Goal: Transaction & Acquisition: Purchase product/service

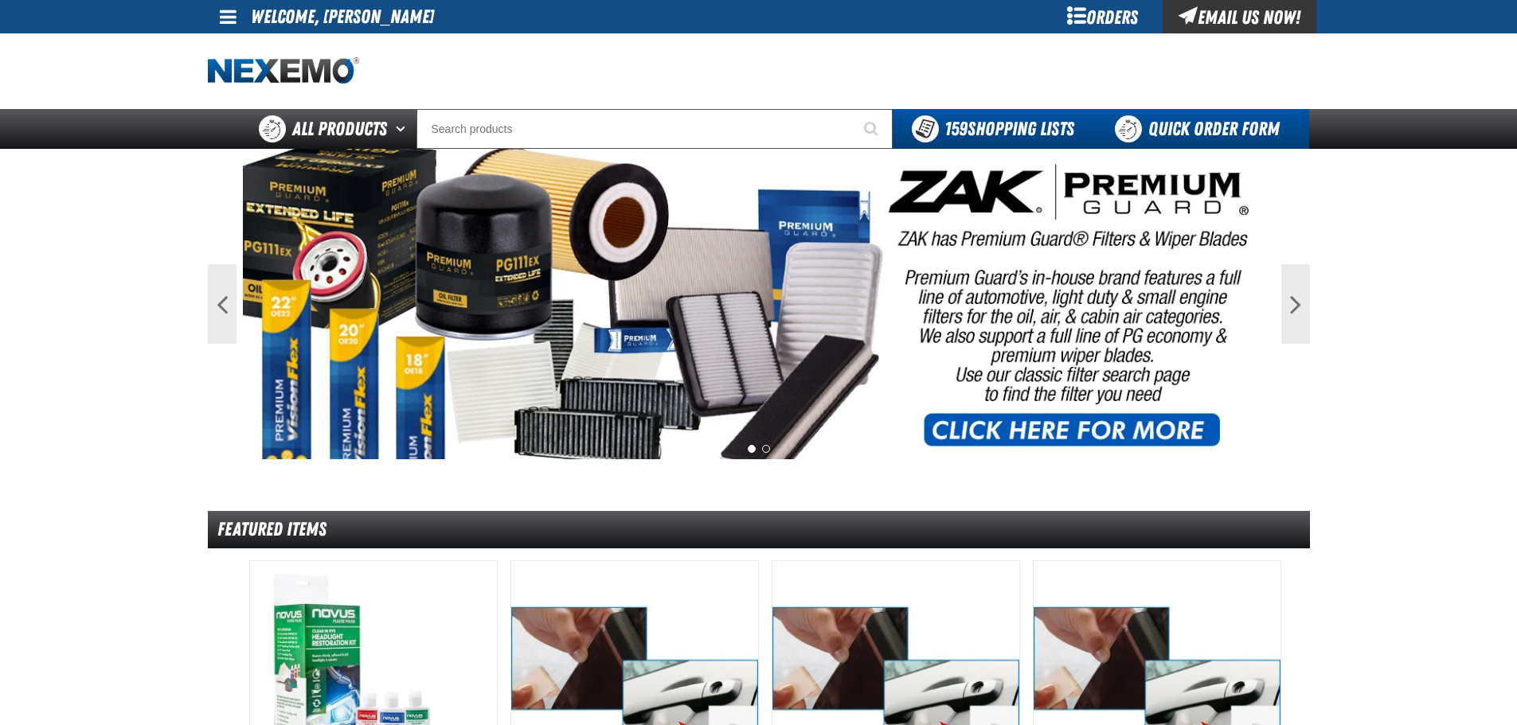
click at [1171, 126] on link "Quick Order Form" at bounding box center [1201, 129] width 216 height 40
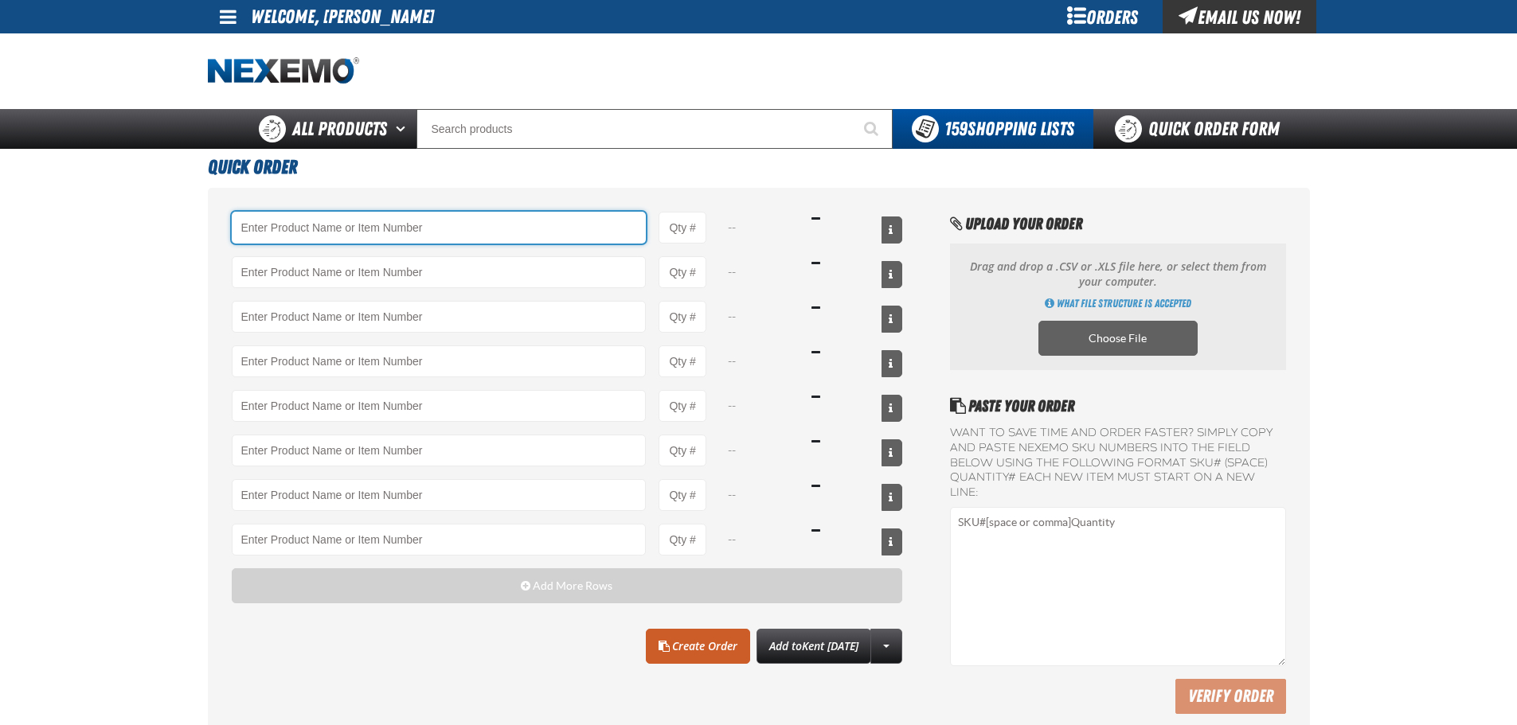
click at [400, 228] on input "Product" at bounding box center [439, 228] width 415 height 32
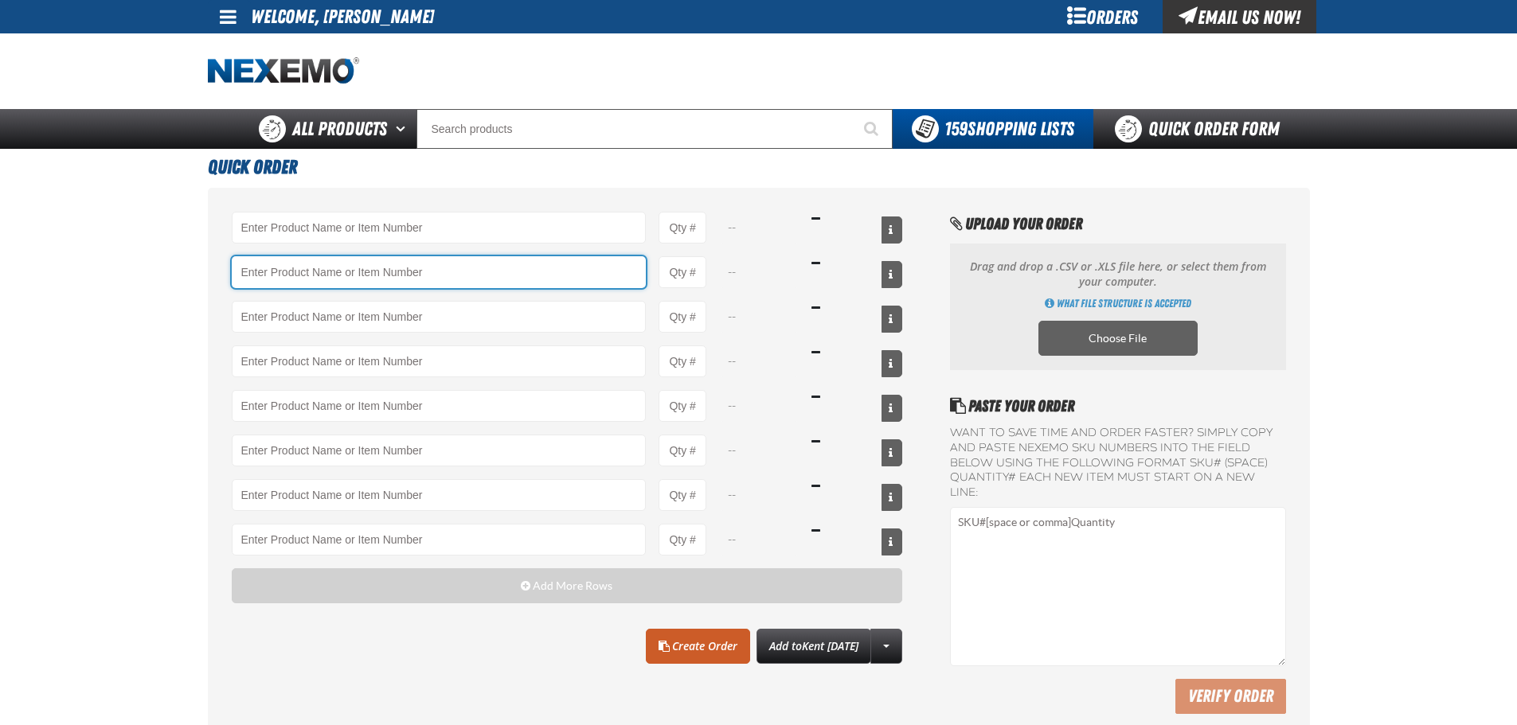
click at [501, 258] on input "Product" at bounding box center [439, 272] width 415 height 32
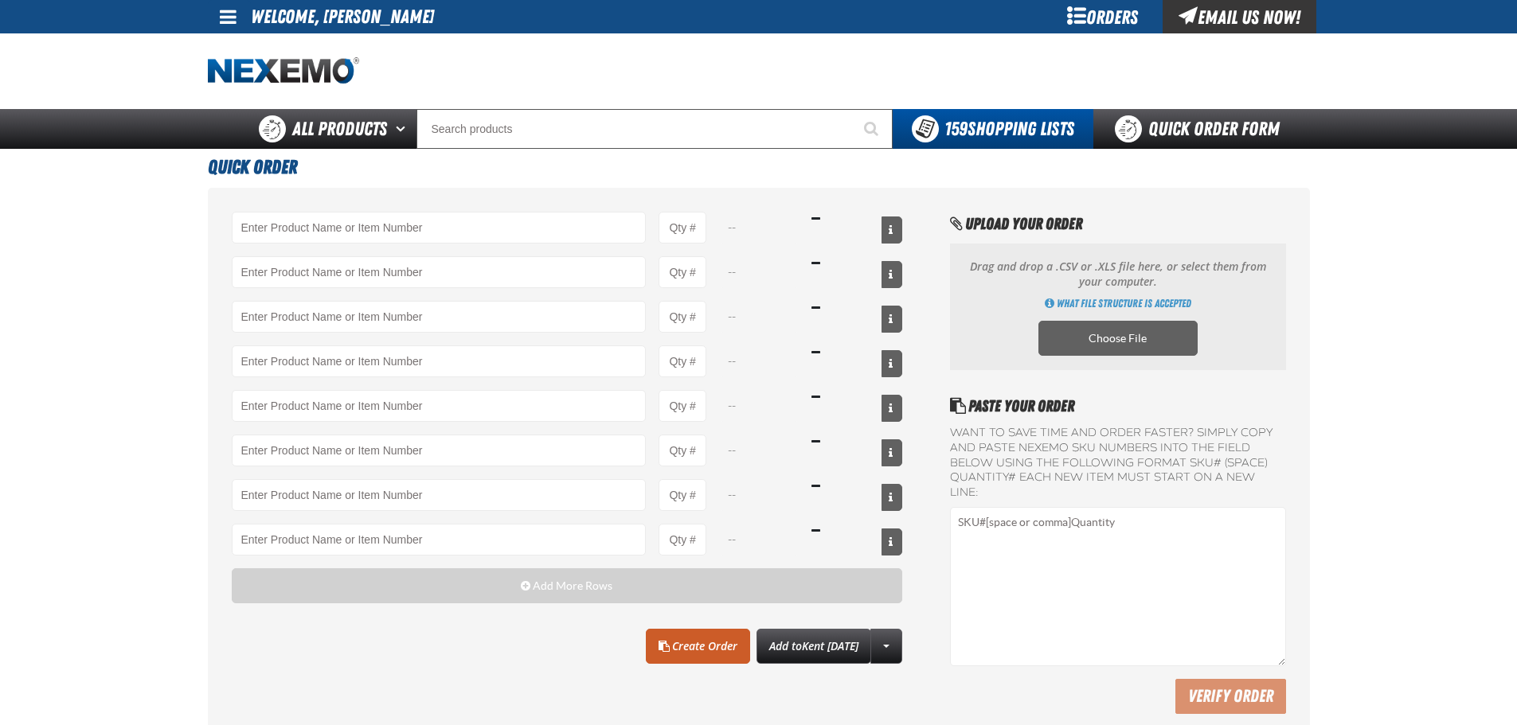
click at [499, 252] on div "-- -- -- -- -- -- -- --" at bounding box center [567, 384] width 671 height 344
click at [492, 229] on input "Product" at bounding box center [439, 228] width 415 height 32
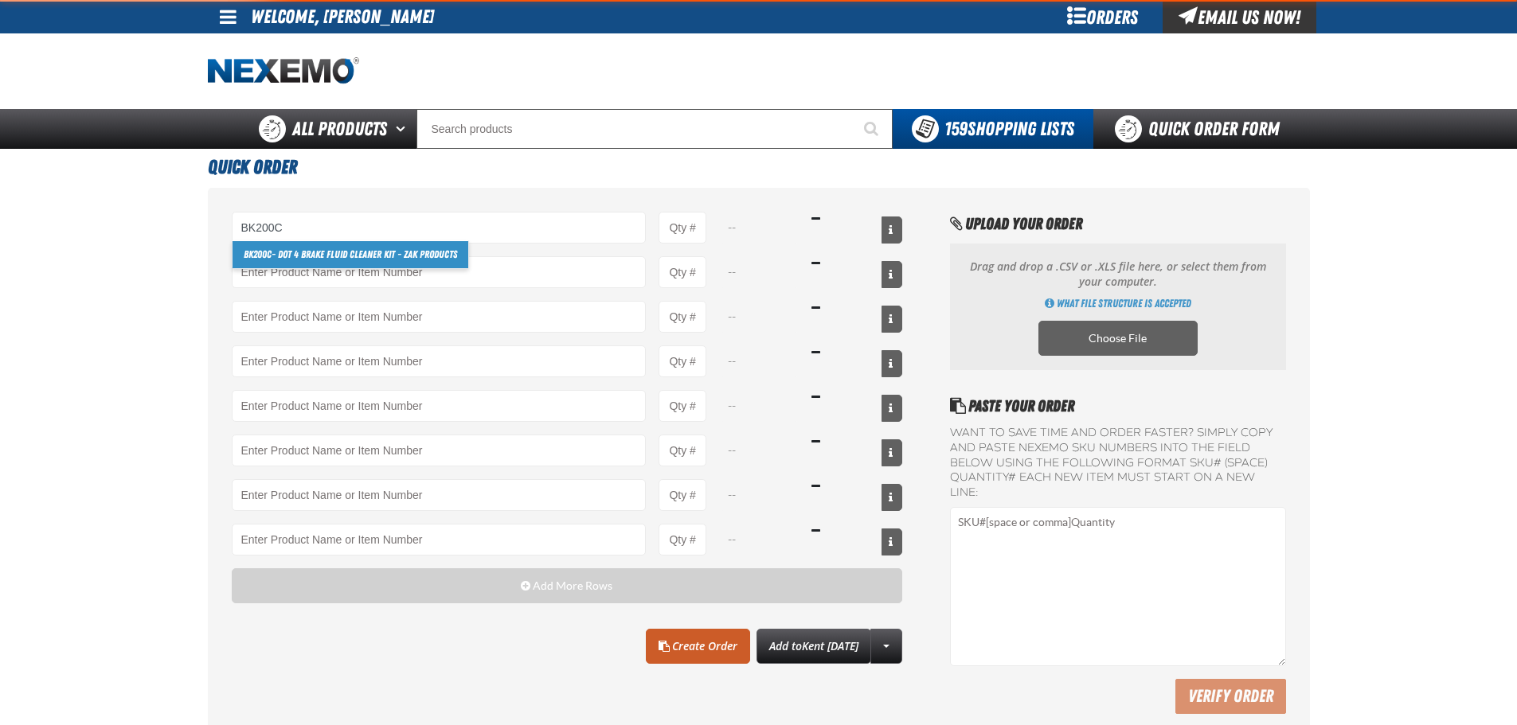
click at [327, 257] on link "BK200C - DOT 4 Brake Fluid Cleaner Kit - ZAK Products" at bounding box center [351, 254] width 236 height 27
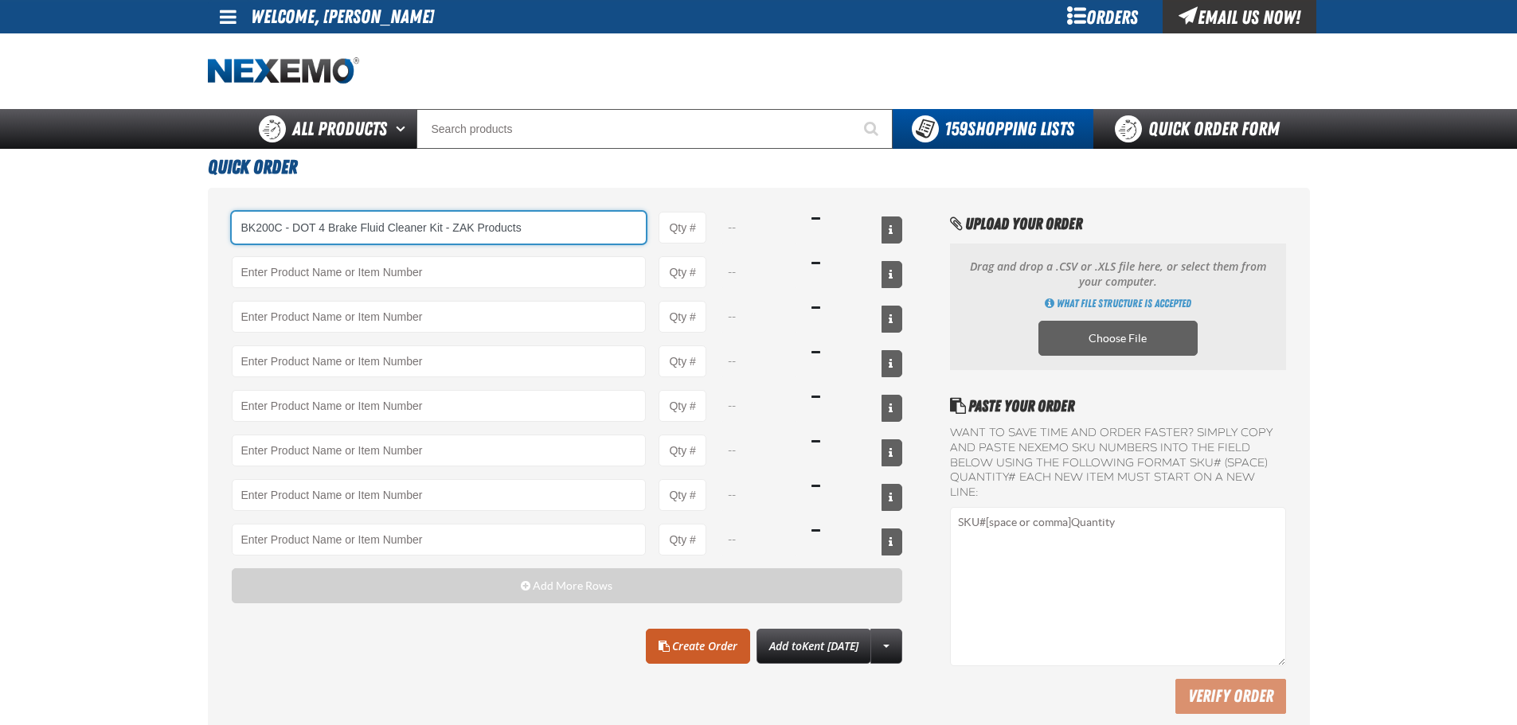
type input "BK200C - DOT 4 Brake Fluid Cleaner Kit - ZAK Products"
type input "1"
select select "kit"
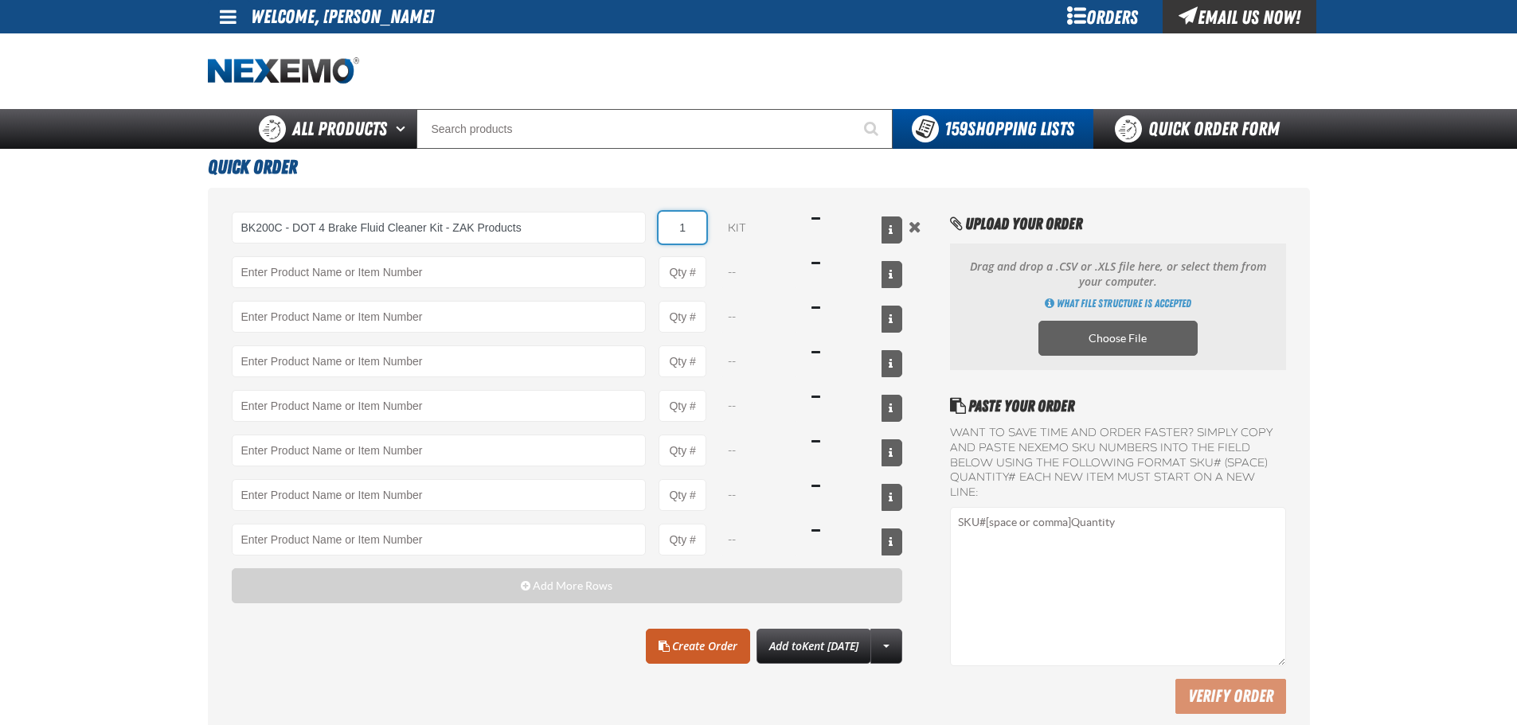
click at [681, 238] on input "1" at bounding box center [683, 228] width 48 height 32
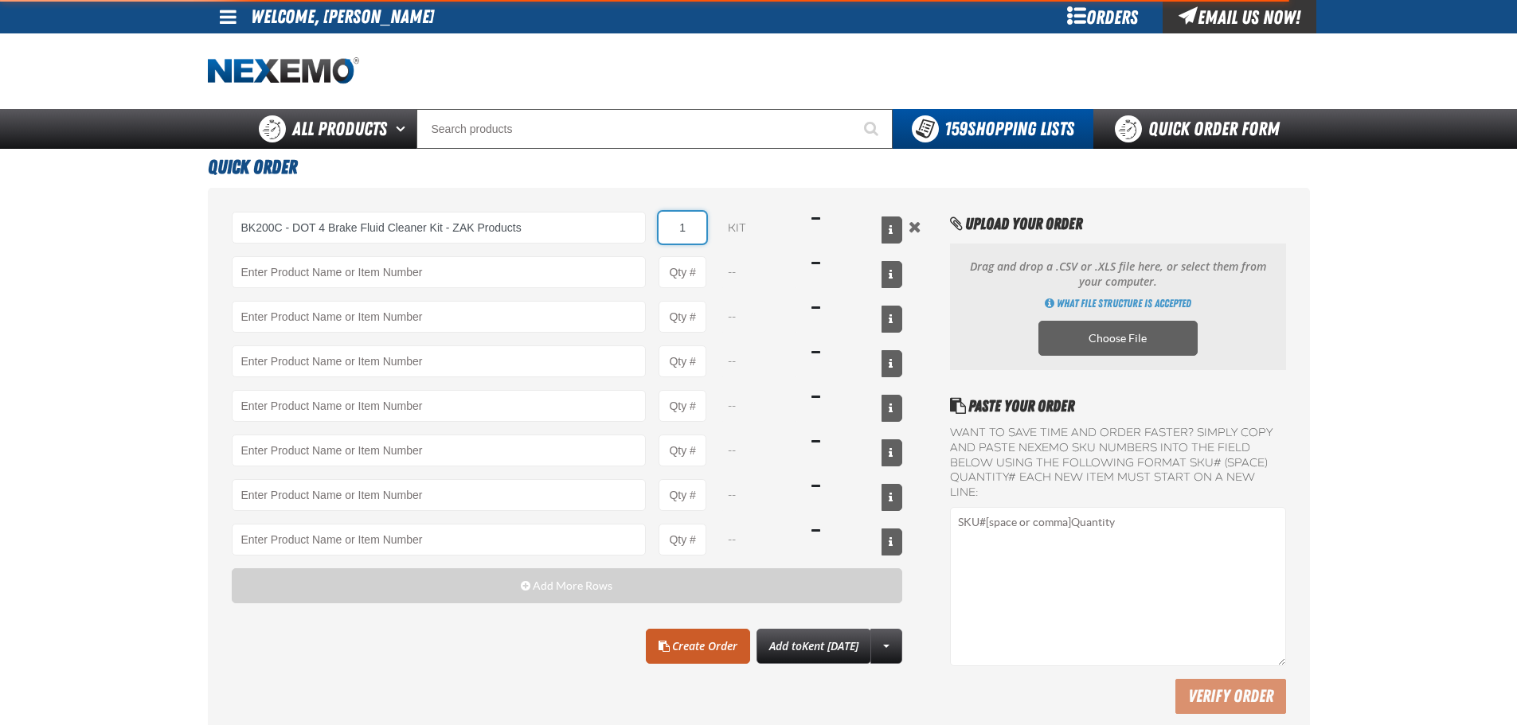
click at [681, 238] on input "1" at bounding box center [683, 228] width 48 height 32
type input "BK200C - DOT 4 Brake Fluid Cleaner Kit - ZAK Products"
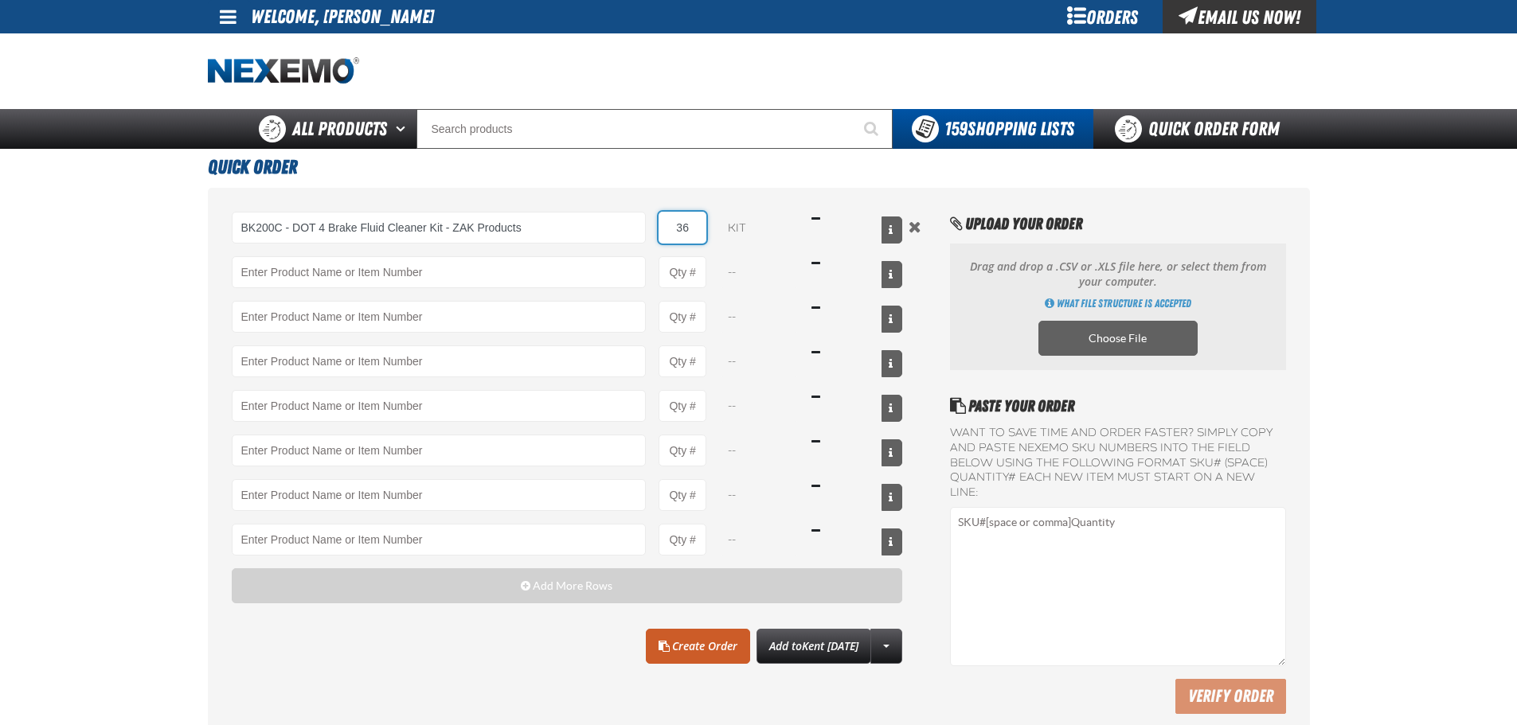
type input "36"
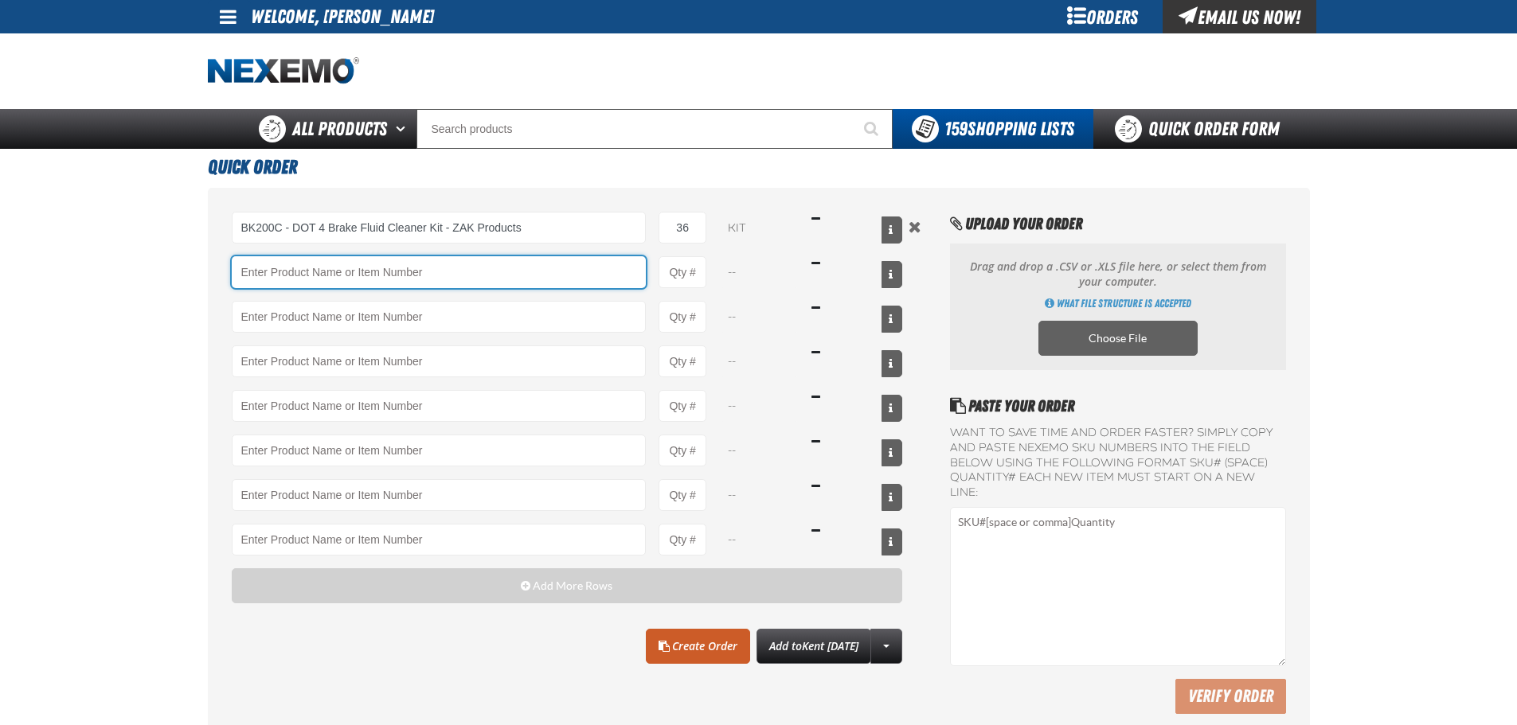
click at [446, 260] on input "Product" at bounding box center [439, 272] width 415 height 32
drag, startPoint x: 317, startPoint y: 289, endPoint x: 318, endPoint y: 279, distance: 9.6
click at [317, 289] on div "BK200C - DOT 4 Brake Fluid Cleaner Kit - ZAK Products BK200C - DOT 4 Brake Flui…" at bounding box center [567, 384] width 671 height 344
click at [319, 267] on input "Product" at bounding box center [439, 272] width 415 height 32
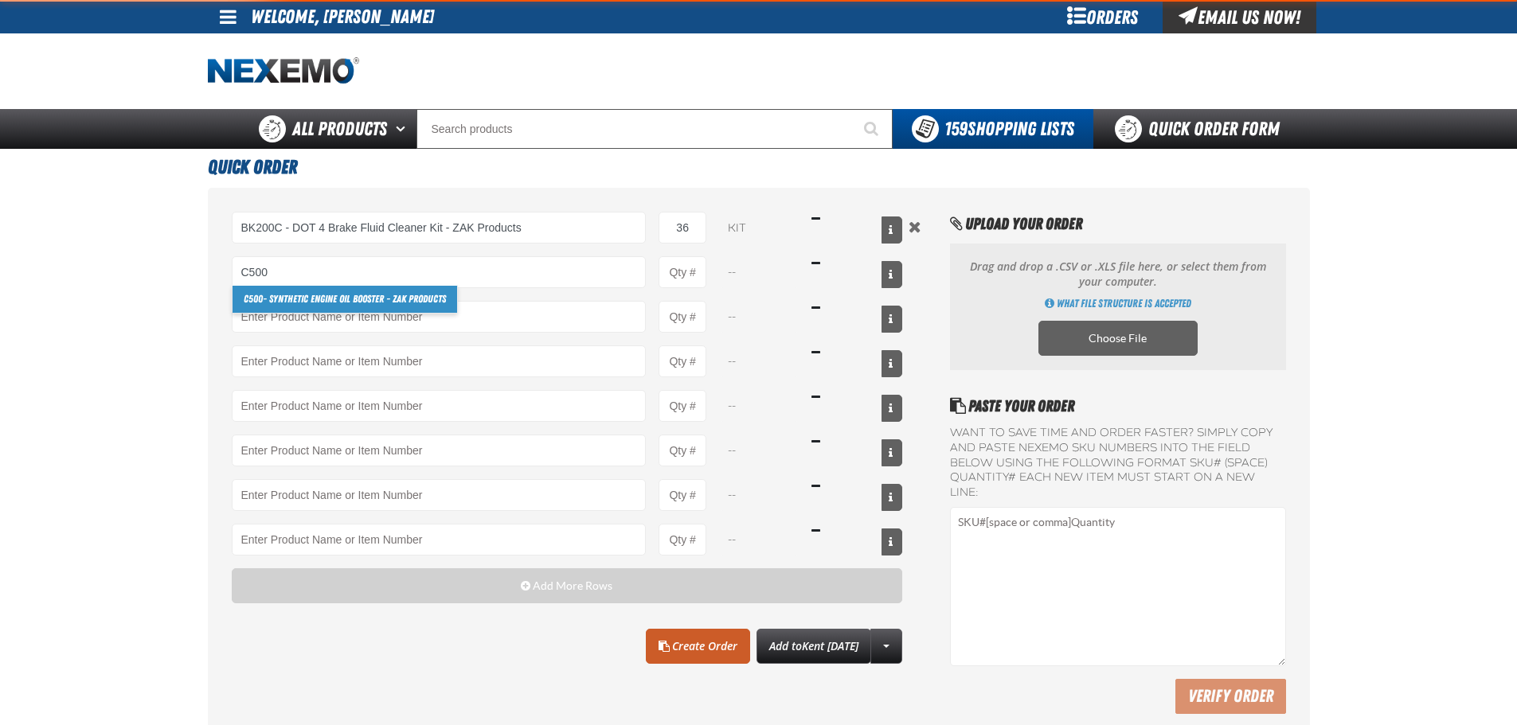
click at [275, 291] on link "C500 - Synthetic Engine Oil Booster - ZAK Products" at bounding box center [345, 299] width 225 height 27
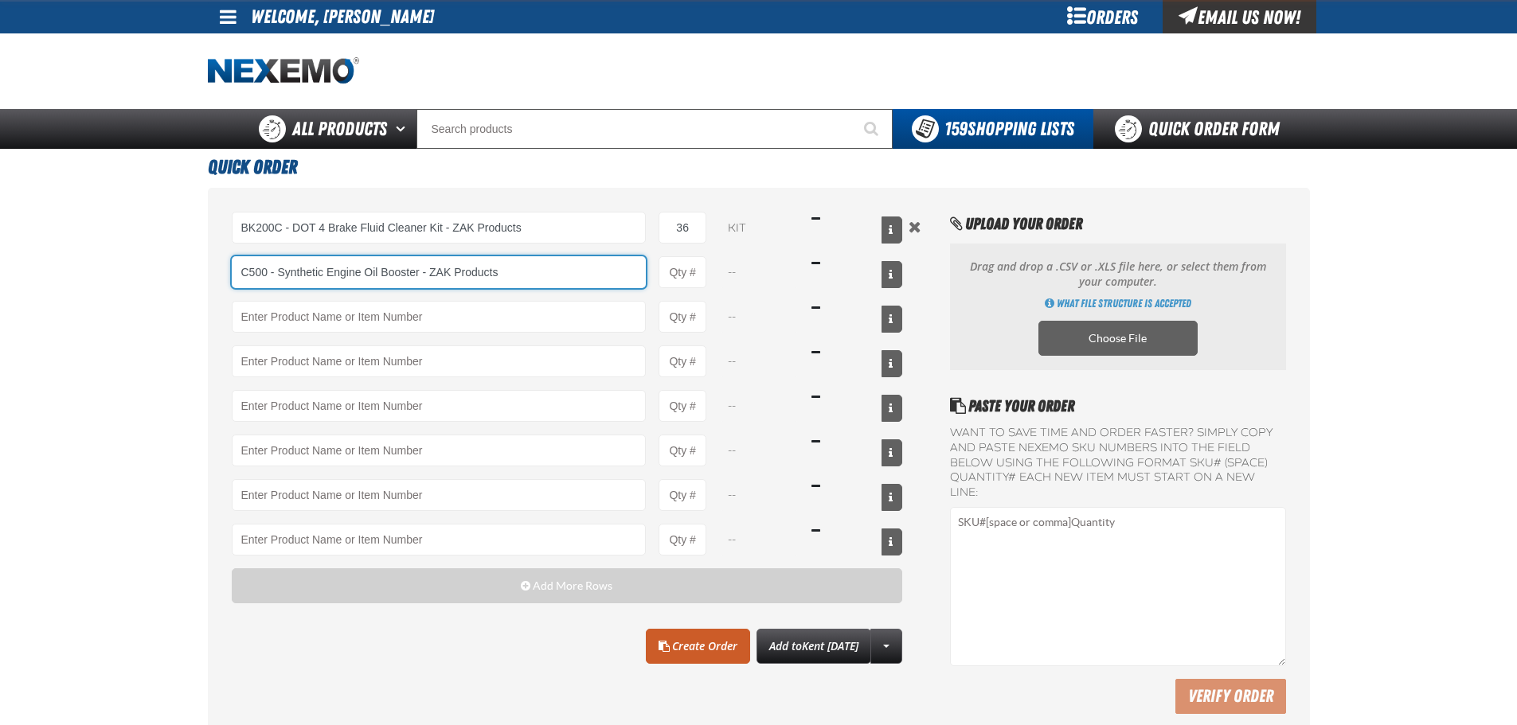
type input "C500 - Synthetic Engine Oil Booster - ZAK Products"
type input "1"
select select "bottle"
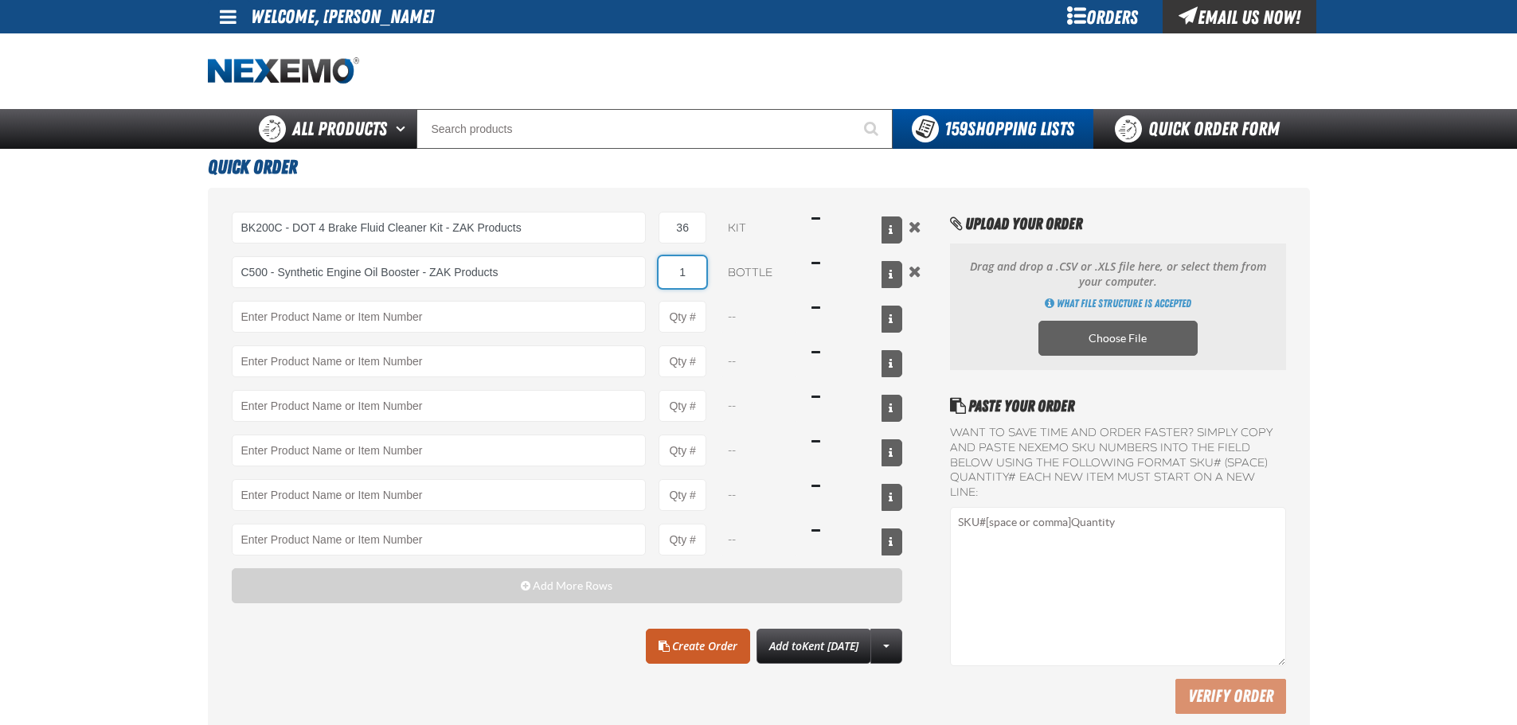
click at [693, 276] on input "1" at bounding box center [683, 272] width 48 height 32
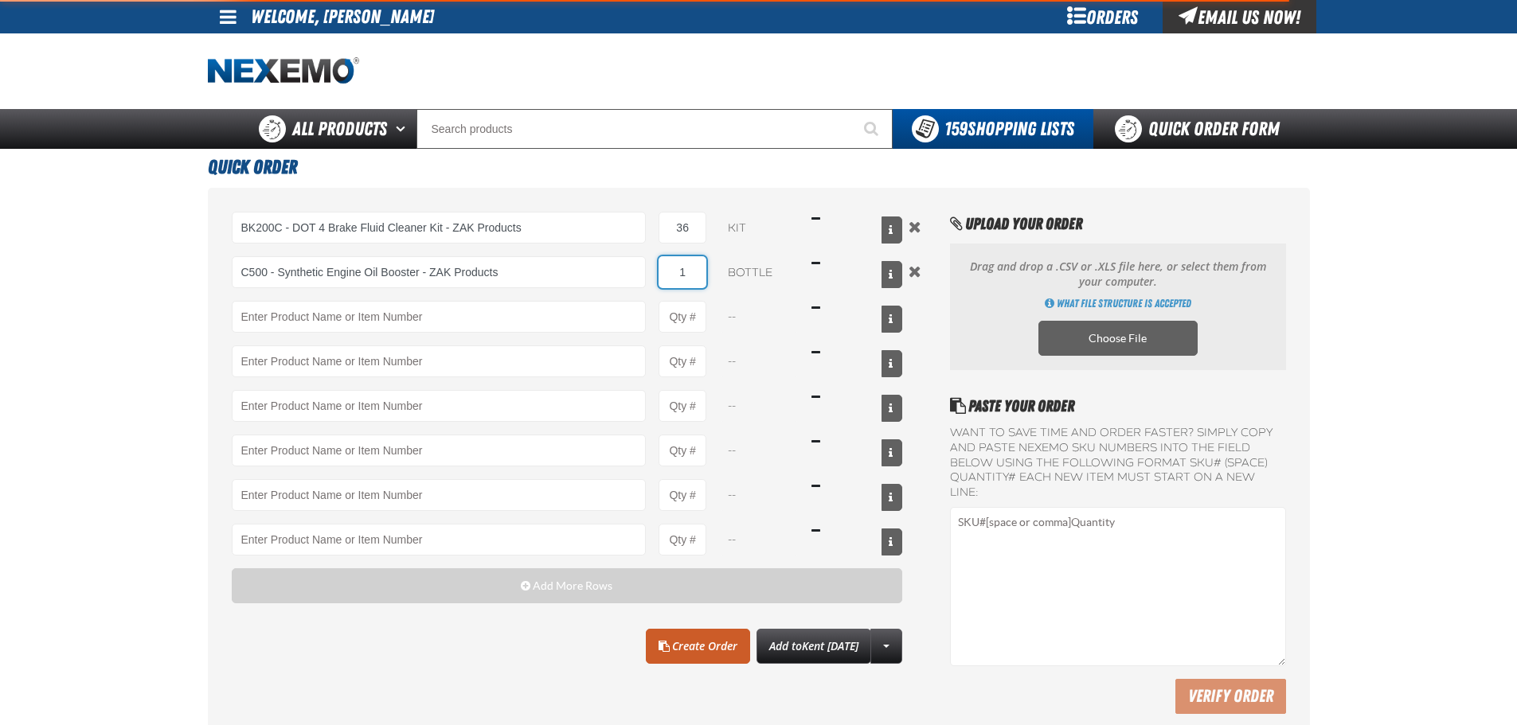
type input "C500 - Synthetic Engine Oil Booster - ZAK Products"
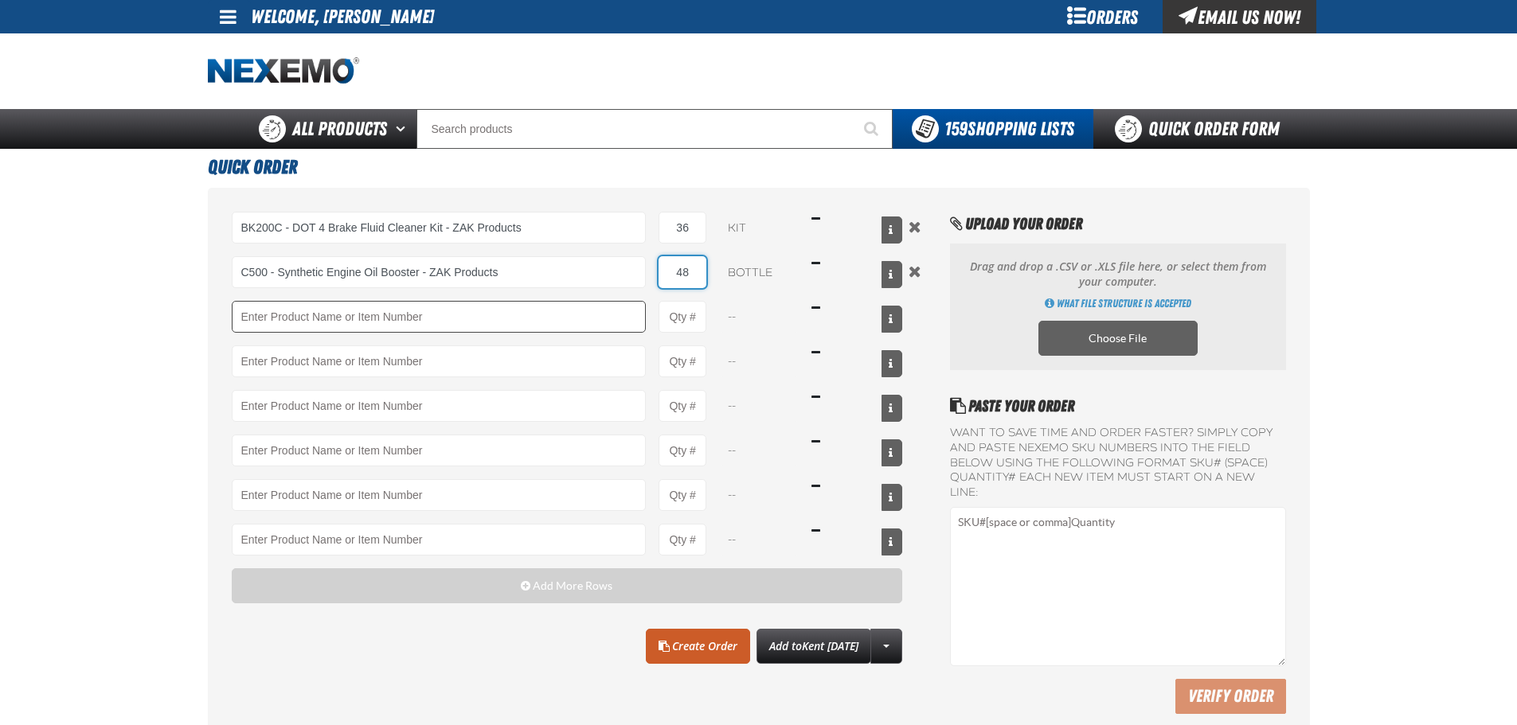
type input "48"
click at [549, 308] on input "Product" at bounding box center [439, 317] width 415 height 32
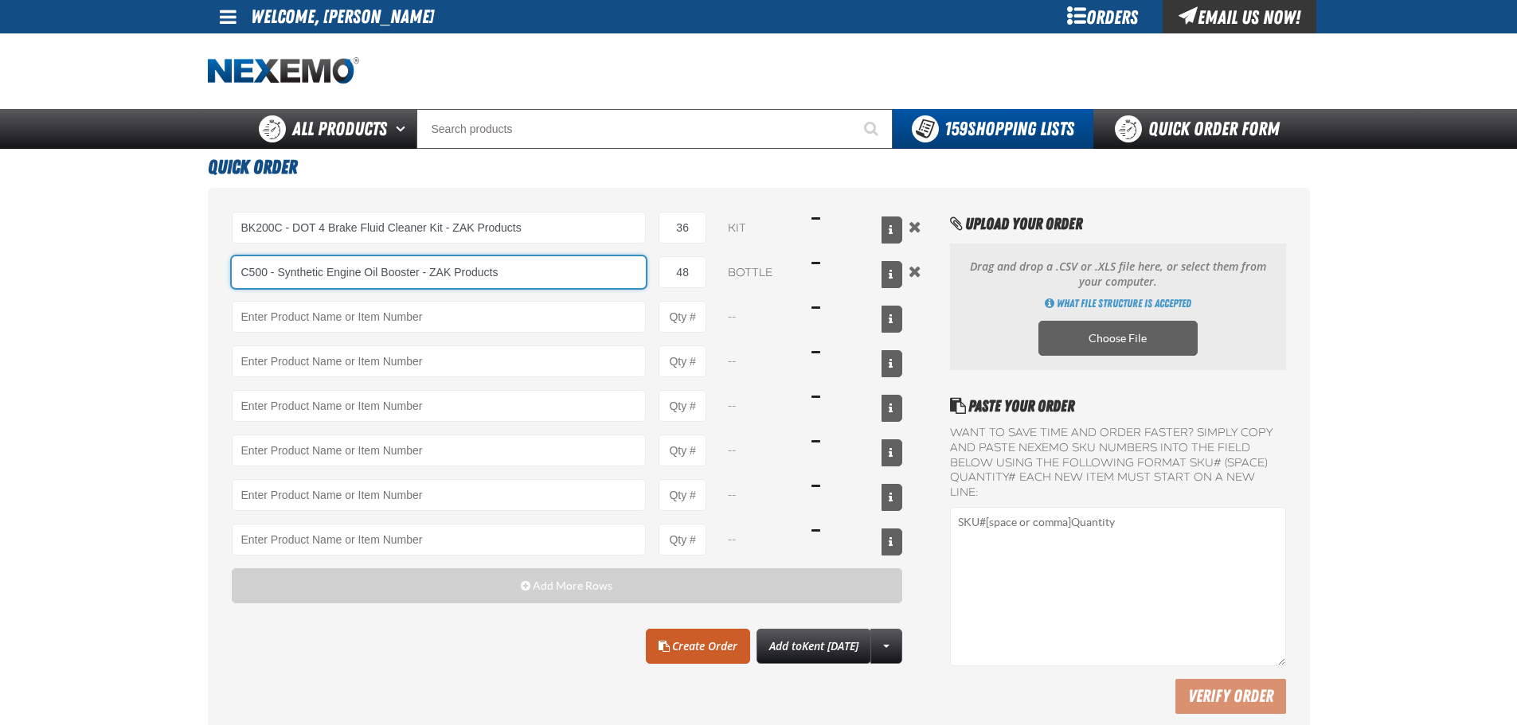
click at [600, 271] on input "C500 - Synthetic Engine Oil Booster - ZAK Products" at bounding box center [439, 272] width 415 height 32
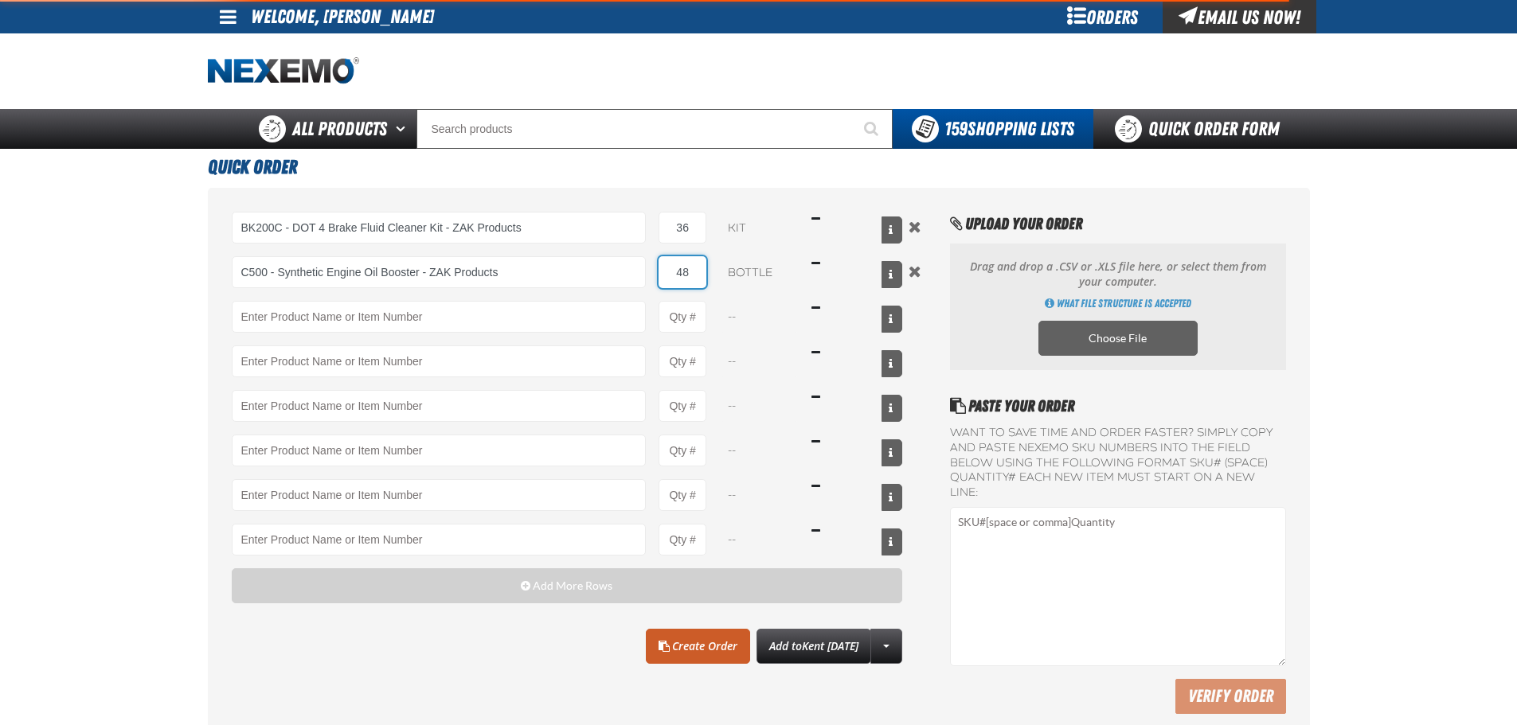
drag, startPoint x: 685, startPoint y: 276, endPoint x: 653, endPoint y: 276, distance: 31.9
click at [653, 276] on div "C500 - Synthetic Engine Oil Booster - ZAK Products C500 - Synthetic Engine Oil …" at bounding box center [567, 272] width 671 height 32
type input "C500 - Synthetic Engine Oil Booster - ZAK Products"
drag, startPoint x: 708, startPoint y: 279, endPoint x: 674, endPoint y: 279, distance: 34.2
click at [674, 279] on div "C500 - Synthetic Engine Oil Booster - ZAK Products C500 - Synthetic Engine Oil …" at bounding box center [567, 272] width 671 height 32
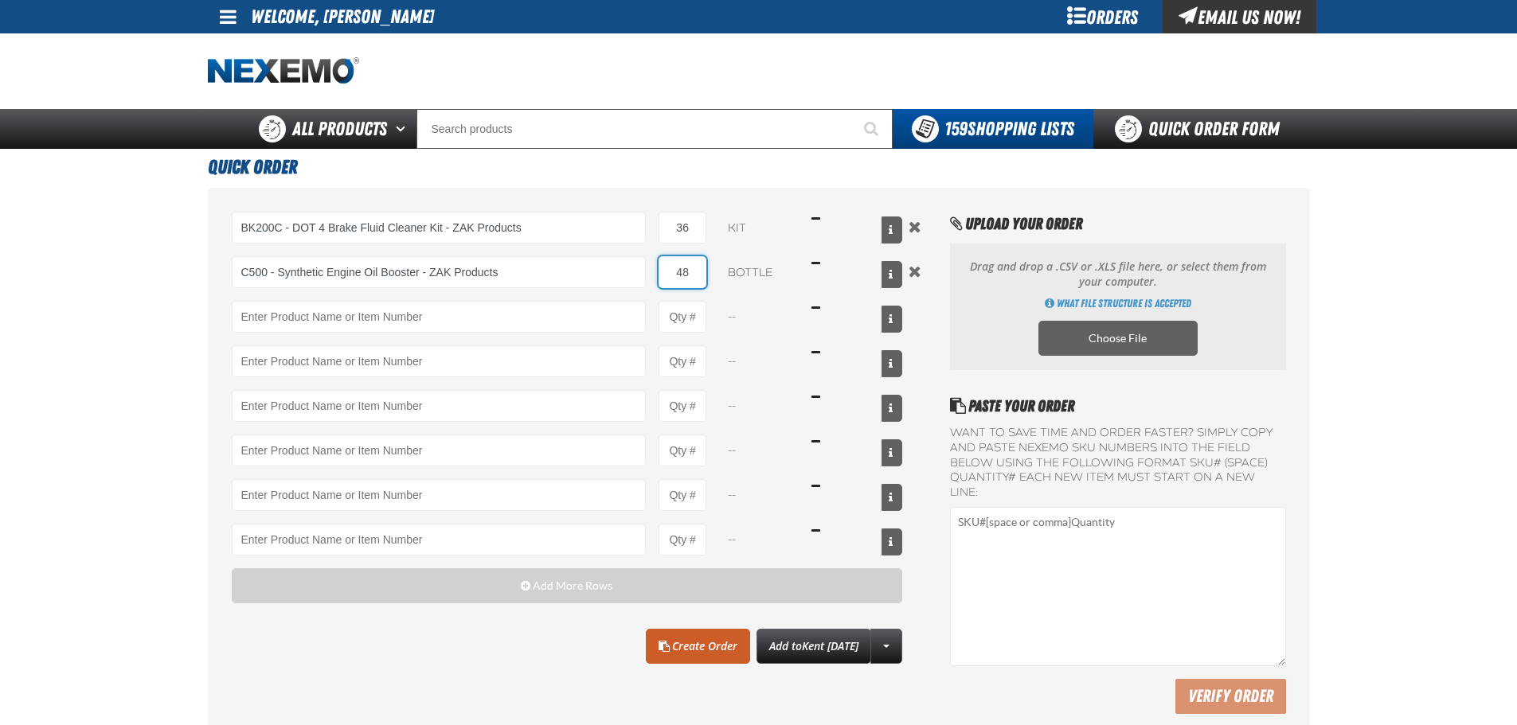
click at [695, 276] on input "48" at bounding box center [683, 272] width 48 height 32
type input "72"
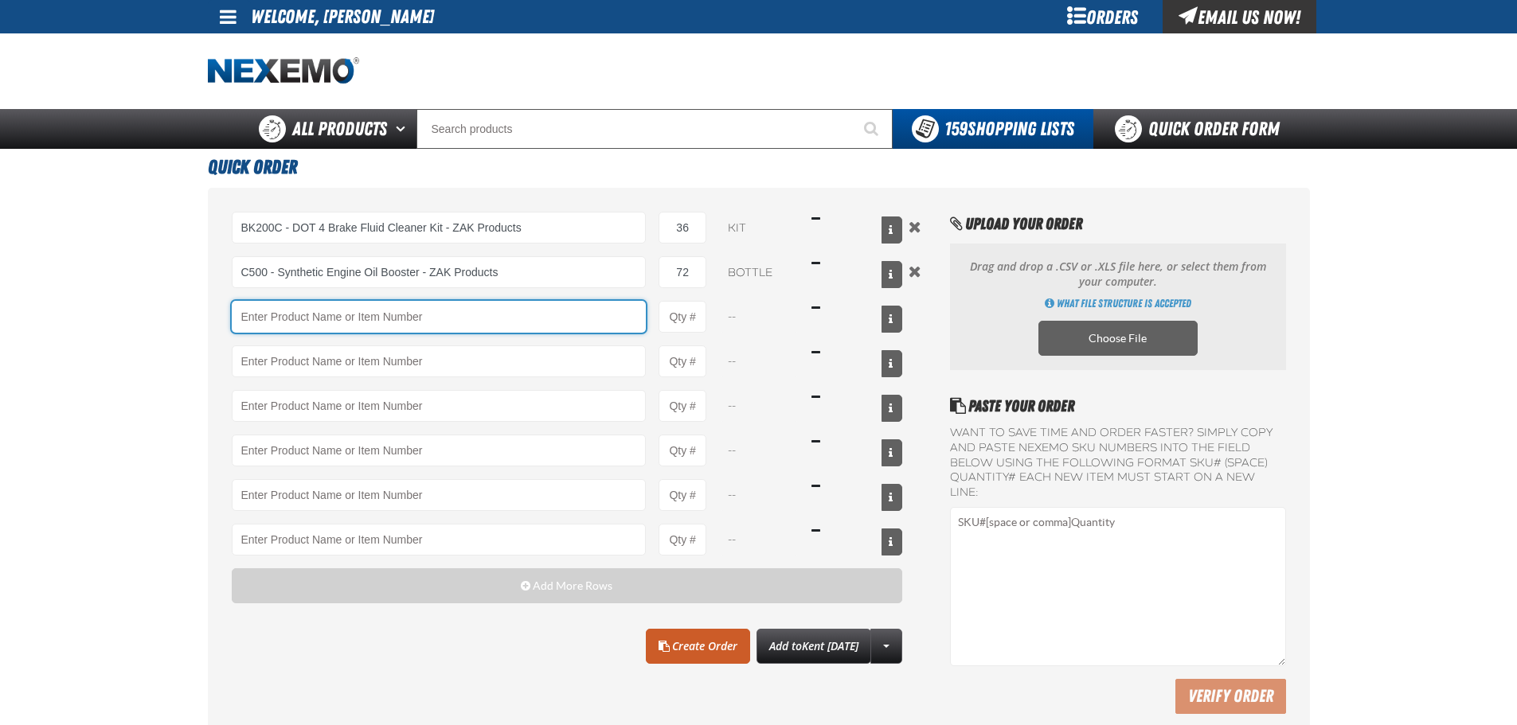
click at [433, 316] on input "Product" at bounding box center [439, 317] width 415 height 32
click at [447, 313] on input "Product" at bounding box center [439, 317] width 415 height 32
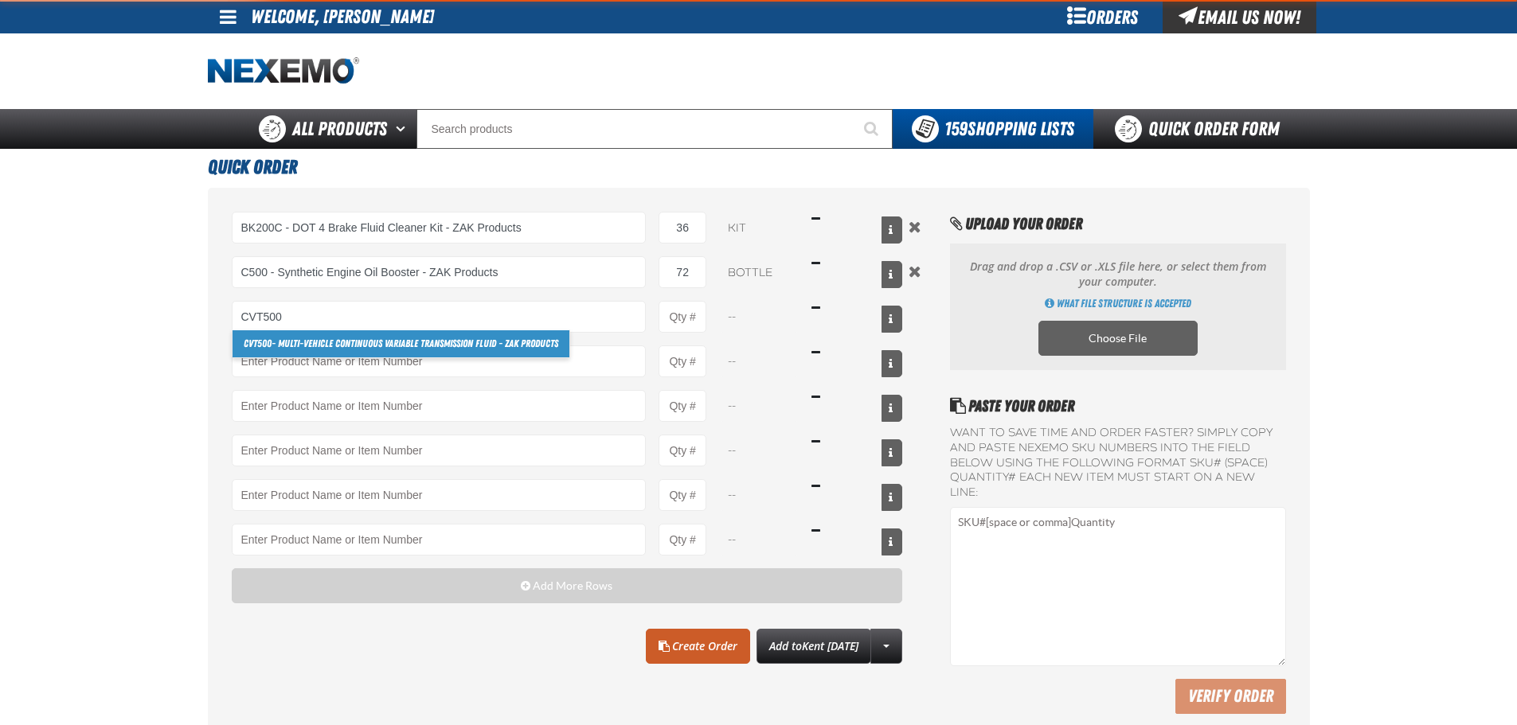
click at [268, 340] on strong "CVT500" at bounding box center [258, 344] width 28 height 12
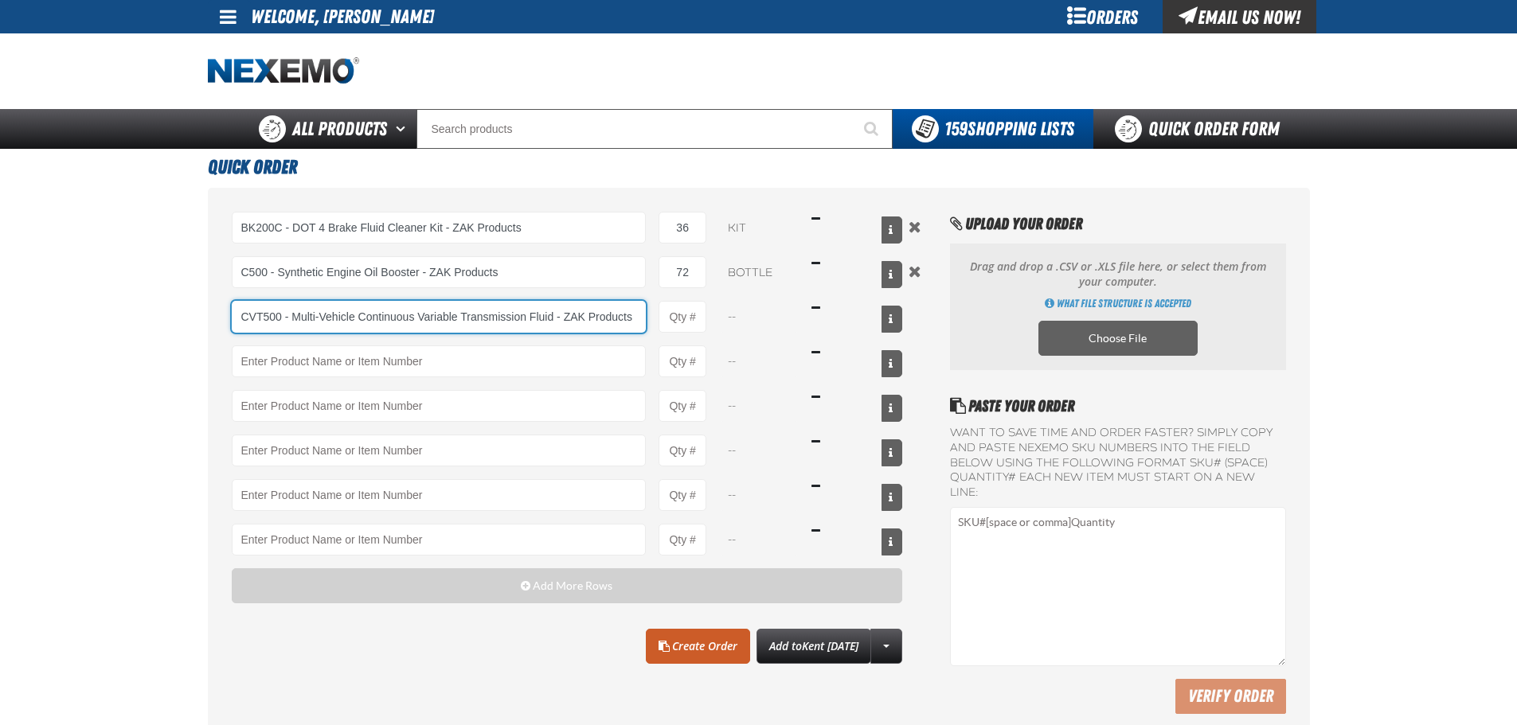
type input "CVT500 - Multi-Vehicle Continuous Variable Transmission Fluid - ZAK Products"
type input "1"
select select "bottle"
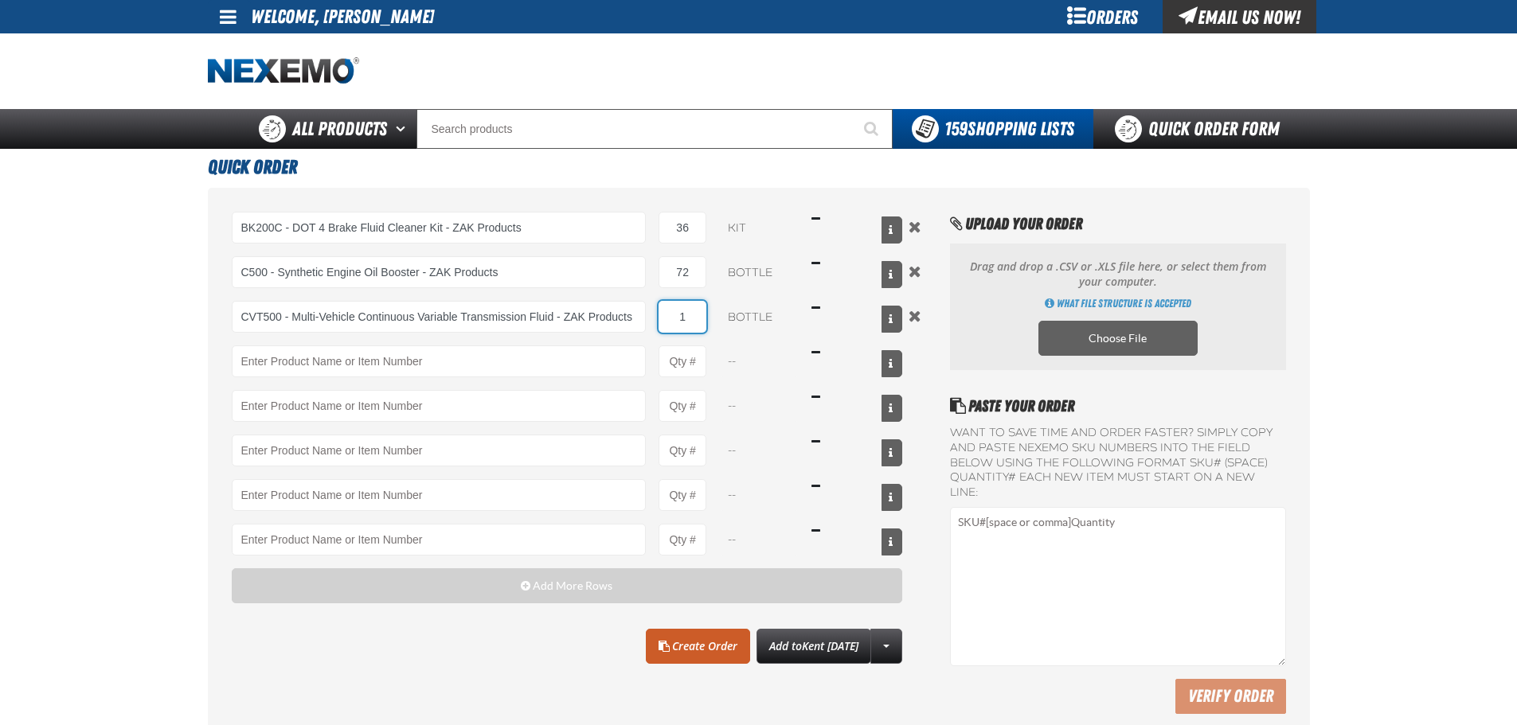
click at [689, 316] on input "1" at bounding box center [683, 317] width 48 height 32
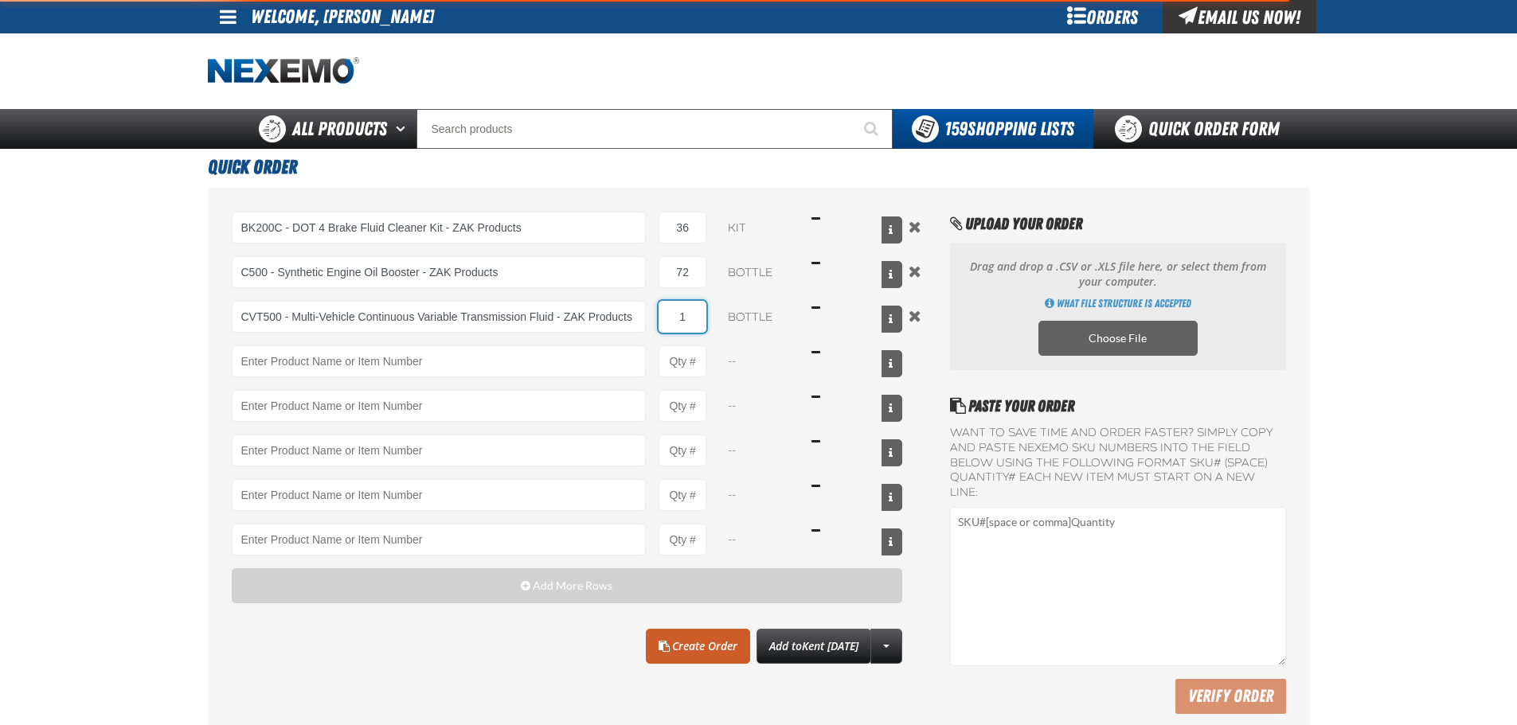
type input "CVT500 - Multi-Vehicle Continuous Variable Transmission Fluid - ZAK Products"
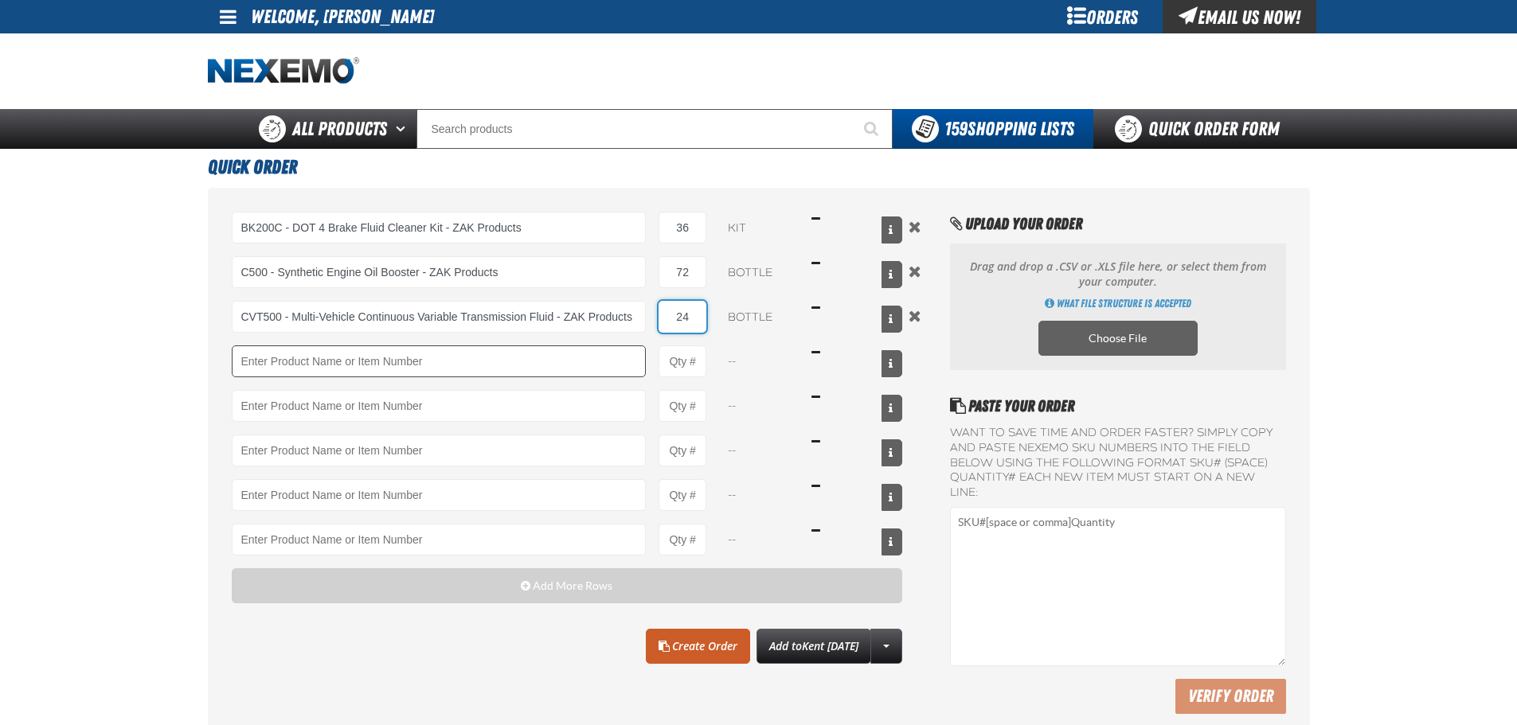
type input "24"
click at [392, 356] on input "Product" at bounding box center [439, 362] width 415 height 32
click at [433, 354] on input "Product" at bounding box center [439, 362] width 415 height 32
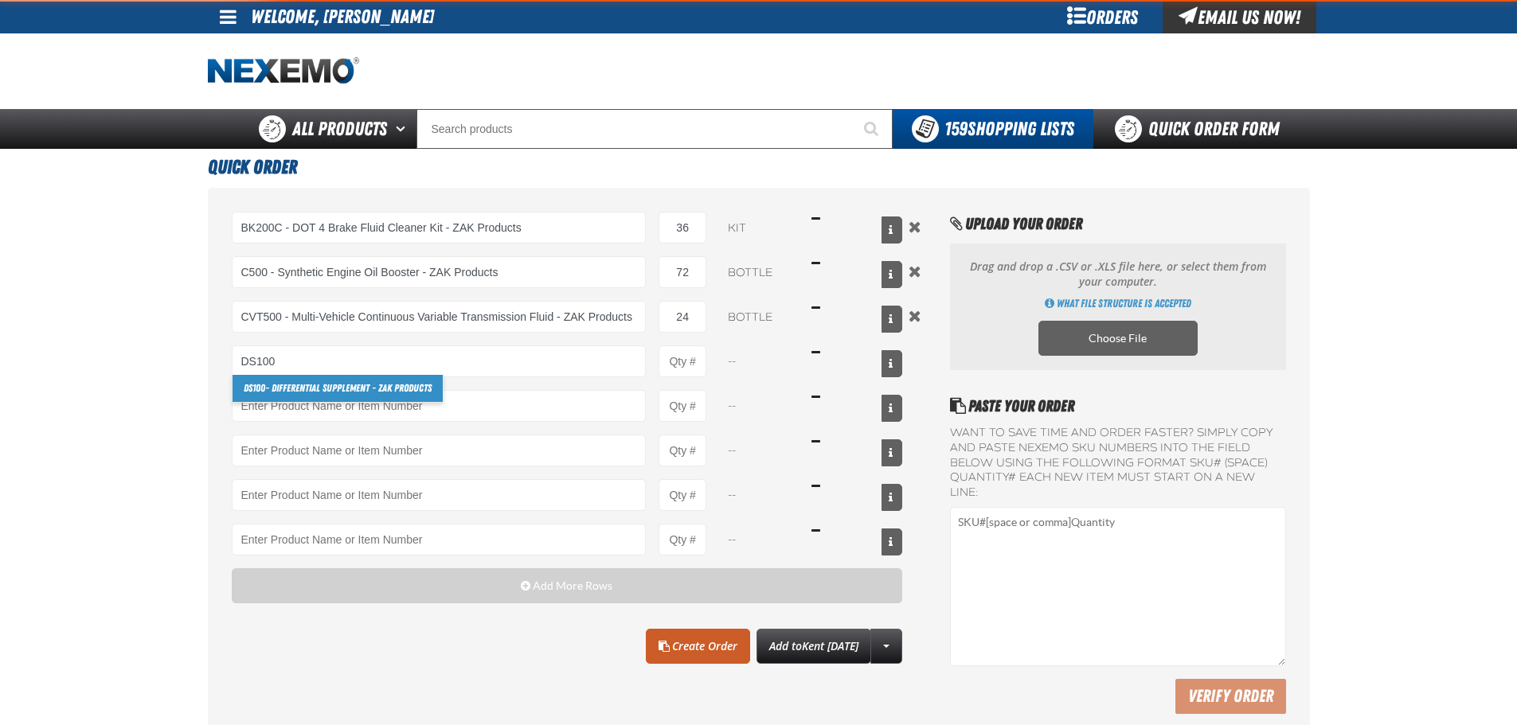
click at [285, 389] on link "DS100 - Differential Supplement - ZAK Products" at bounding box center [338, 388] width 210 height 27
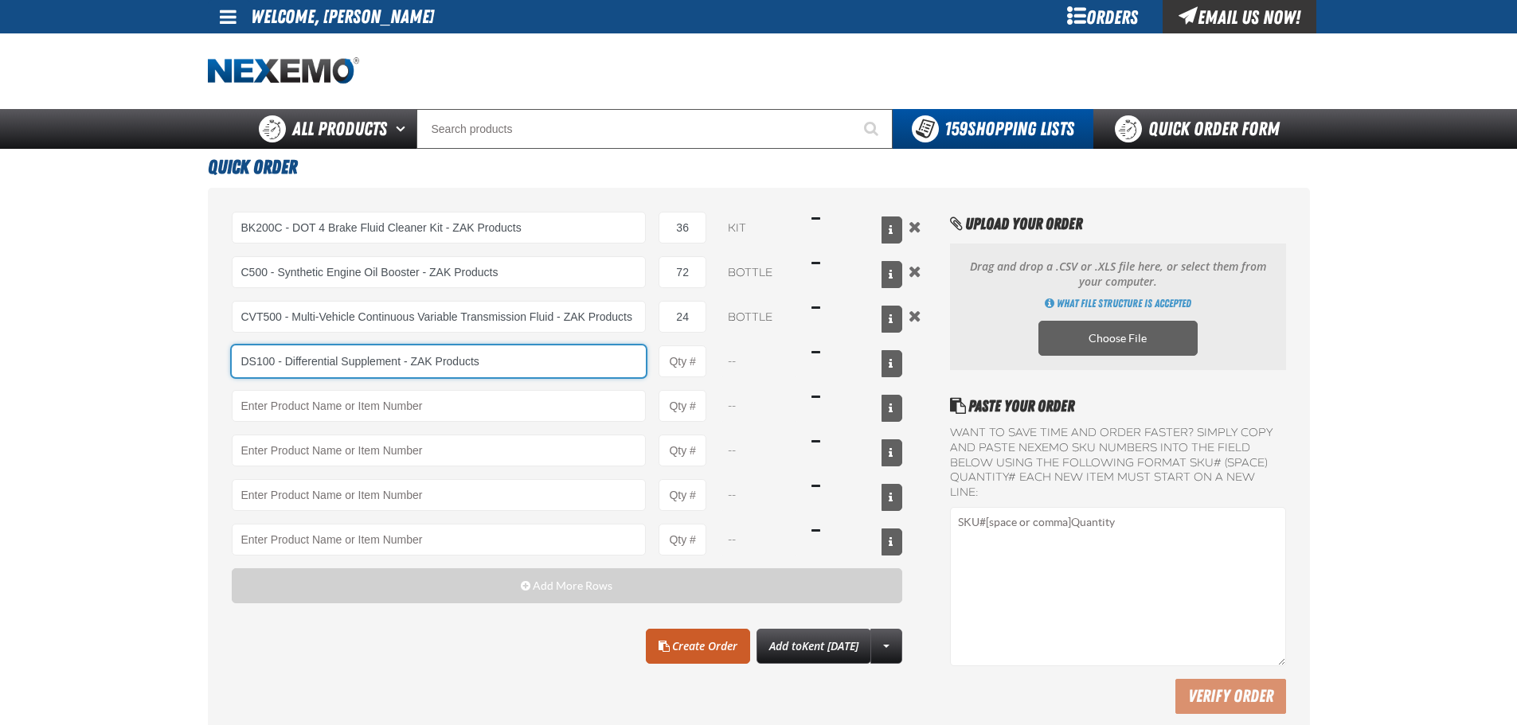
type input "DS100 - Differential Supplement - ZAK Products"
type input "1"
select select "bottle"
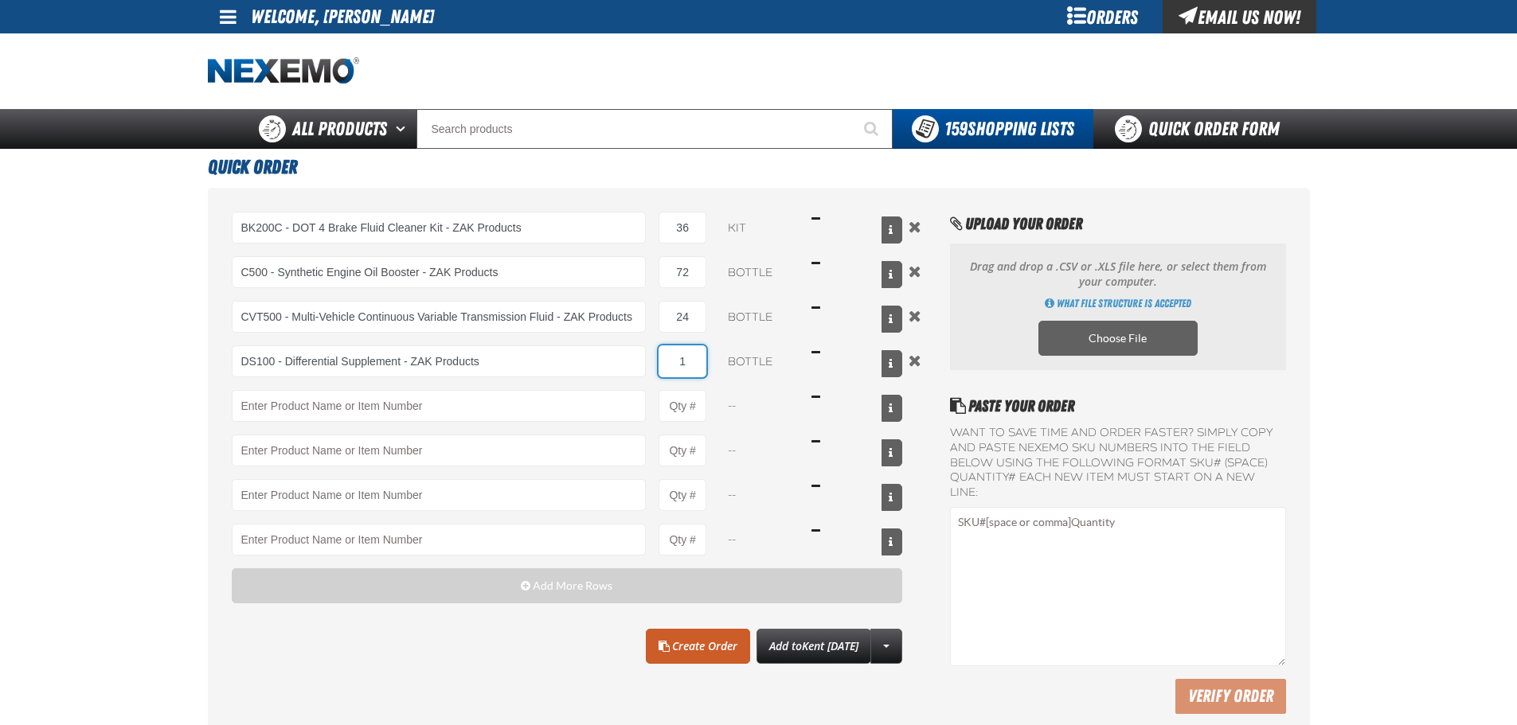
click at [690, 358] on input "1" at bounding box center [683, 362] width 48 height 32
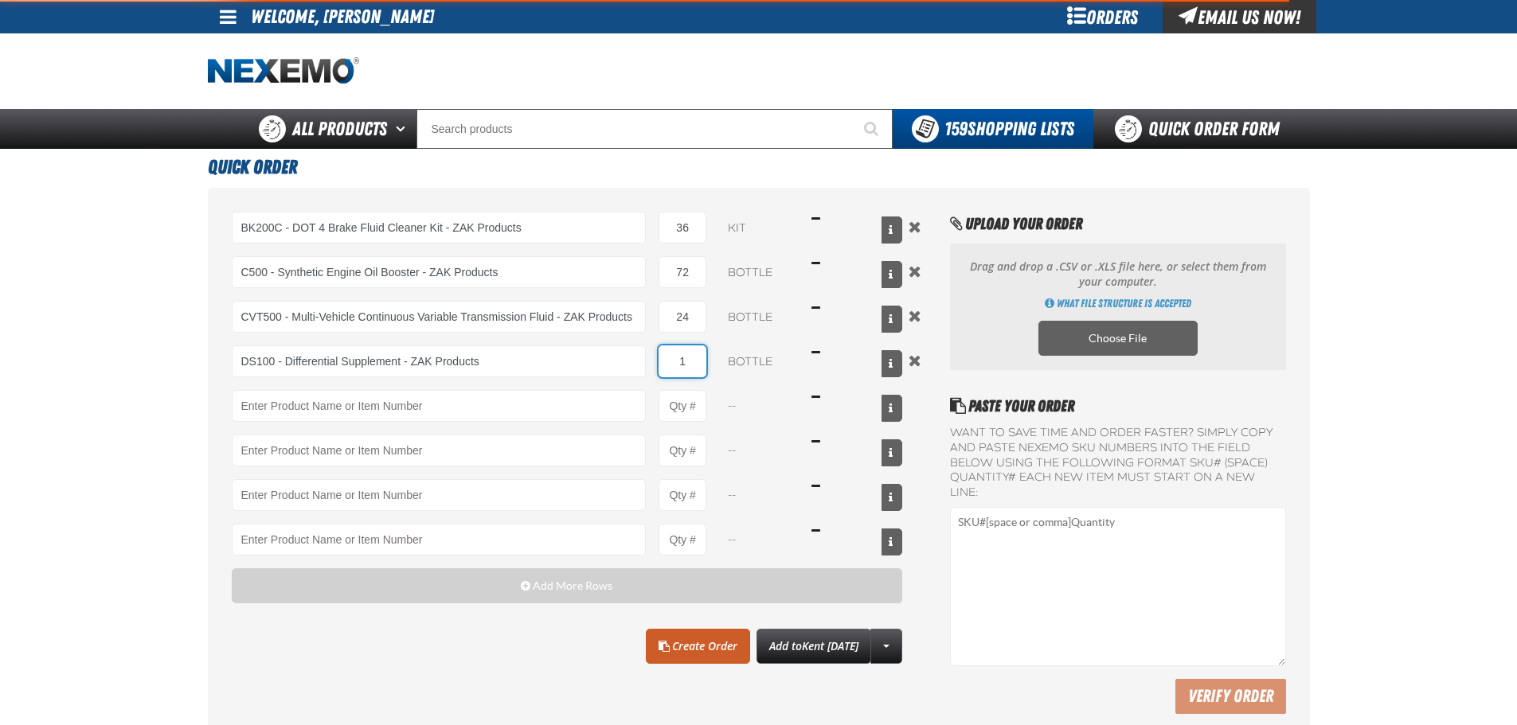
click at [690, 358] on input "1" at bounding box center [683, 362] width 48 height 32
type input "DS100 - Differential Supplement - ZAK Products"
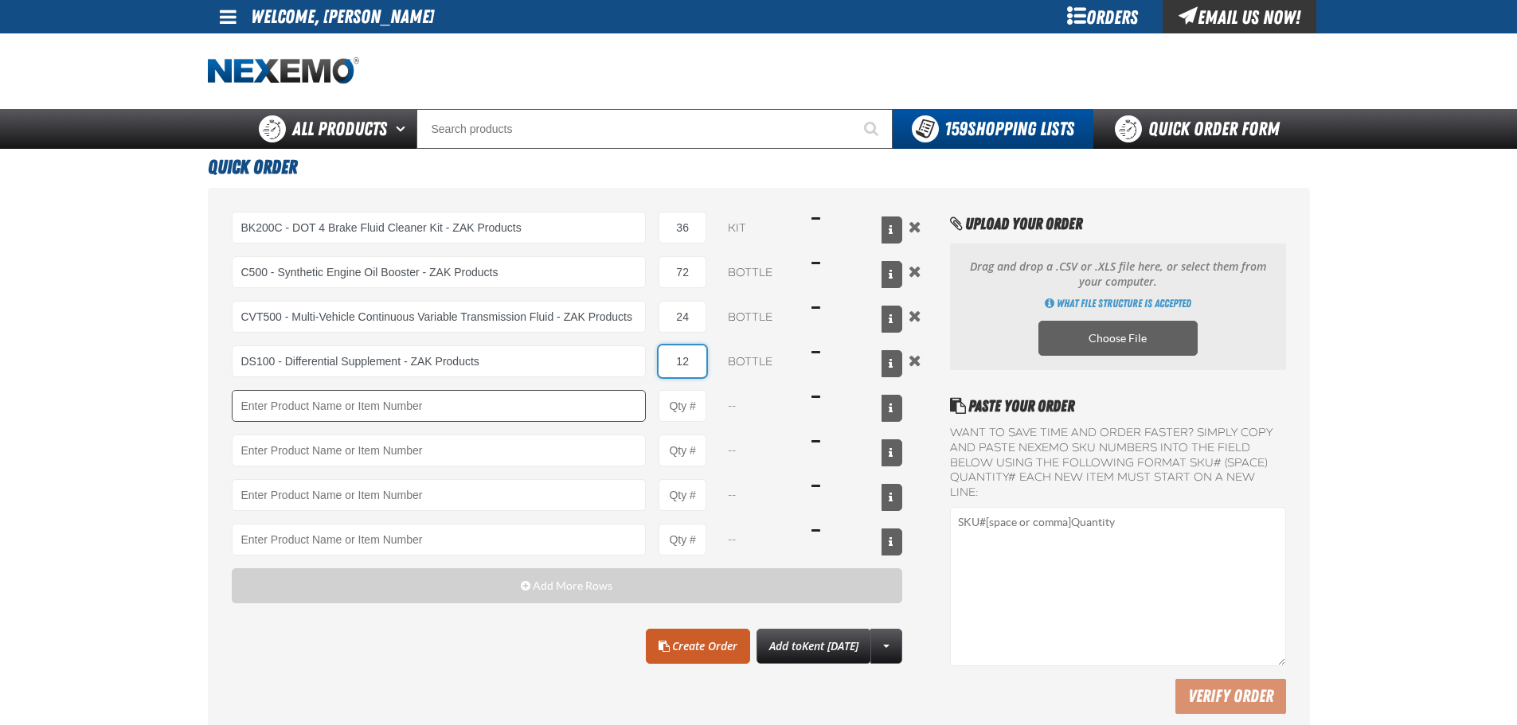
type input "12"
click at [325, 406] on input "Product" at bounding box center [439, 406] width 415 height 32
click at [295, 436] on link "F610 - Z-Tech - ZAK Products" at bounding box center [300, 433] width 134 height 27
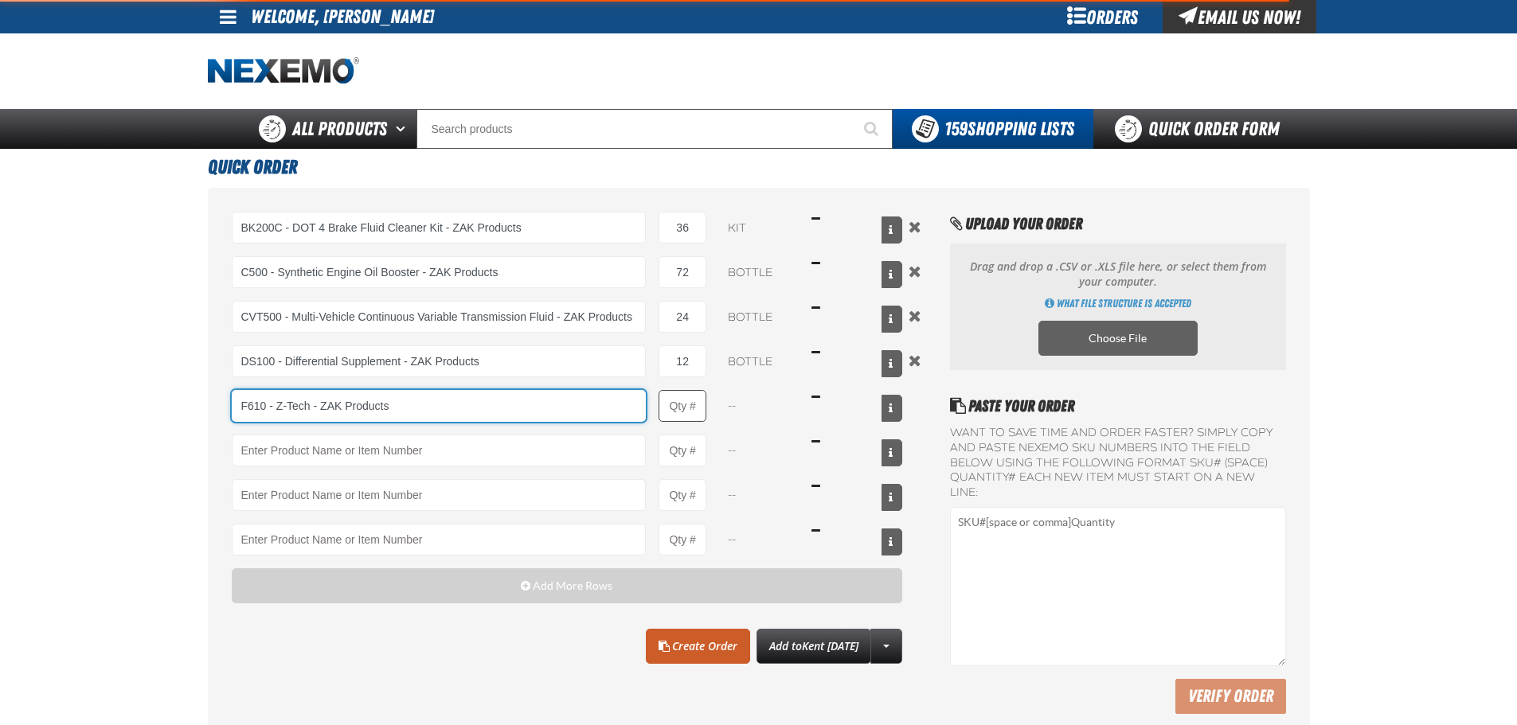
type input "F610 - Z-Tech - ZAK Products"
type input "1"
select select "bottle"
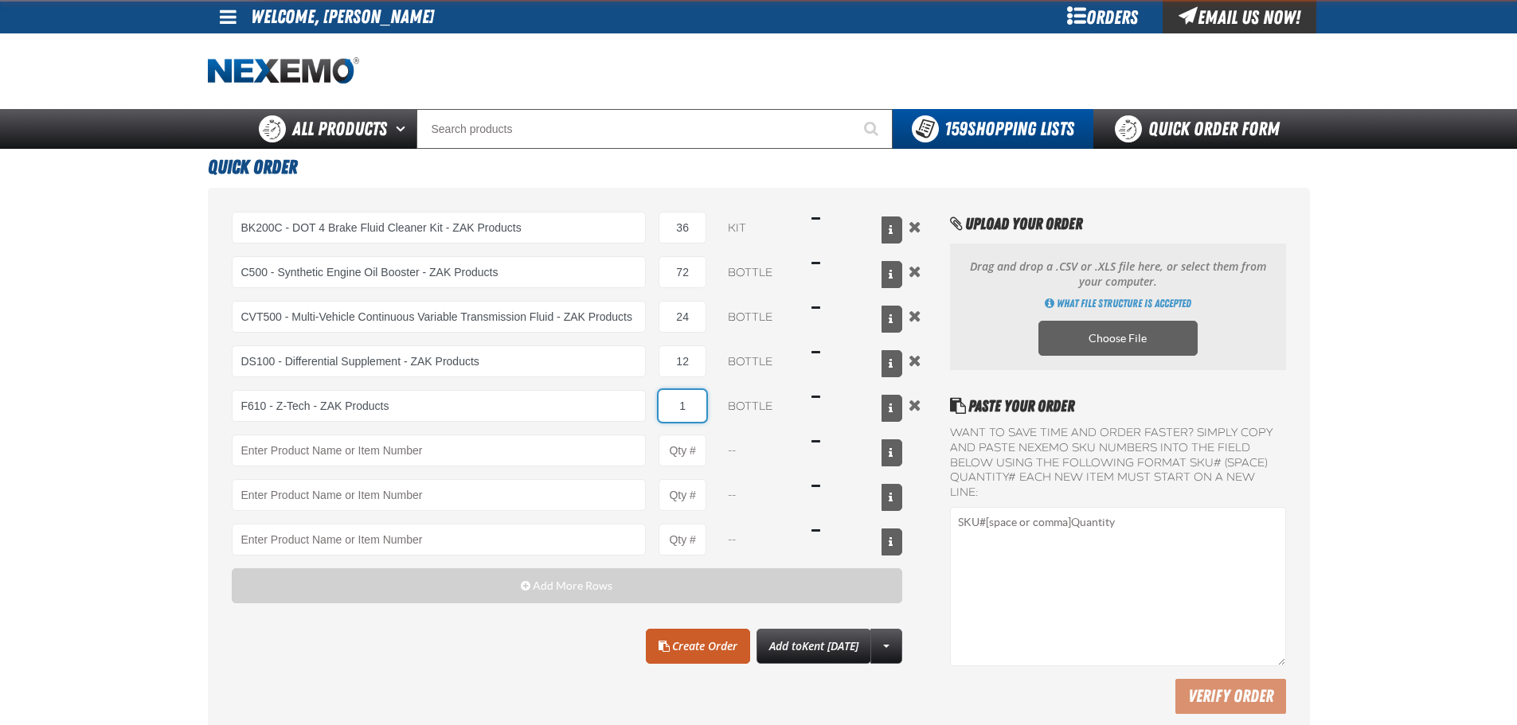
click at [689, 404] on input "1" at bounding box center [683, 406] width 48 height 32
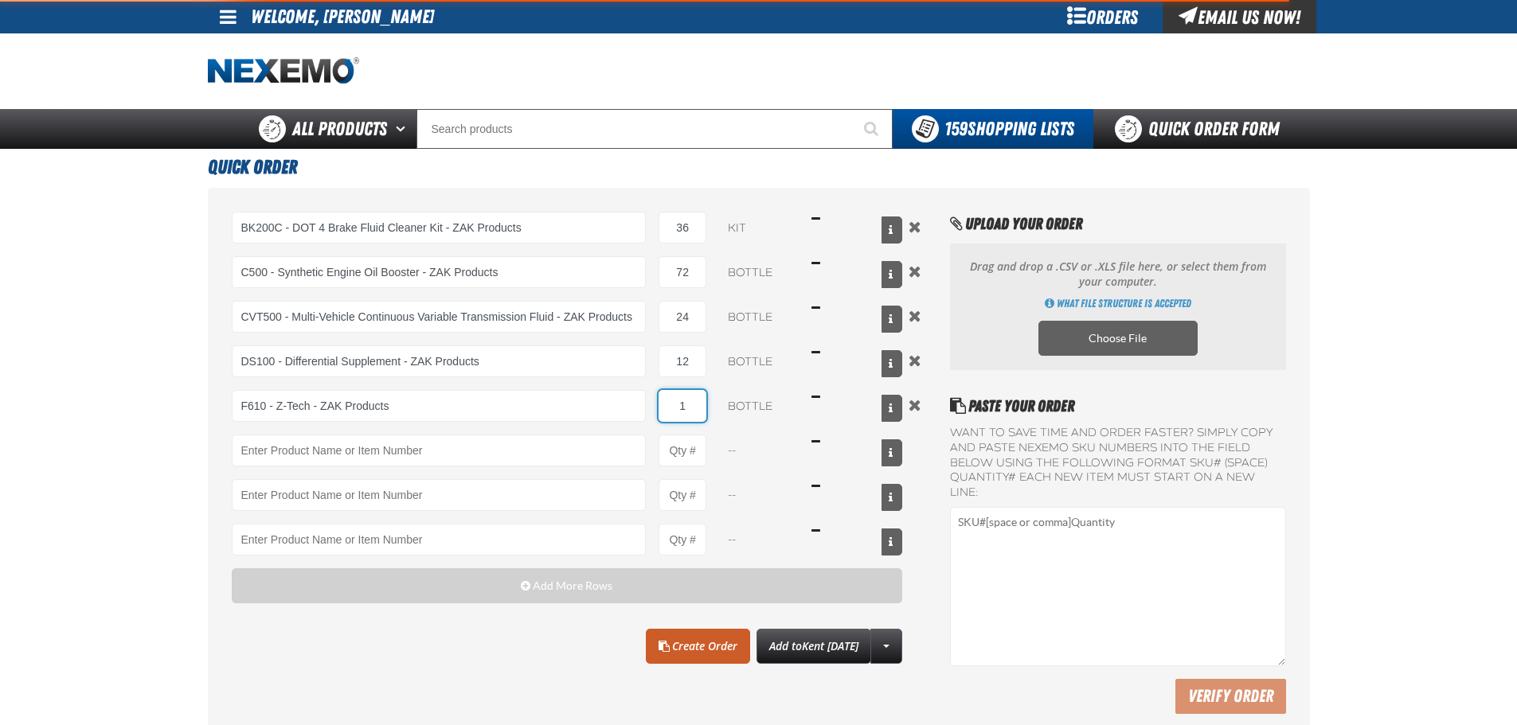
type input "F610 - Z-Tech - ZAK Products"
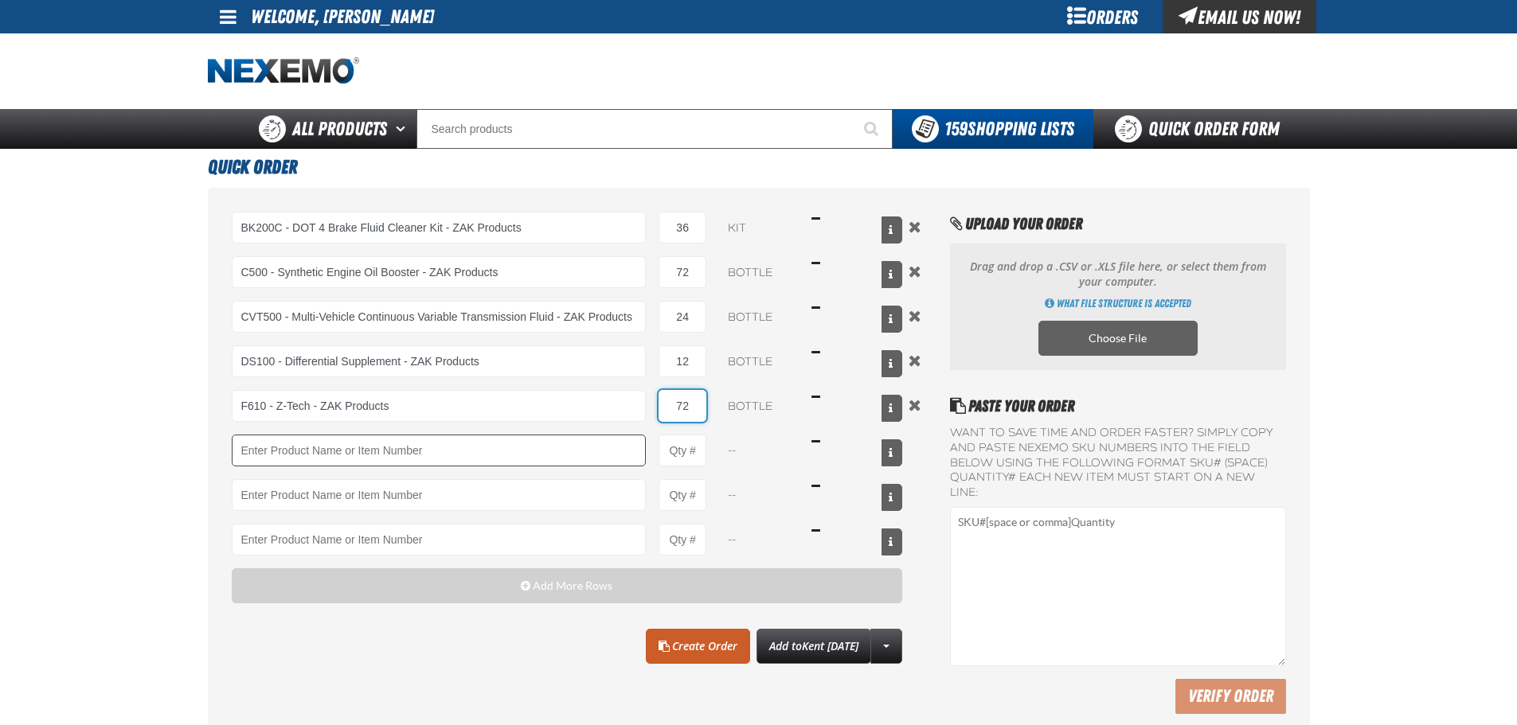
type input "72"
click at [380, 468] on div "BK200C - DOT 4 Brake Fluid Cleaner Kit - ZAK Products BK200C - DOT 4 Brake Flui…" at bounding box center [567, 384] width 671 height 344
drag, startPoint x: 338, startPoint y: 429, endPoint x: 334, endPoint y: 445, distance: 16.6
click at [337, 435] on div "BK200C - DOT 4 Brake Fluid Cleaner Kit - ZAK Products BK200C - DOT 4 Brake Flui…" at bounding box center [567, 384] width 671 height 344
click at [330, 446] on input "Product" at bounding box center [439, 451] width 415 height 32
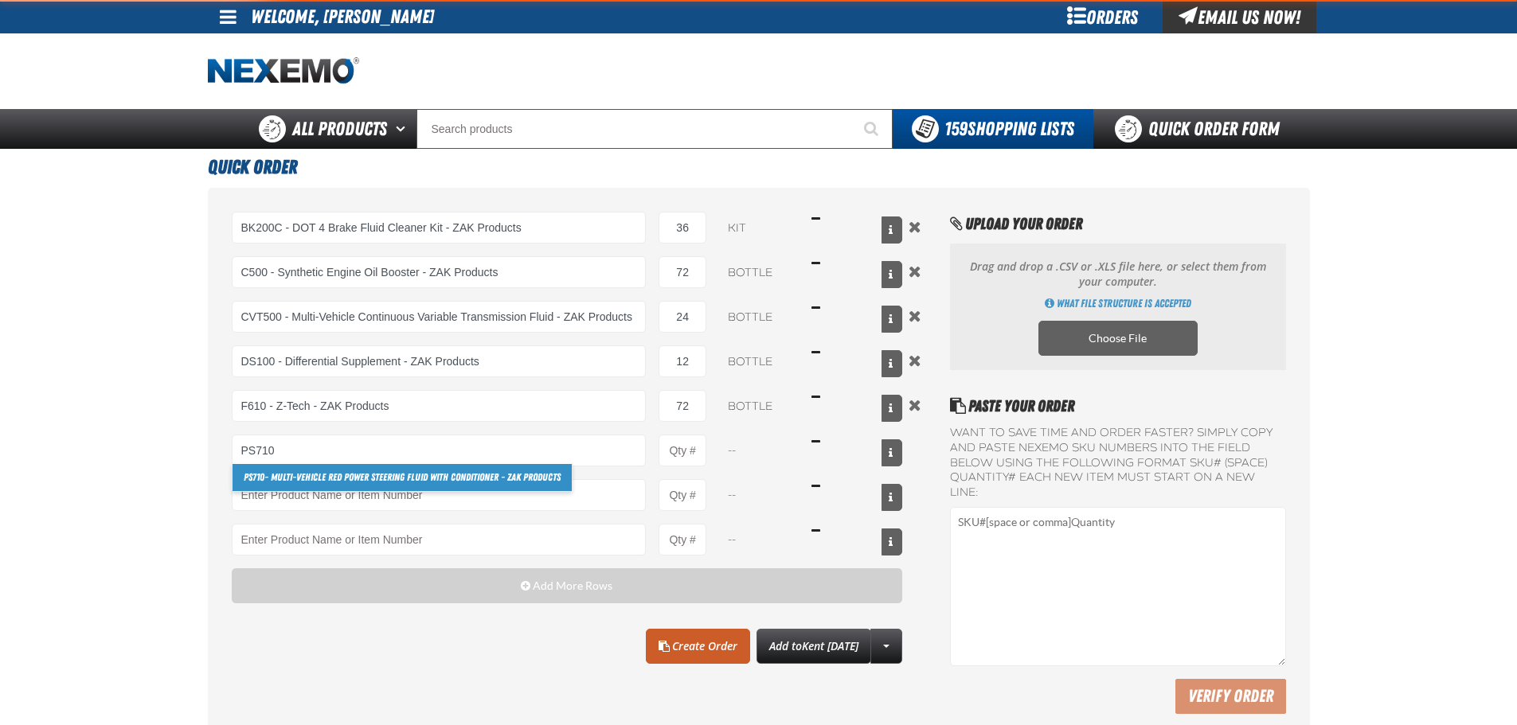
click at [276, 471] on link "PS710 - Multi-Vehicle Red Power Steering Fluid with Conditioner - ZAK Products" at bounding box center [402, 477] width 339 height 27
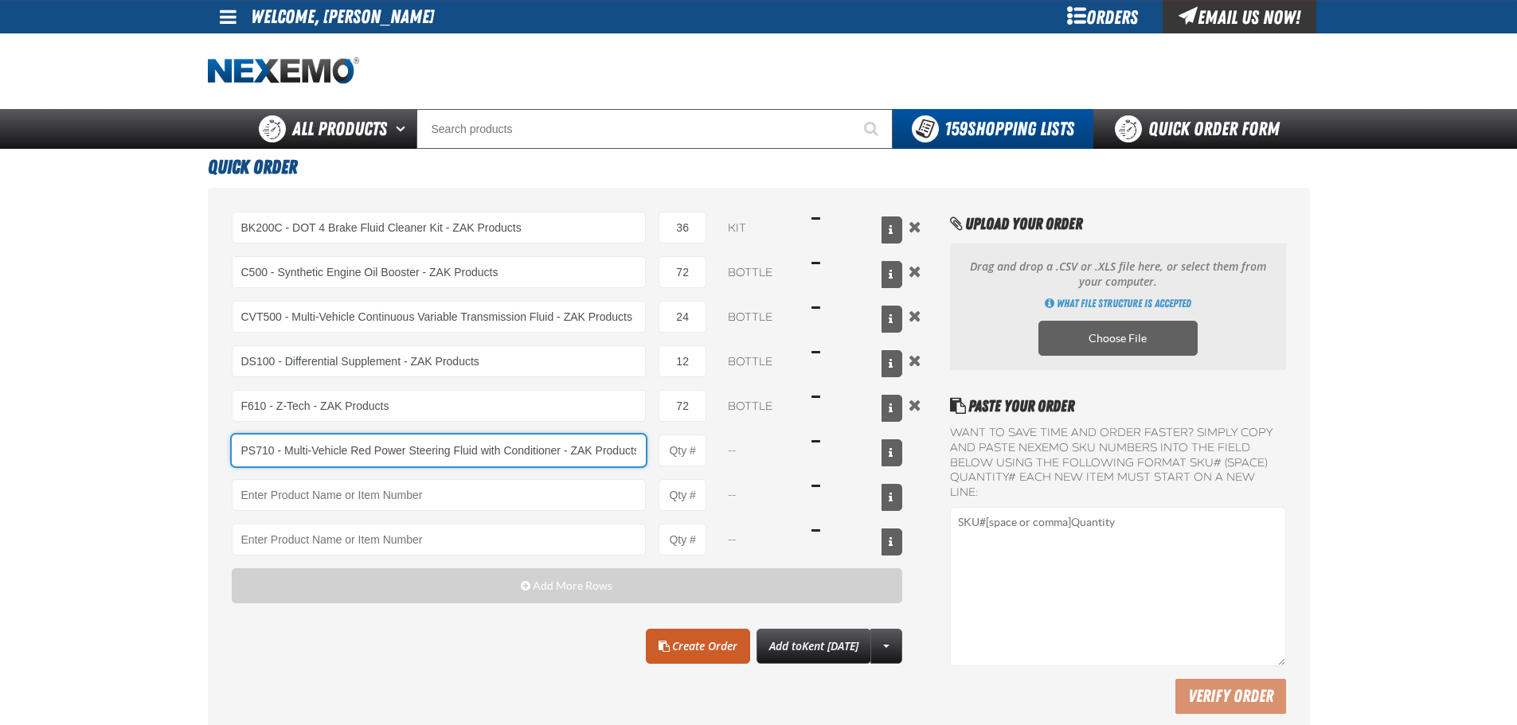
scroll to position [0, 2]
type input "PS710 - Multi-Vehicle Red Power Steering Fluid with Conditioner - ZAK Products"
type input "1"
select select "bottle"
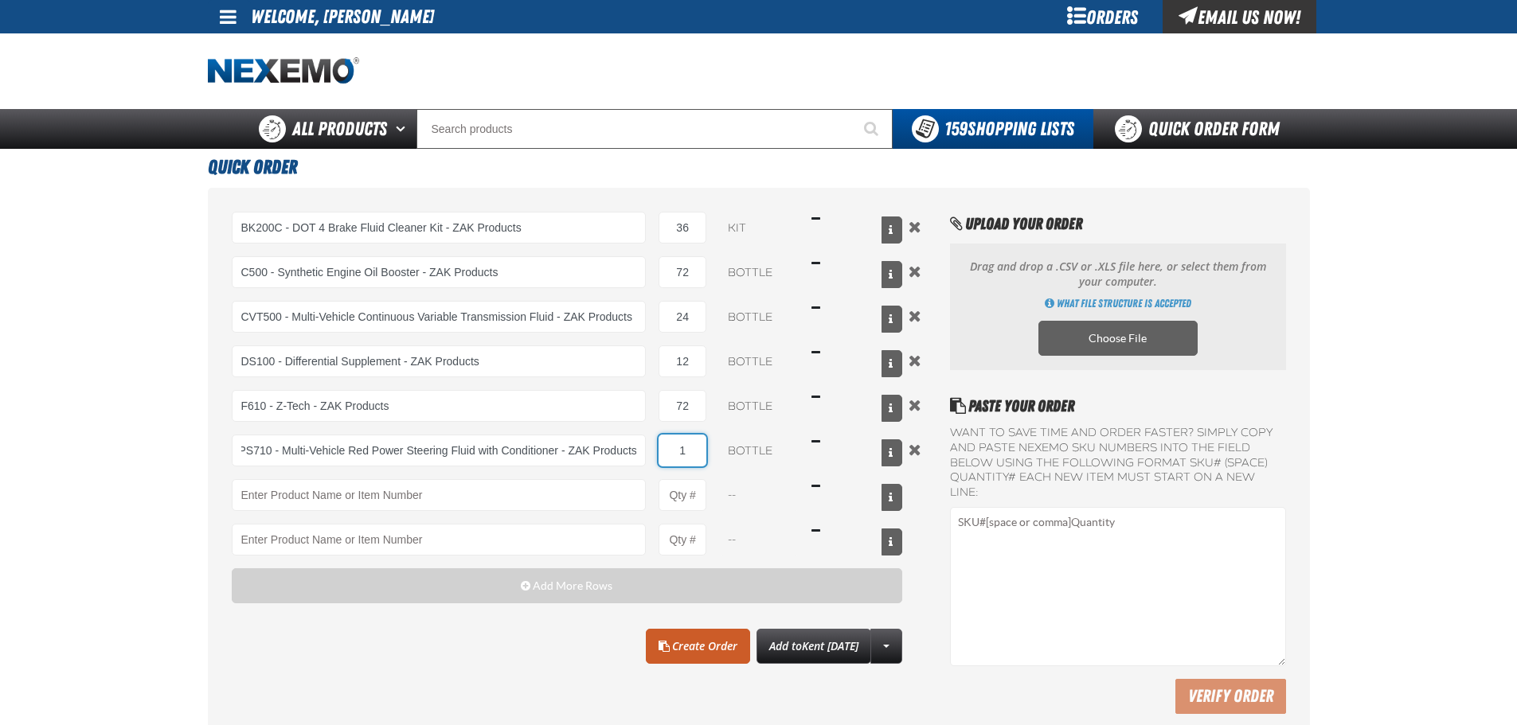
scroll to position [0, 0]
click at [691, 448] on input "1" at bounding box center [683, 451] width 48 height 32
click at [692, 439] on input "1" at bounding box center [683, 451] width 48 height 32
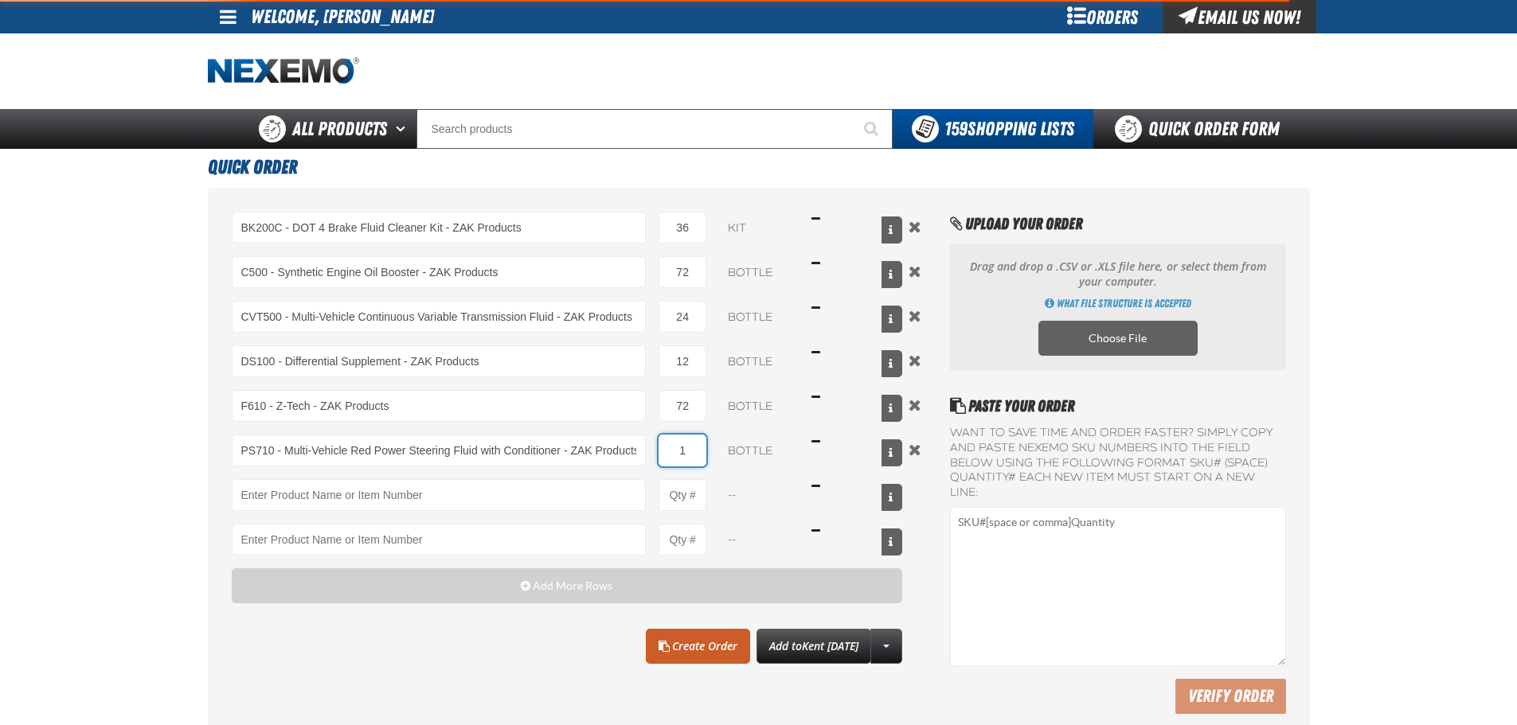
type input "PS710 - Multi-Vehicle Red Power Steering Fluid with Conditioner - ZAK Products"
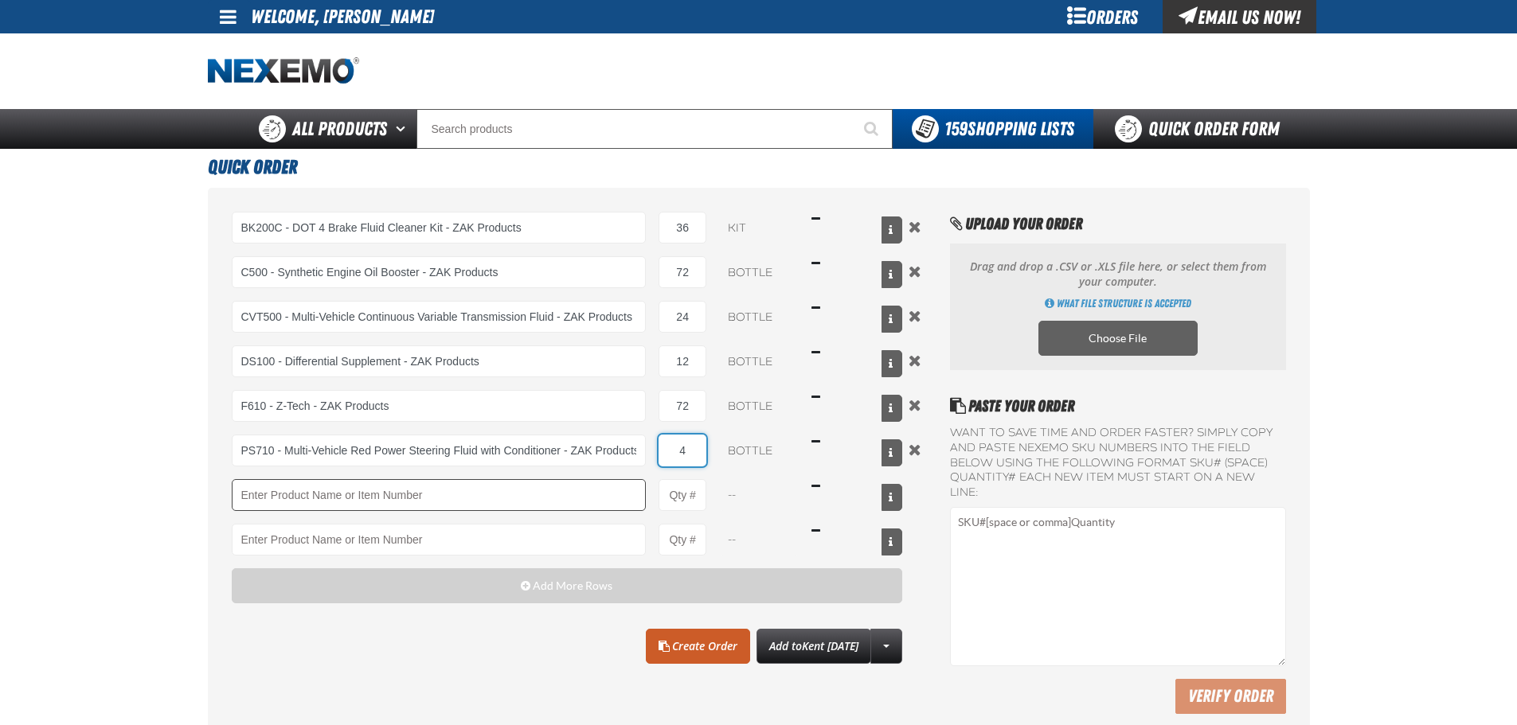
type input "4"
click at [357, 506] on input "Product" at bounding box center [439, 495] width 415 height 32
click at [268, 506] on input "Product" at bounding box center [439, 495] width 415 height 32
click at [283, 526] on link "TSF200 - 2-Step GDI Intake Cleaning Service" at bounding box center [328, 522] width 190 height 27
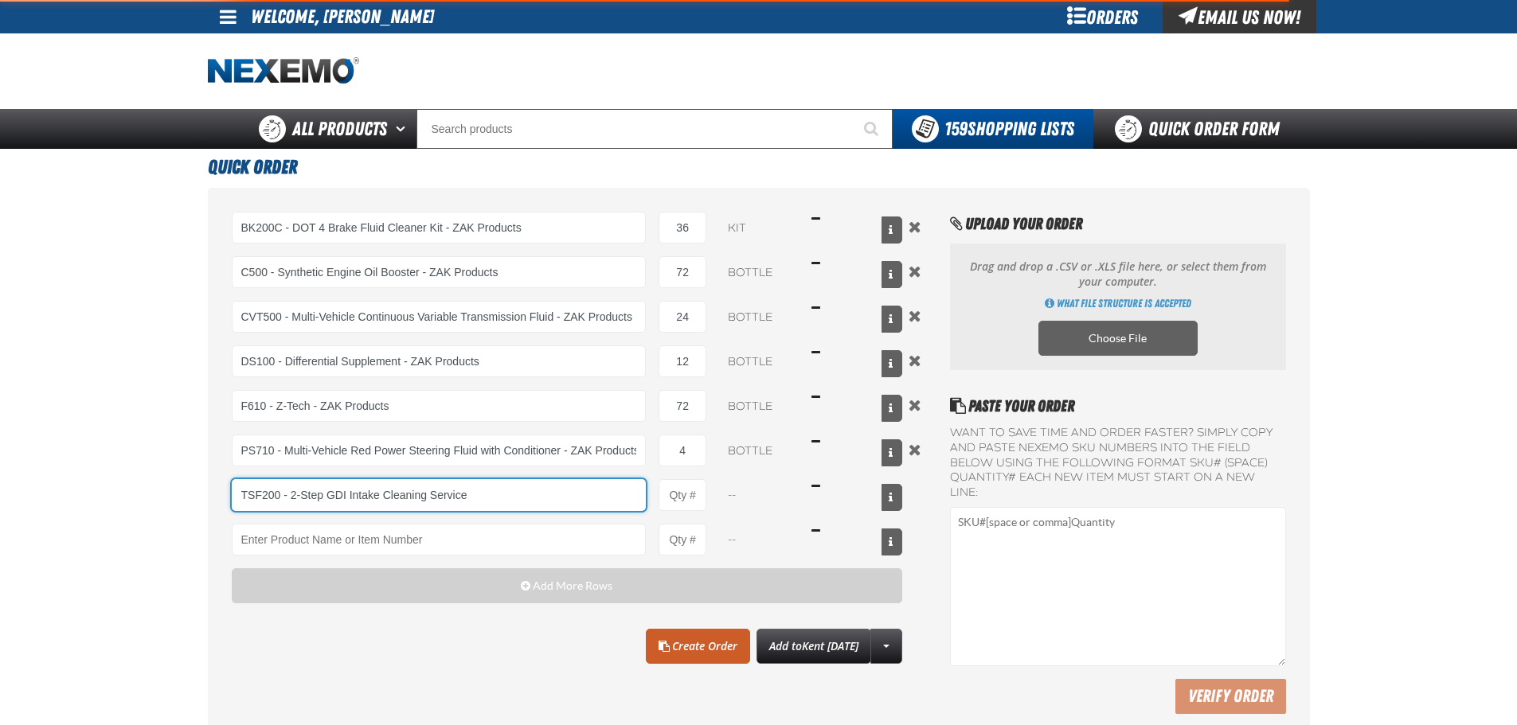
type input "TSF200 - 2-Step GDI Intake Cleaning Service"
type input "1"
select select "kit"
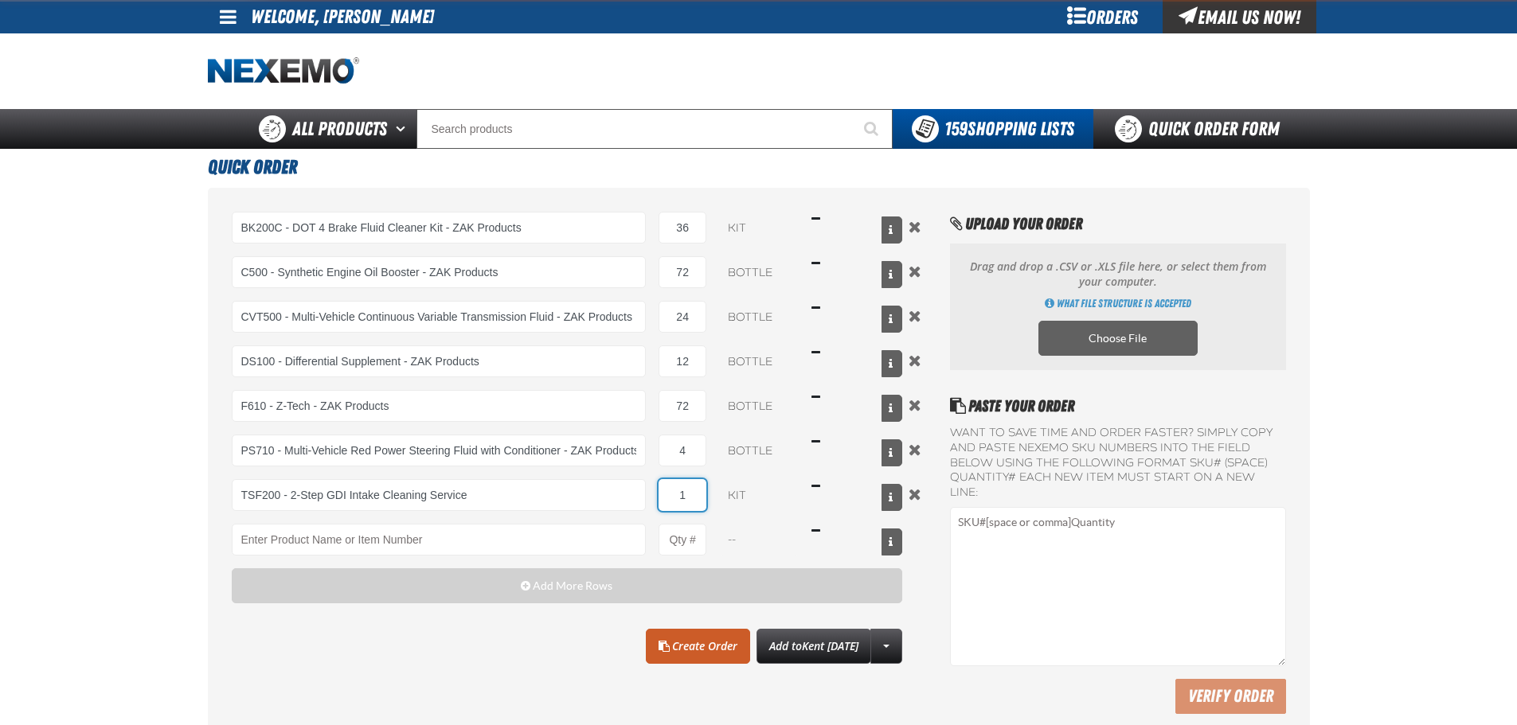
click at [687, 496] on input "1" at bounding box center [683, 495] width 48 height 32
click at [689, 495] on input "1" at bounding box center [683, 495] width 48 height 32
type input "TSF200 - 2-Step GDI Intake Cleaning Service"
type input "12"
click at [474, 565] on div "BK200C - DOT 4 Brake Fluid Cleaner Kit - ZAK Products BK200C - DOT 4 Brake Flui…" at bounding box center [567, 408] width 671 height 392
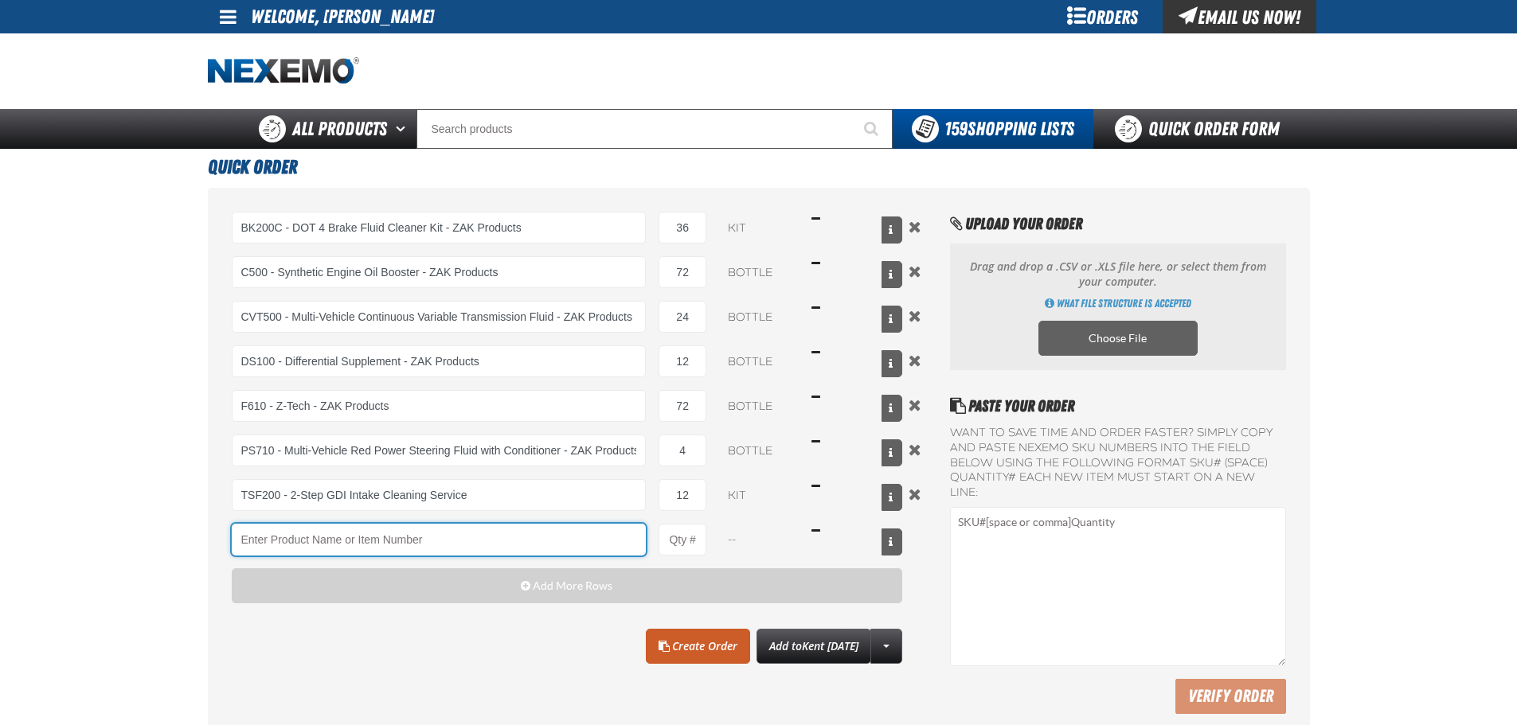
click at [475, 551] on input "Product" at bounding box center [439, 540] width 415 height 32
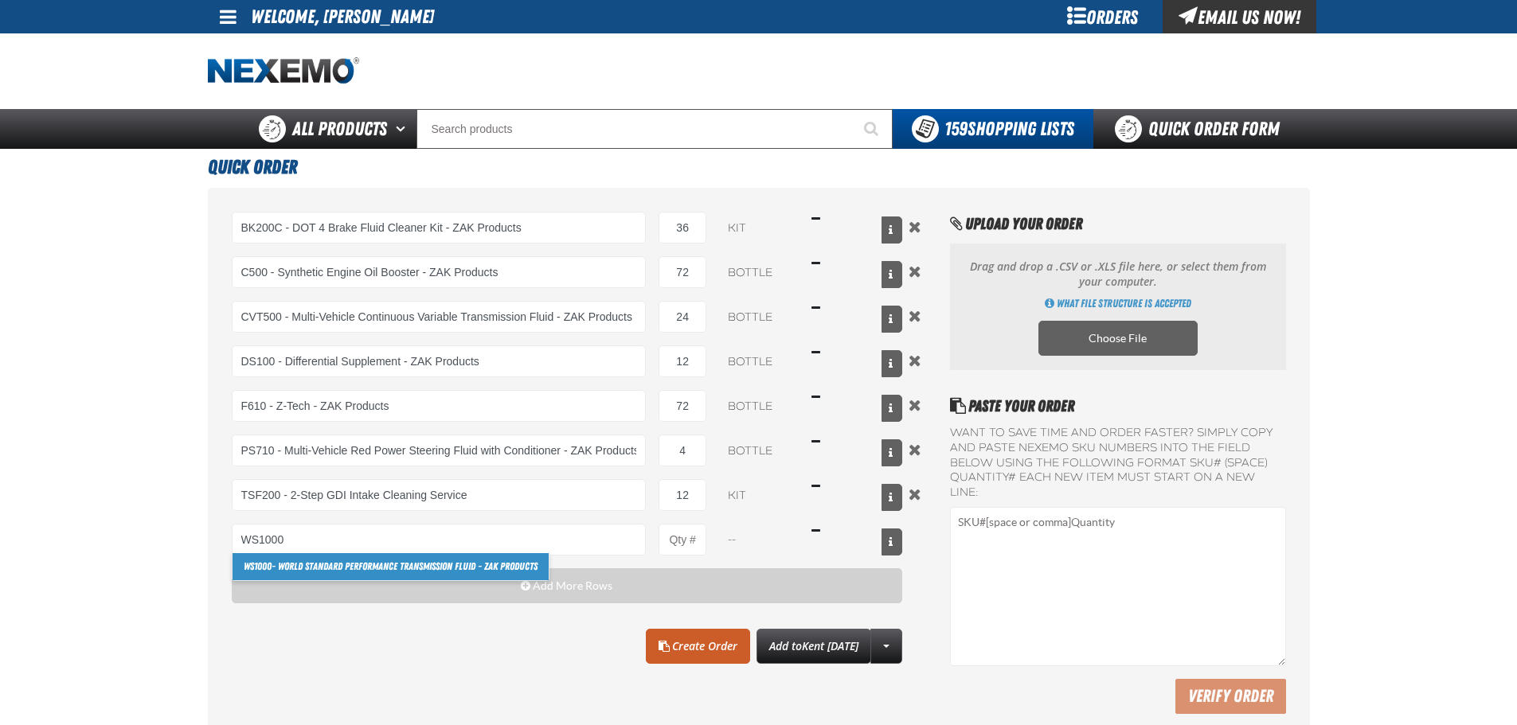
click at [346, 566] on link "WS1000 - World Standard Performance Transmission Fluid - ZAK Products" at bounding box center [391, 566] width 316 height 27
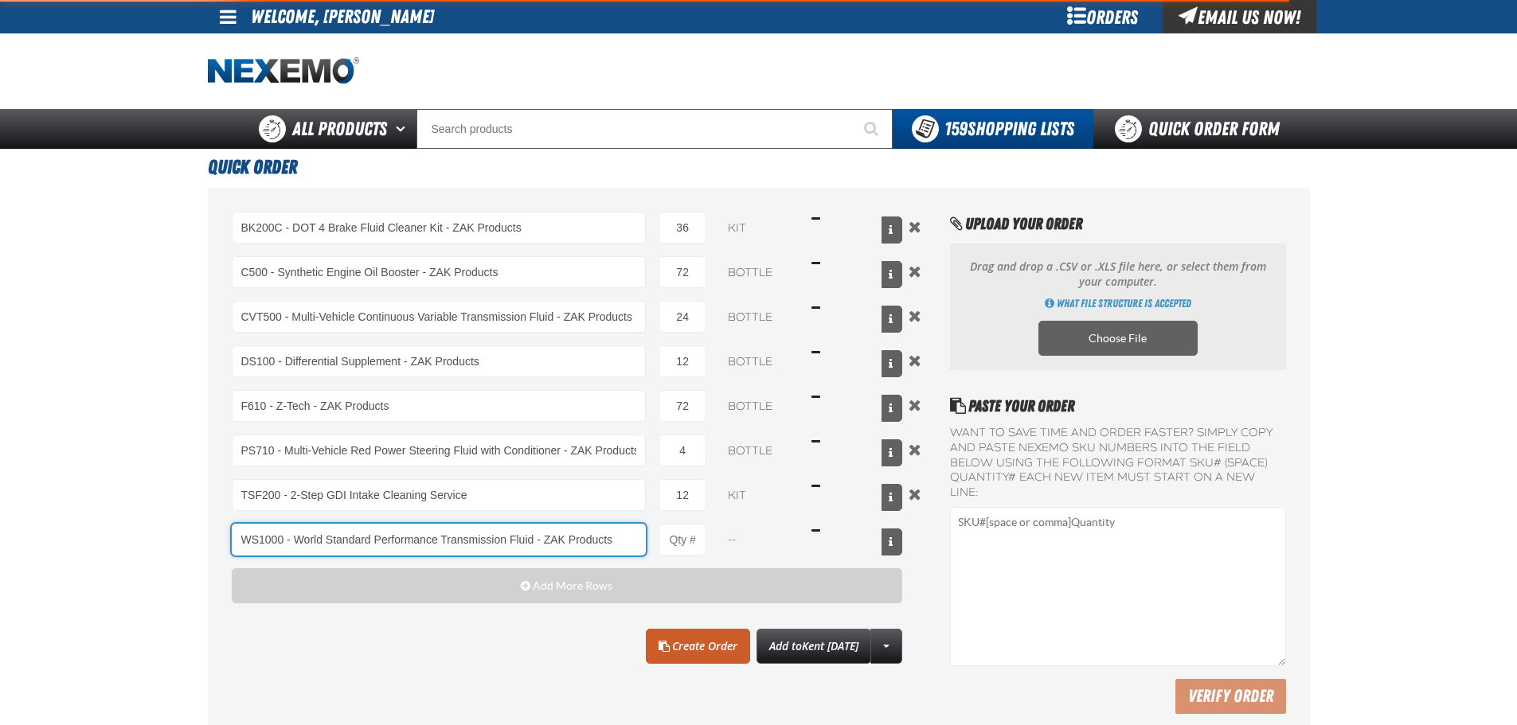
type input "WS1000 - World Standard Performance Transmission Fluid - ZAK Products"
type input "1"
select select "bottle"
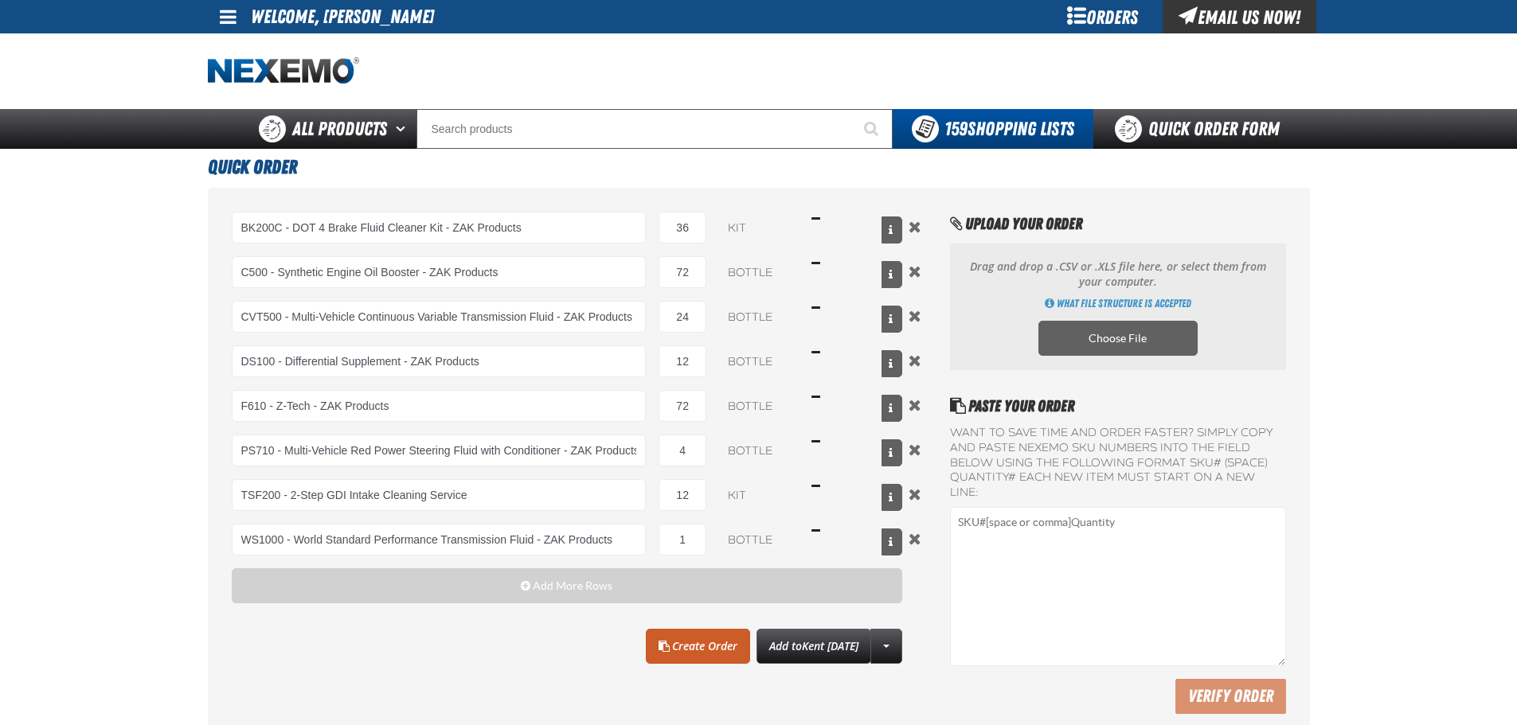
click at [139, 342] on main "Quick Order BK200C - DOT 4 Brake Fluid Cleaner Kit - ZAK Products BK200C - DOT …" at bounding box center [758, 447] width 1517 height 597
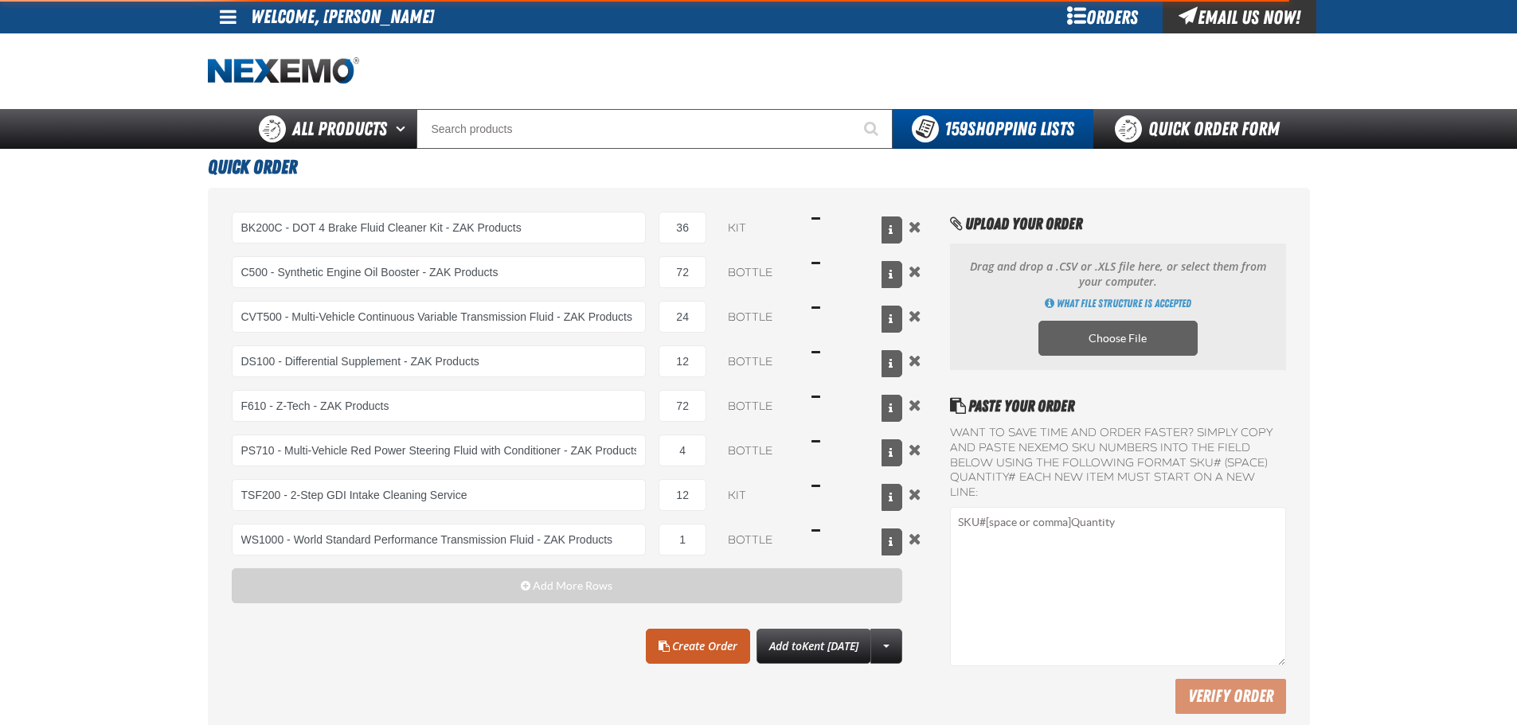
type input "WS1000 - World Standard Performance Transmission Fluid - ZAK Products"
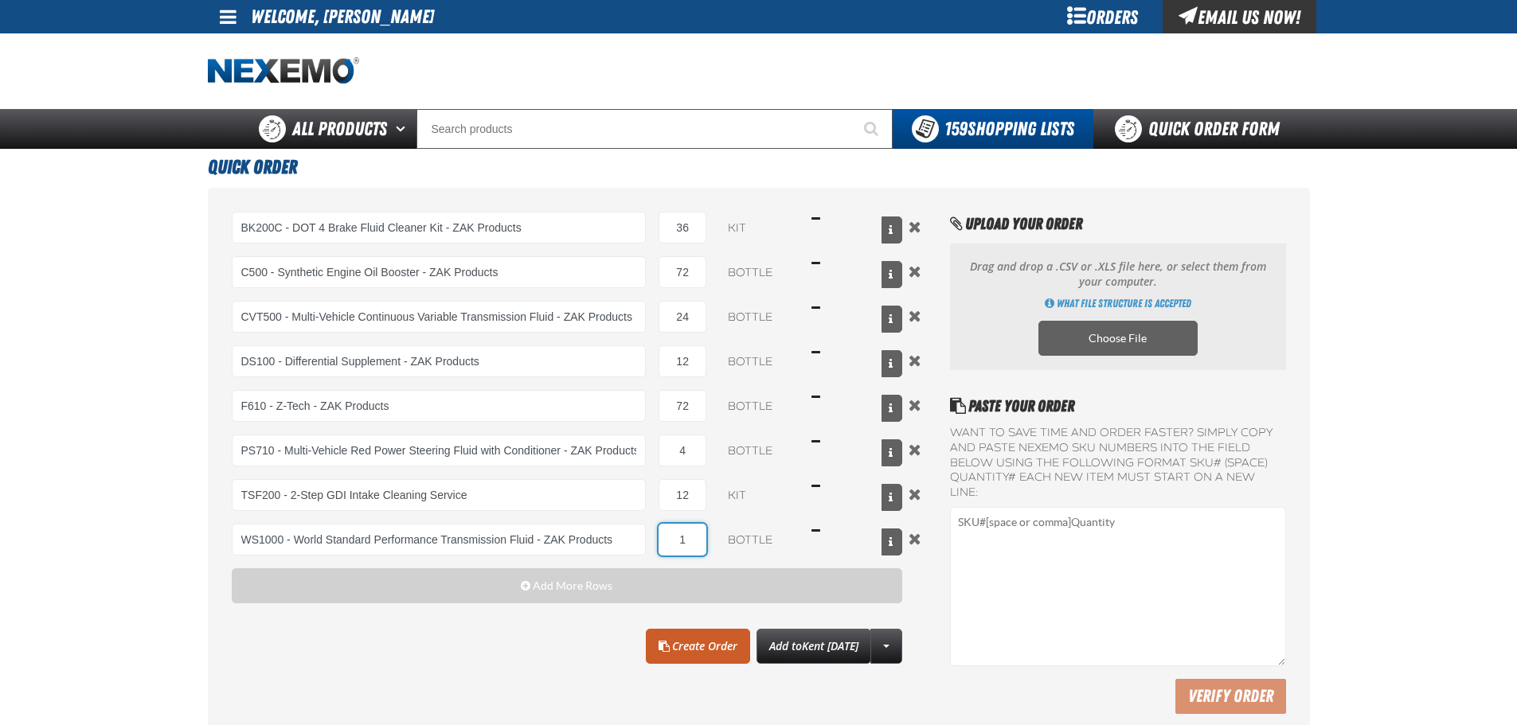
click at [672, 536] on input "1" at bounding box center [683, 540] width 48 height 32
click at [682, 534] on input "1" at bounding box center [683, 540] width 48 height 32
type input "84"
click at [90, 510] on main "Quick Order BK200C - DOT 4 Brake Fluid Cleaner Kit - ZAK Products BK200C - DOT …" at bounding box center [758, 447] width 1517 height 597
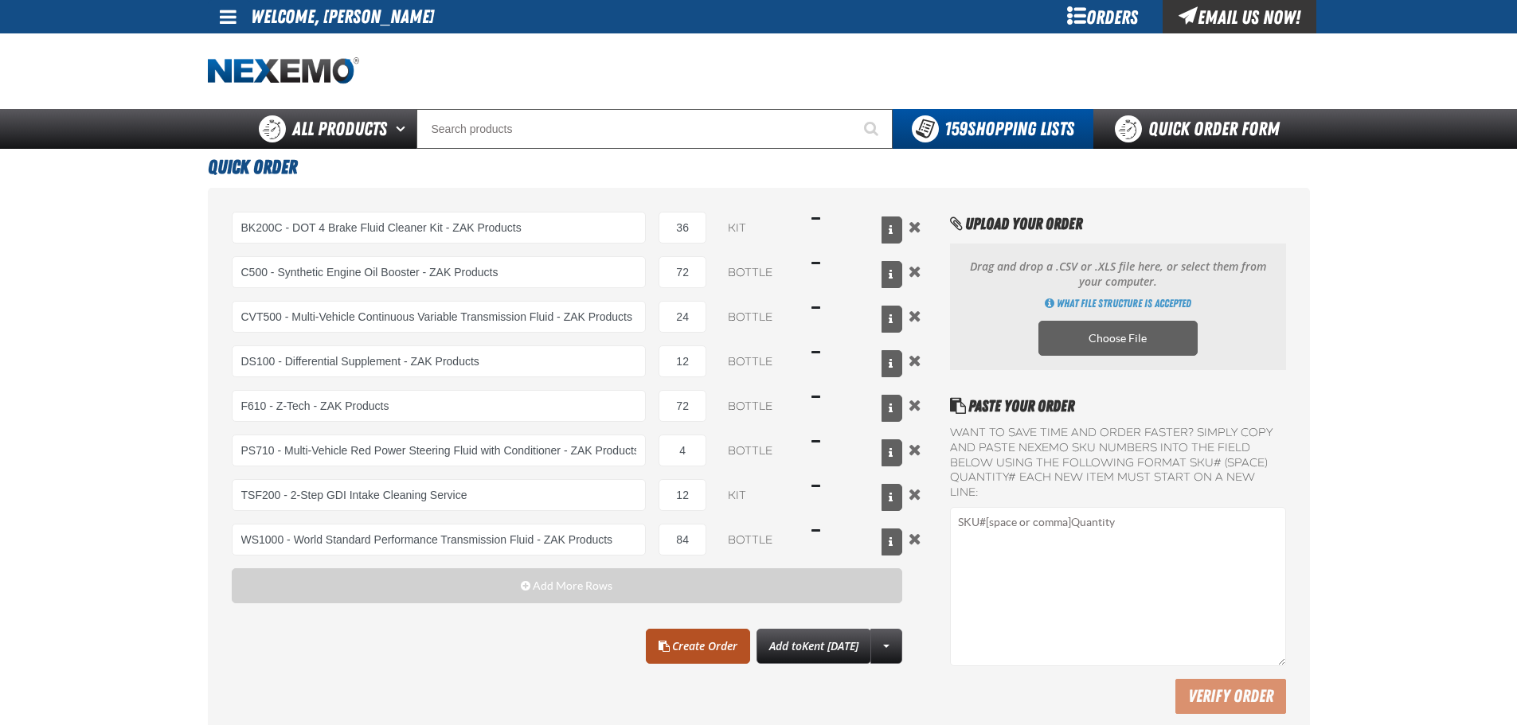
click at [681, 646] on link "Create Order" at bounding box center [698, 646] width 104 height 35
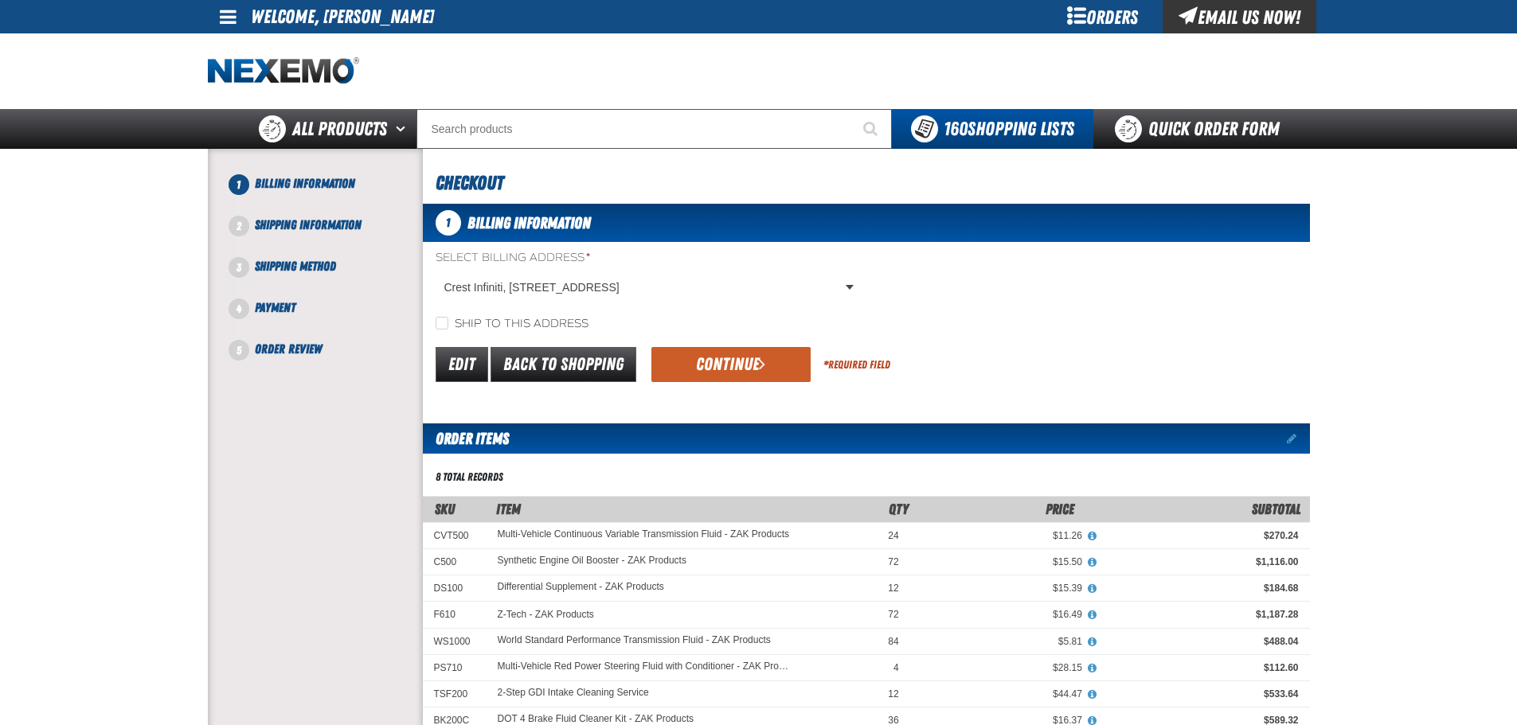
drag, startPoint x: 370, startPoint y: 442, endPoint x: 748, endPoint y: 431, distance: 377.6
click at [376, 441] on div "1 Billing Information Shipping Information" at bounding box center [315, 514] width 215 height 718
click at [734, 377] on button "Continue" at bounding box center [730, 364] width 159 height 35
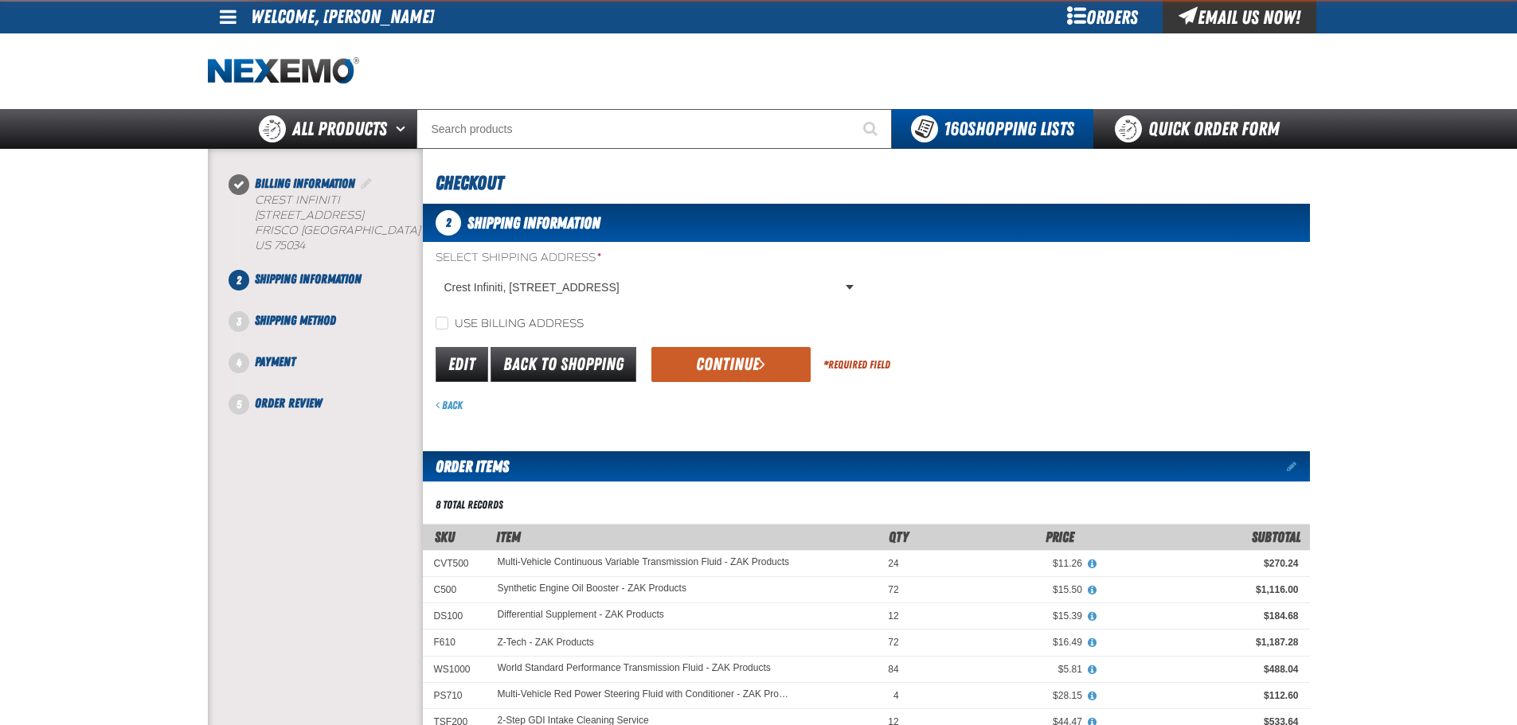
click at [712, 362] on button "Continue" at bounding box center [730, 364] width 159 height 35
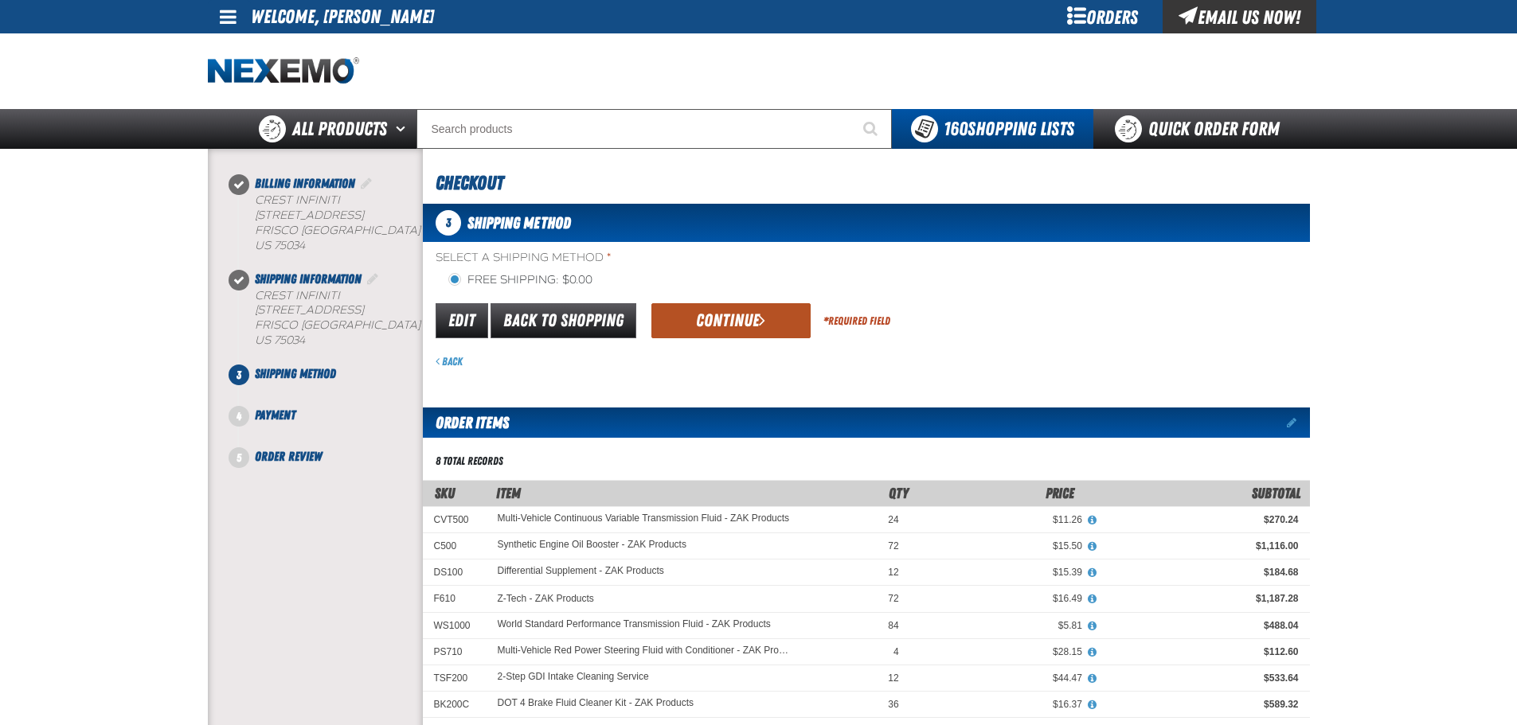
click at [685, 323] on button "Continue" at bounding box center [730, 320] width 159 height 35
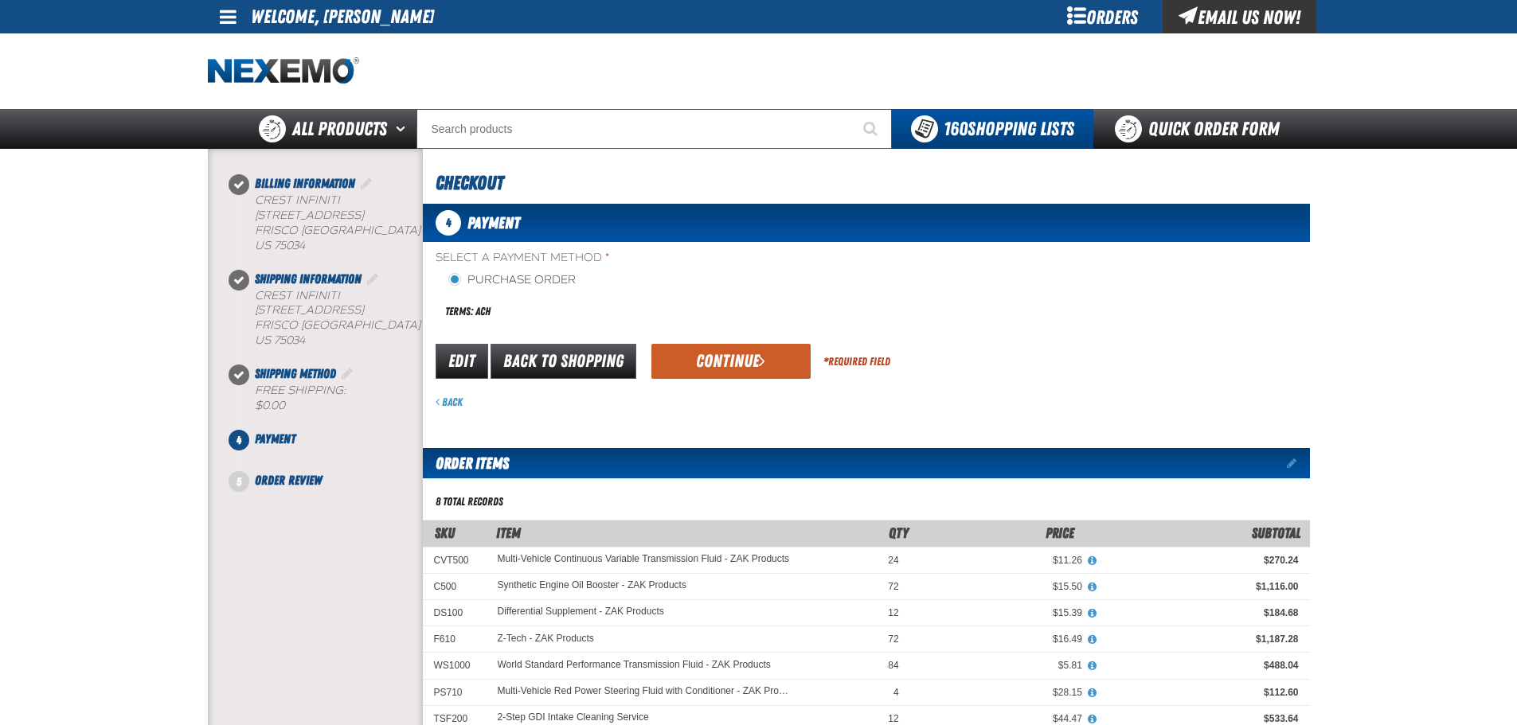
click at [688, 354] on button "Continue" at bounding box center [730, 361] width 159 height 35
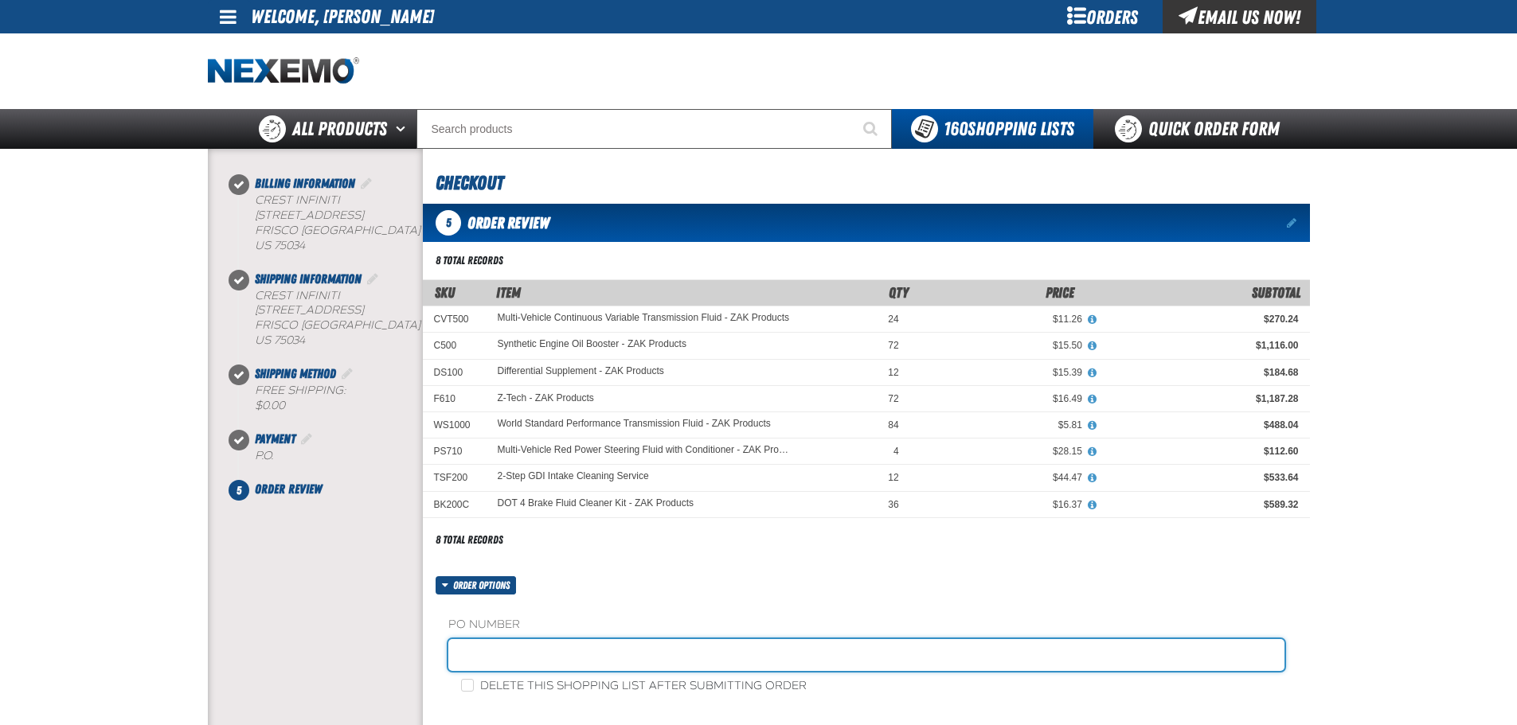
click at [501, 643] on input "text" at bounding box center [866, 655] width 836 height 32
paste input "882428"
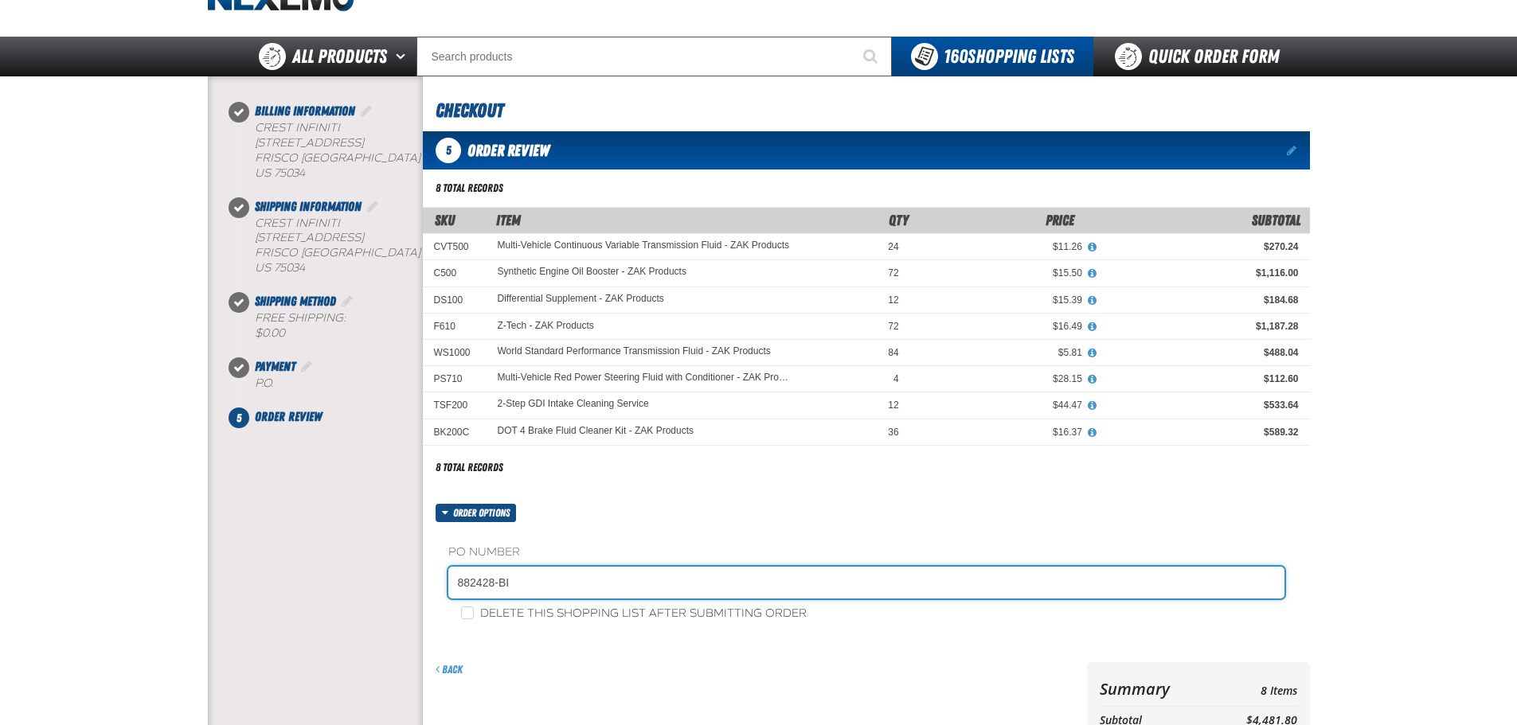
scroll to position [80, 0]
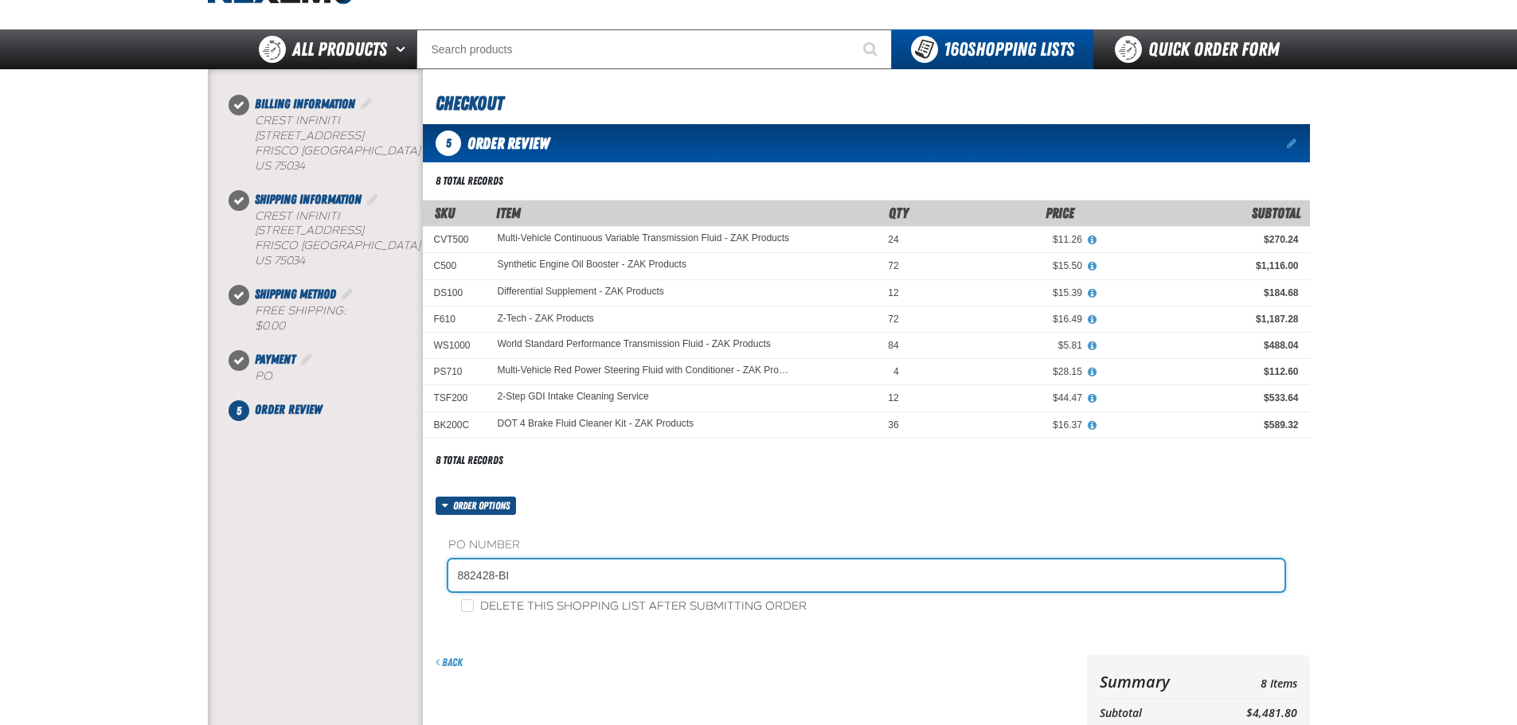
type input "882428-BI"
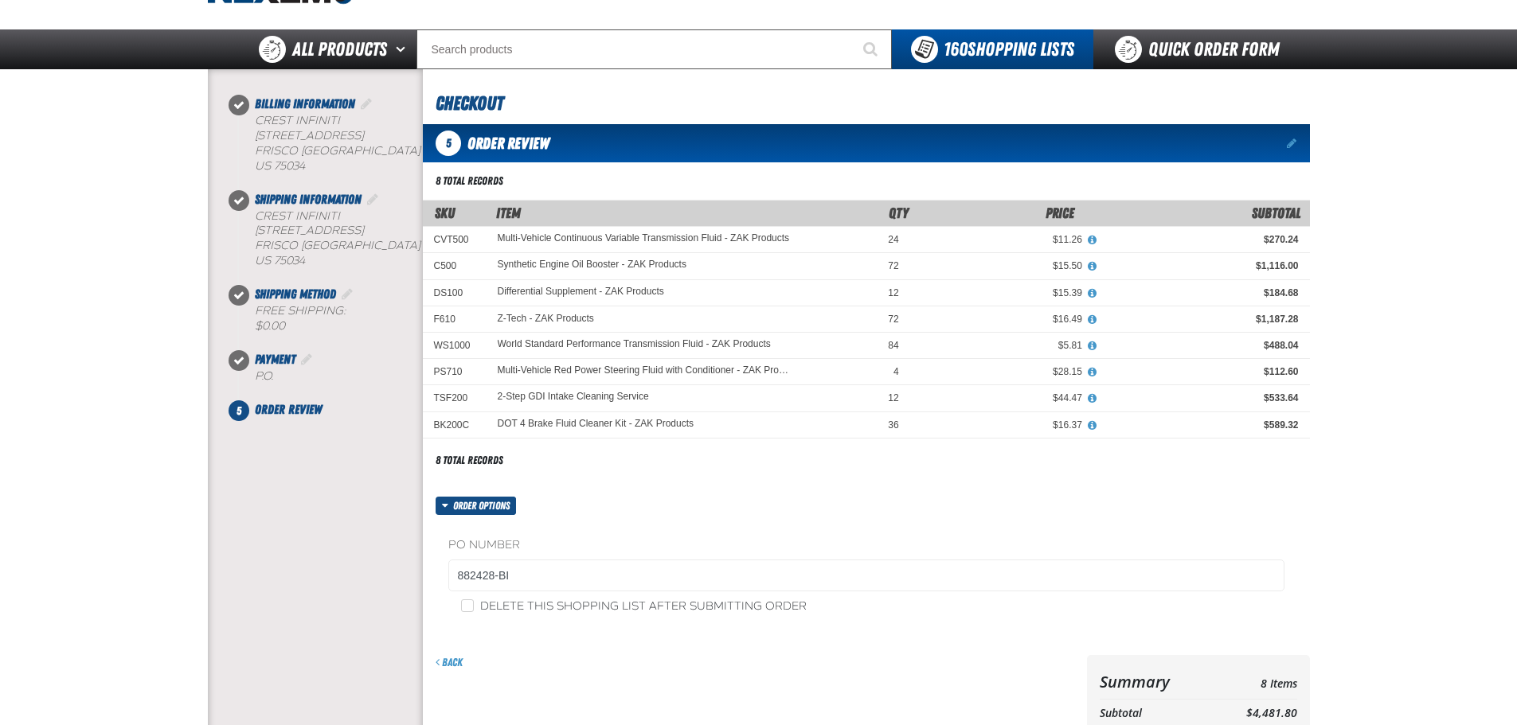
click at [551, 596] on fieldset "PO Number 882428-BI" at bounding box center [866, 567] width 836 height 61
click at [537, 604] on label "Delete this shopping list after submitting order" at bounding box center [634, 607] width 346 height 15
click at [474, 604] on input "Delete this shopping list after submitting order" at bounding box center [467, 606] width 13 height 13
checkbox input "true"
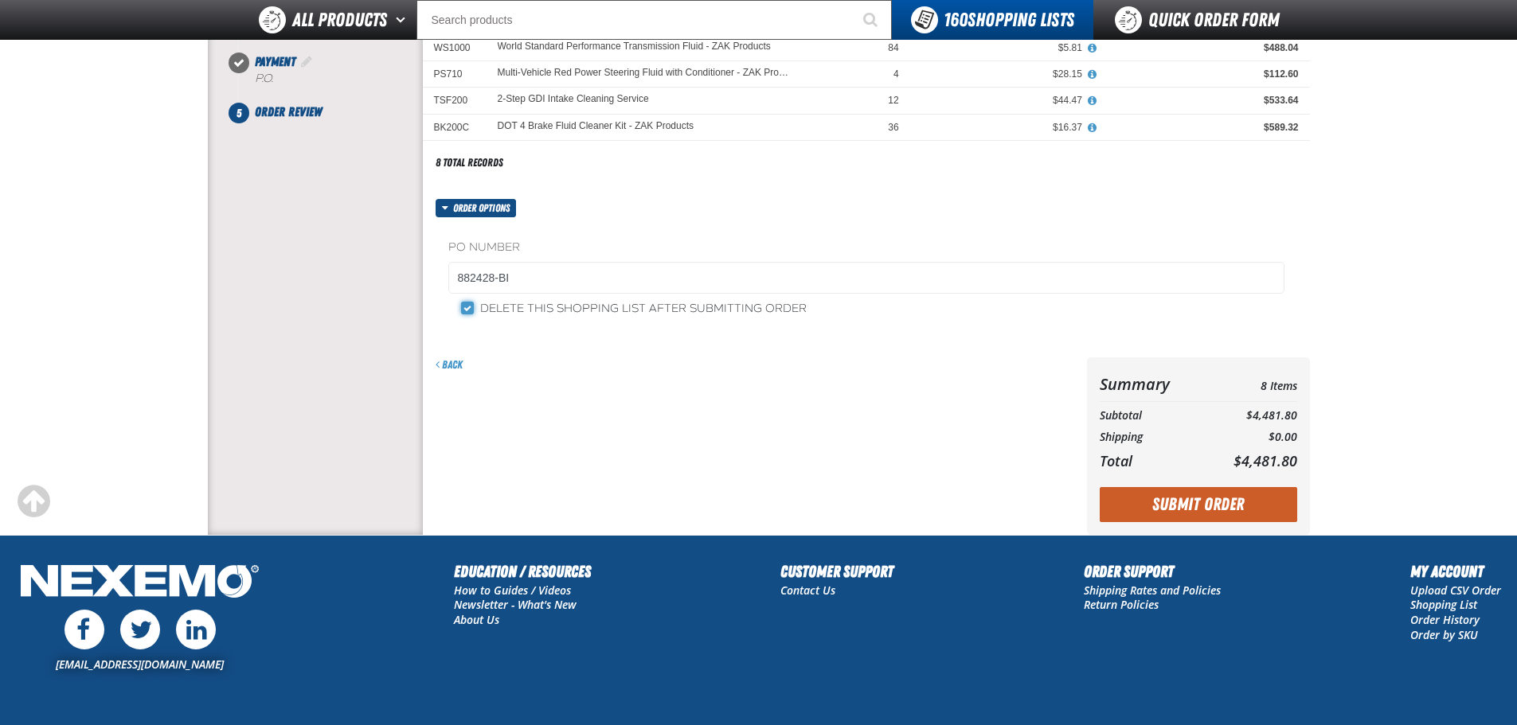
scroll to position [451, 0]
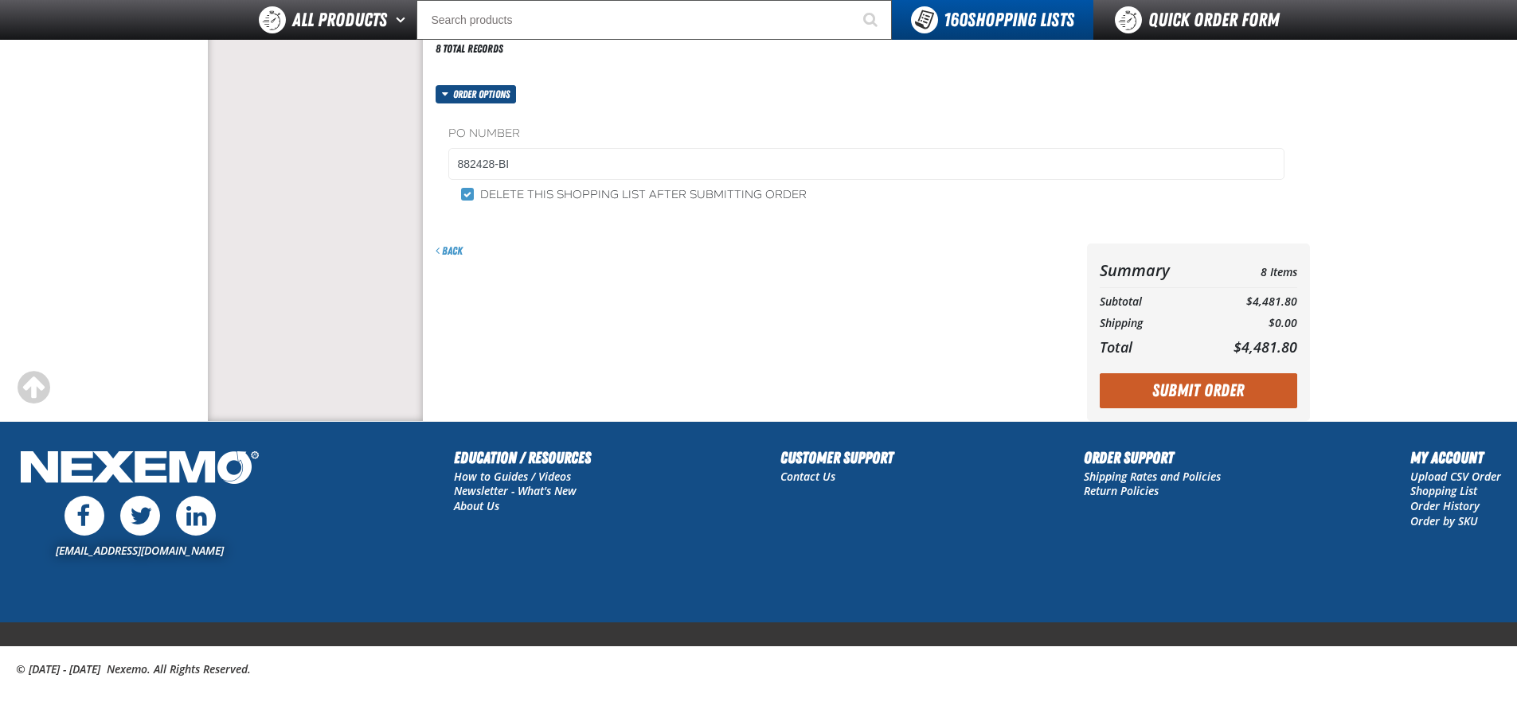
click at [1198, 391] on button "Submit Order" at bounding box center [1198, 390] width 197 height 35
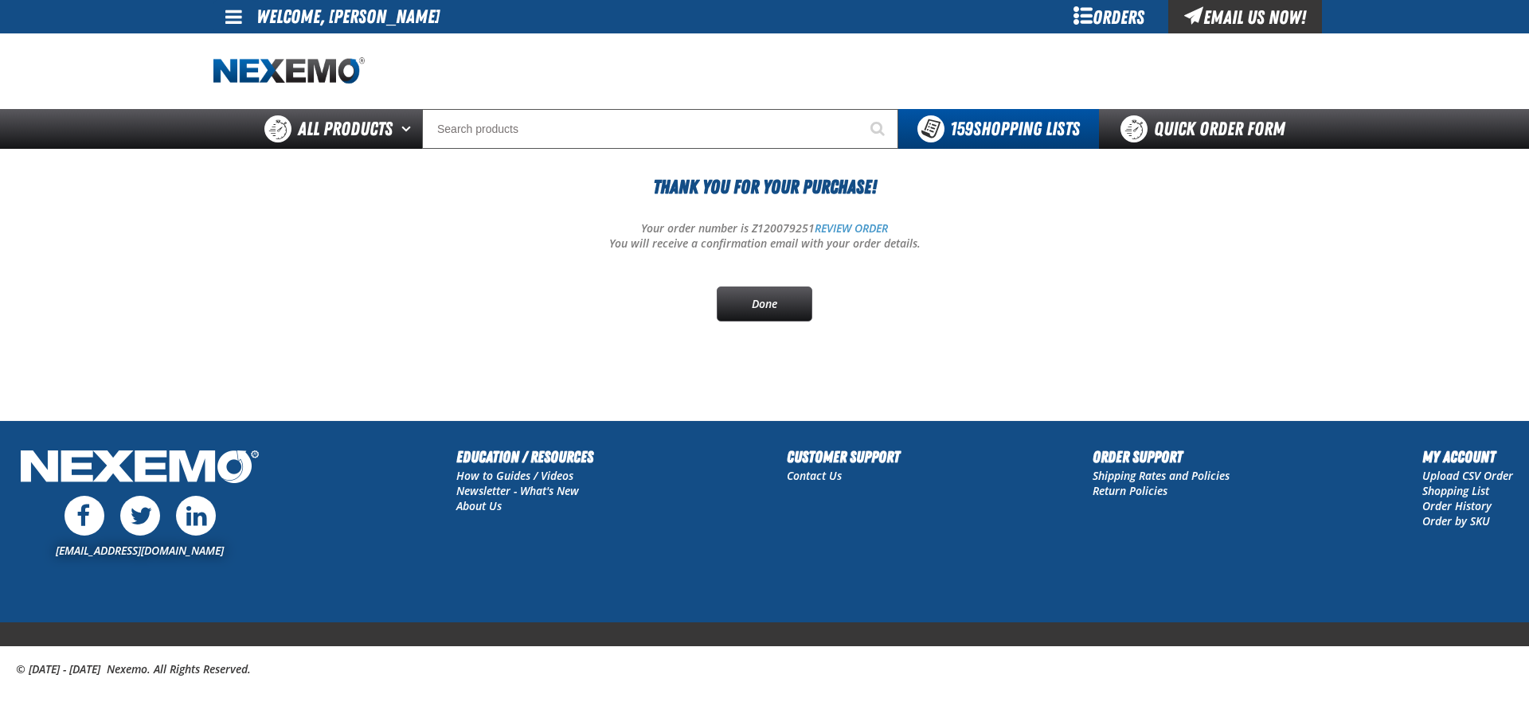
click at [776, 231] on p "Your order number is Z120079251 REVIEW ORDER" at bounding box center [764, 228] width 1102 height 15
copy p "Z120079251"
drag, startPoint x: 514, startPoint y: 311, endPoint x: 496, endPoint y: 278, distance: 37.1
click at [514, 311] on div "Thank You For Your Purchase! Your order number is Z120079251 REVIEW ORDER You w…" at bounding box center [764, 247] width 1102 height 149
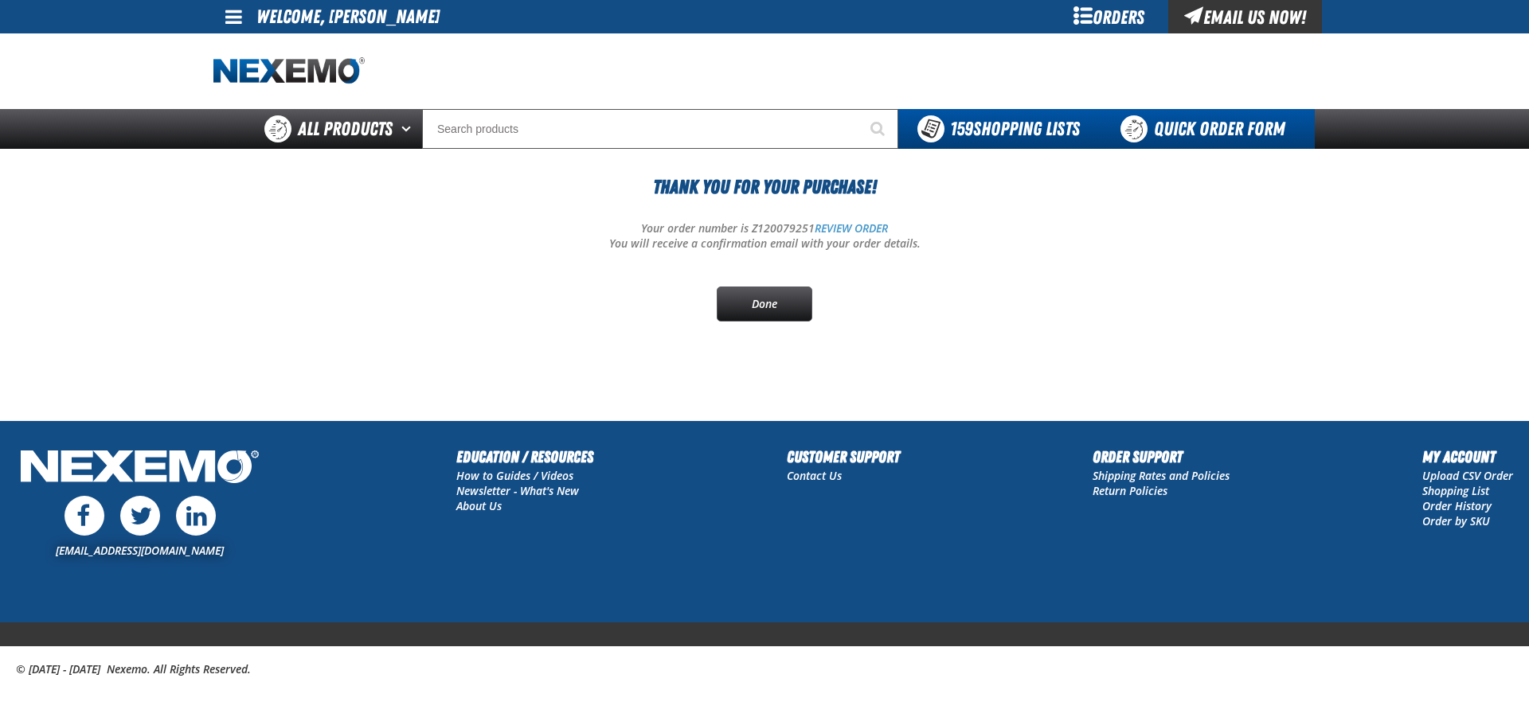
click at [1153, 129] on link "Quick Order Form" at bounding box center [1207, 129] width 216 height 40
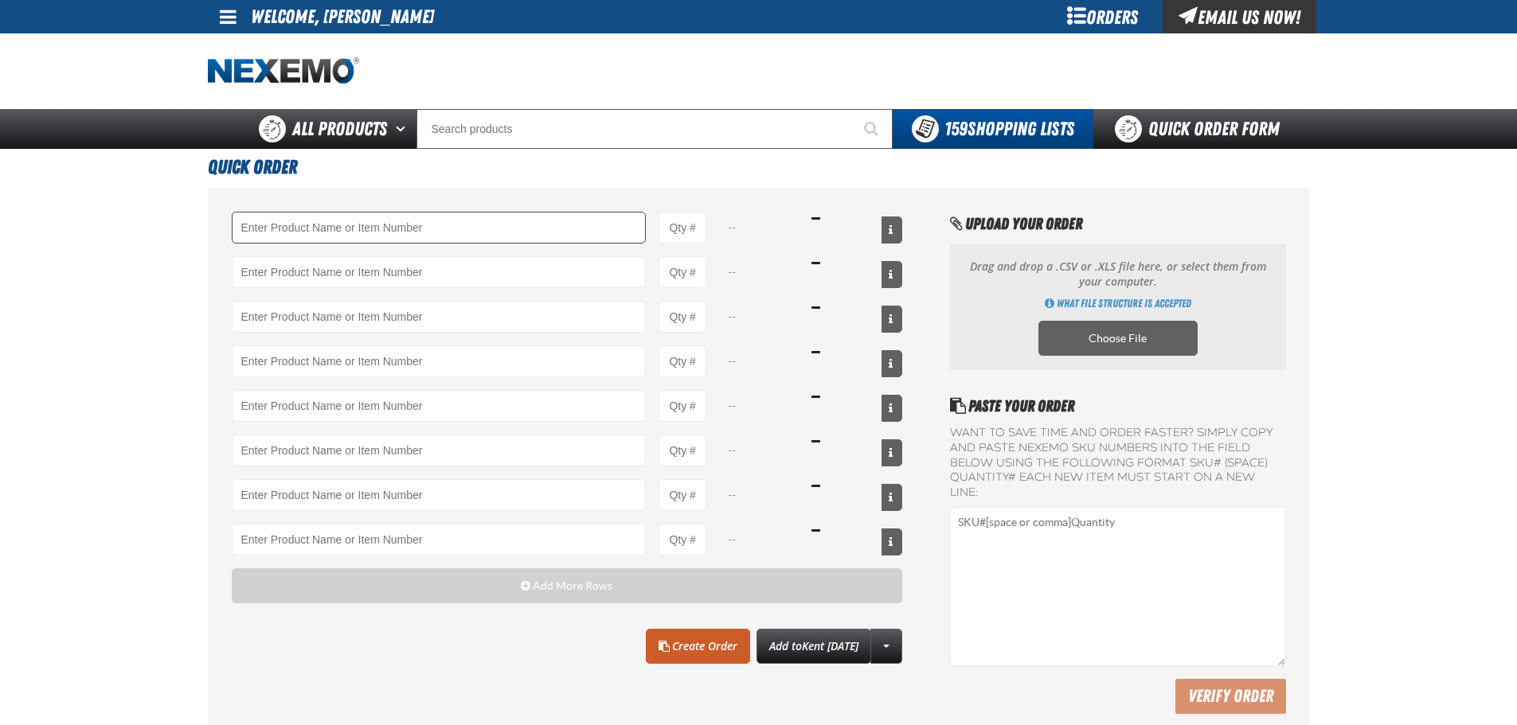
click at [353, 235] on input "Product" at bounding box center [439, 228] width 415 height 32
click at [295, 257] on link "Z111 - ZAK Professional Strength Orange Towels" at bounding box center [337, 254] width 209 height 27
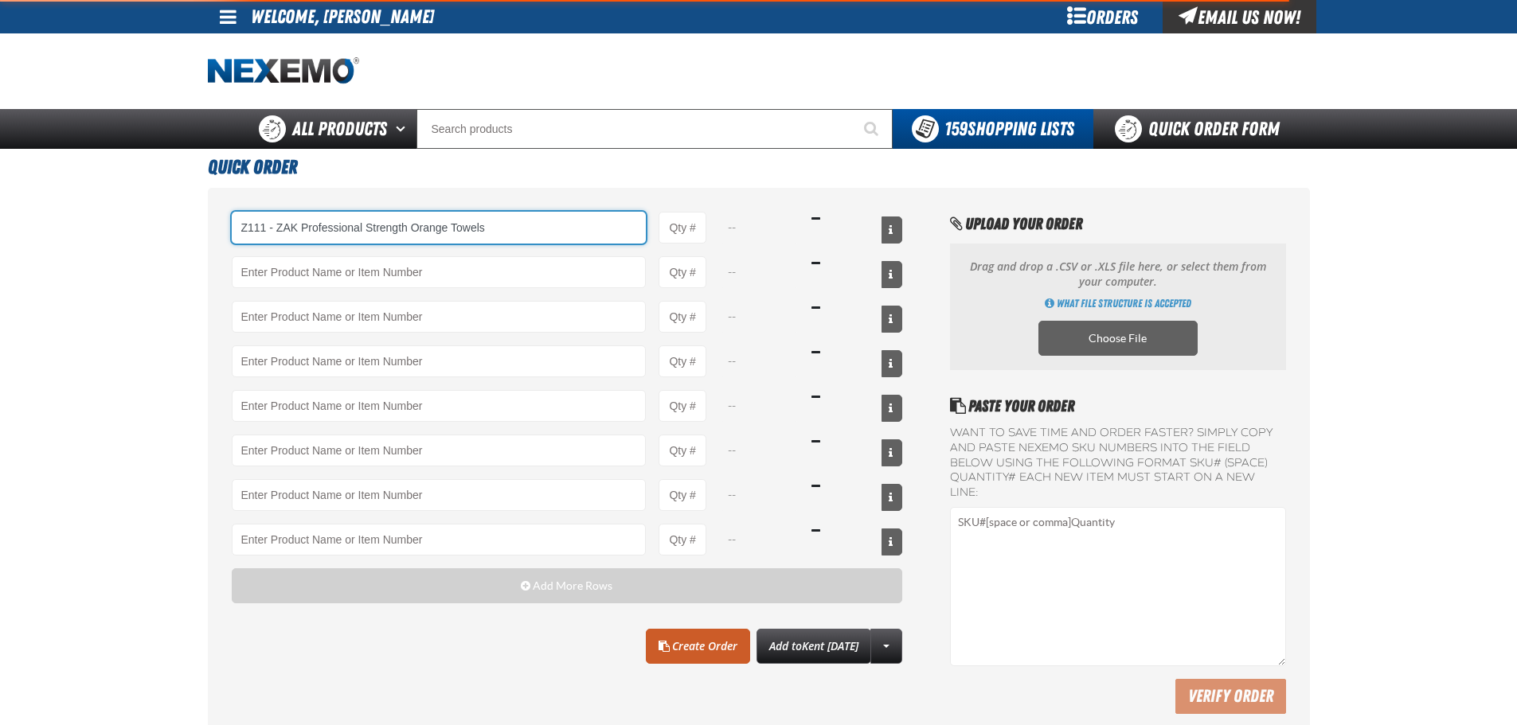
type input "Z111 - ZAK Professional Strength Orange Towels"
type input "1"
select select "canister"
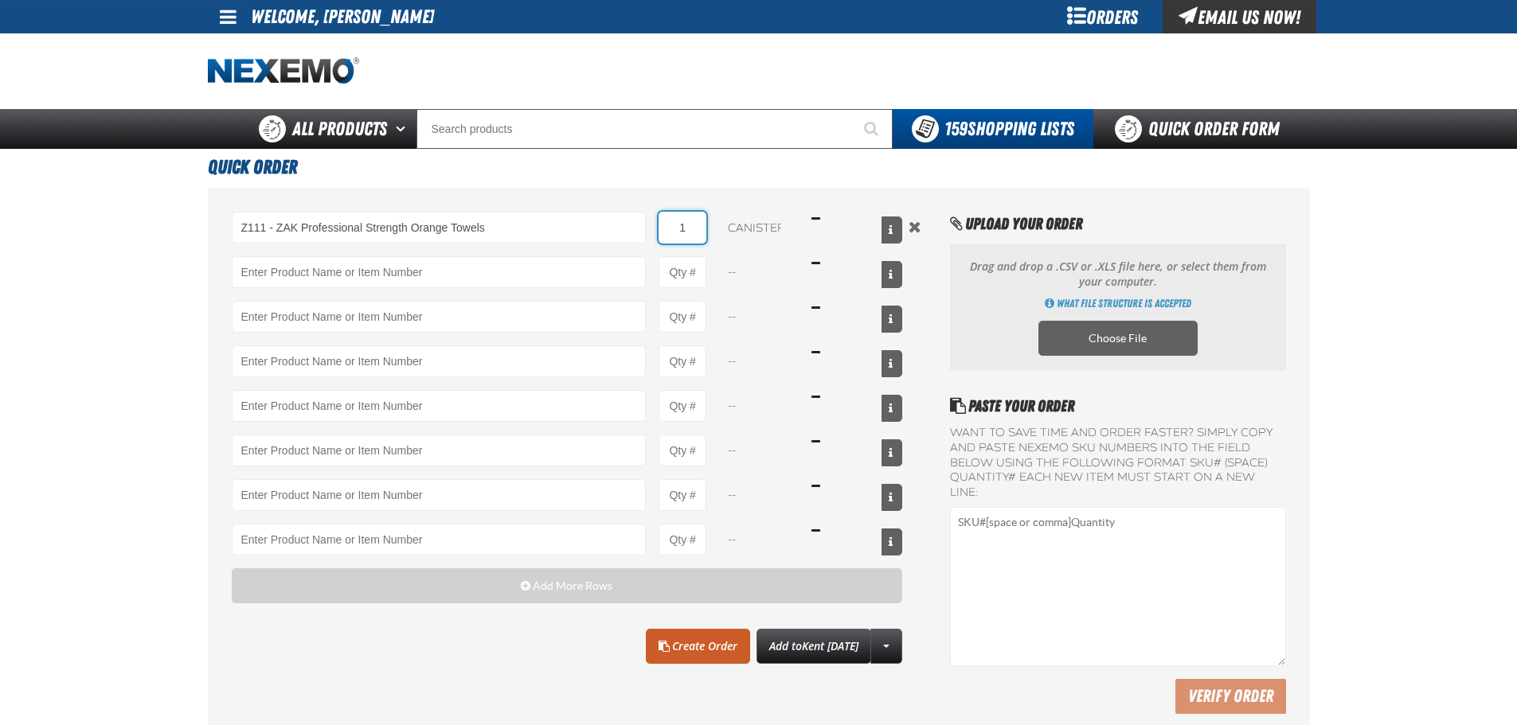
click at [693, 229] on input "1" at bounding box center [683, 228] width 48 height 32
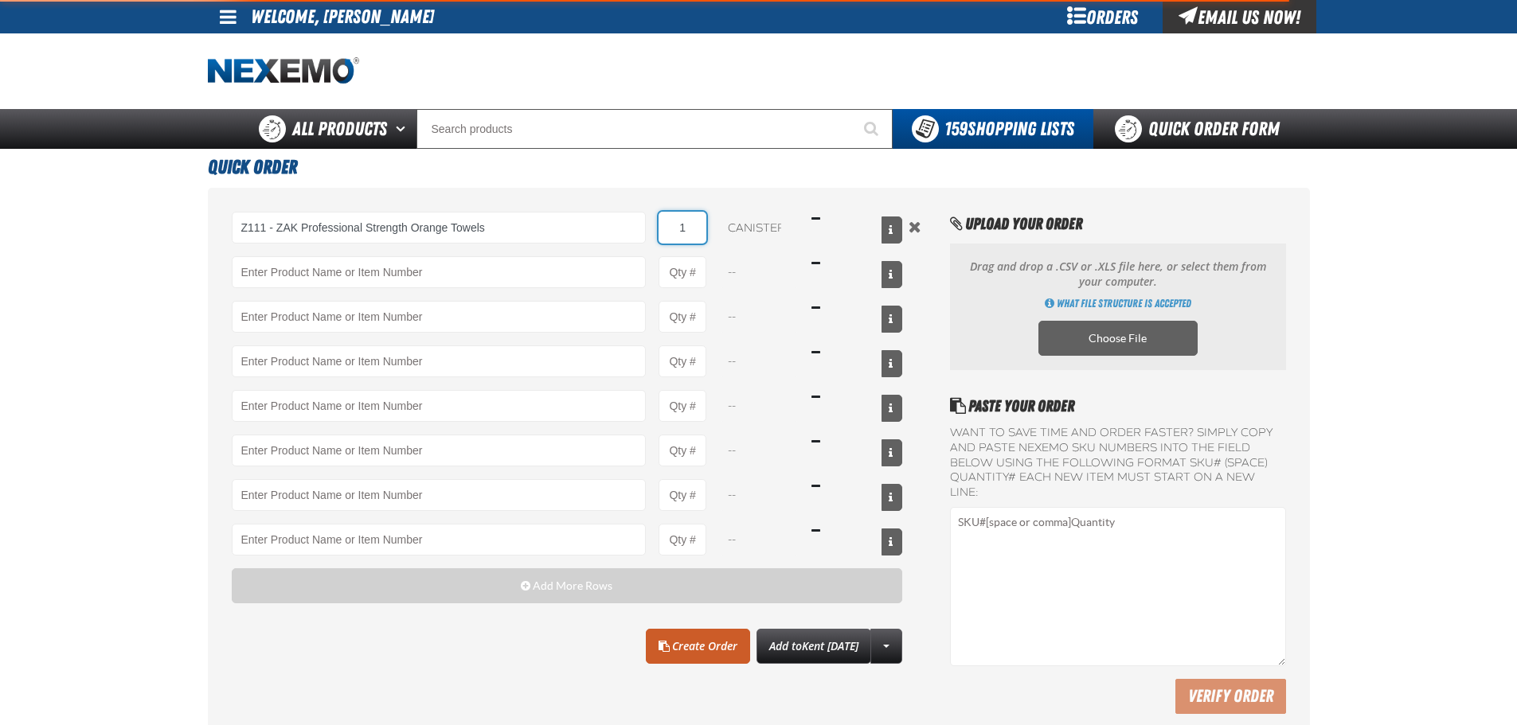
type input "Z111 - ZAK Professional Strength Orange Towels"
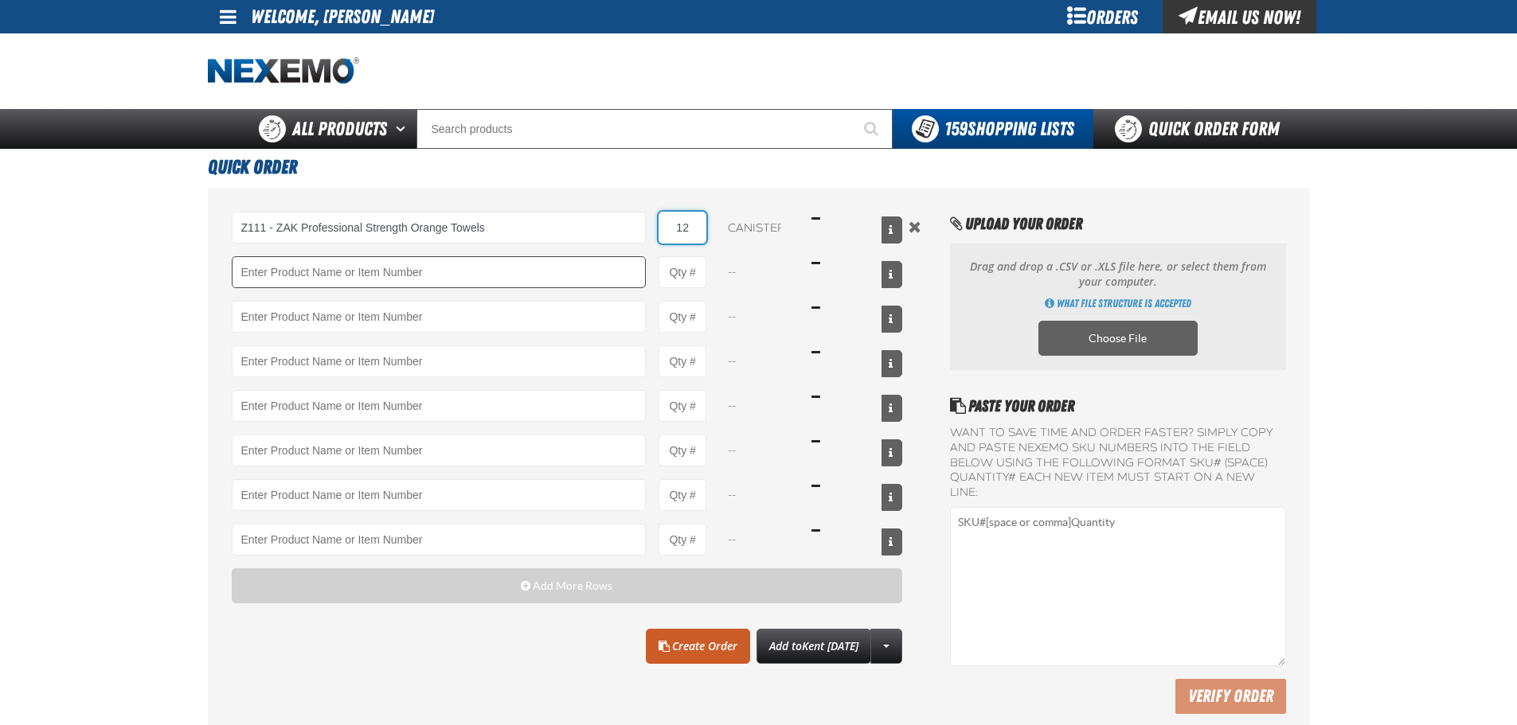
type input "12"
click at [380, 287] on div "Z111 - ZAK Professional Strength Orange Towels Z111 - ZAK Professional Strength…" at bounding box center [567, 384] width 671 height 344
click at [419, 283] on input "Product" at bounding box center [439, 272] width 415 height 32
click at [420, 271] on input "Product" at bounding box center [439, 272] width 415 height 32
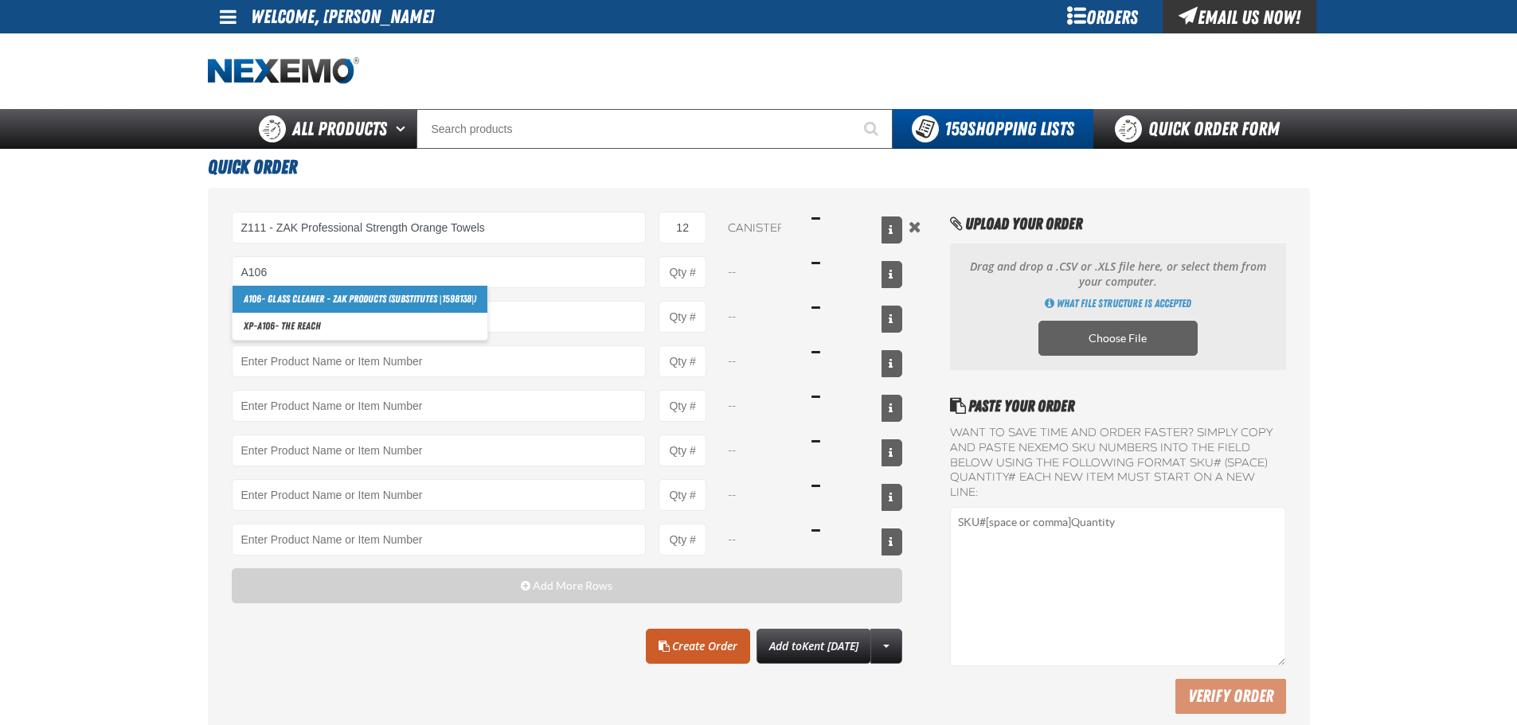
click at [300, 299] on link "A106 - Glass Cleaner - ZAK Products (substitutes |1598138|)" at bounding box center [361, 299] width 256 height 27
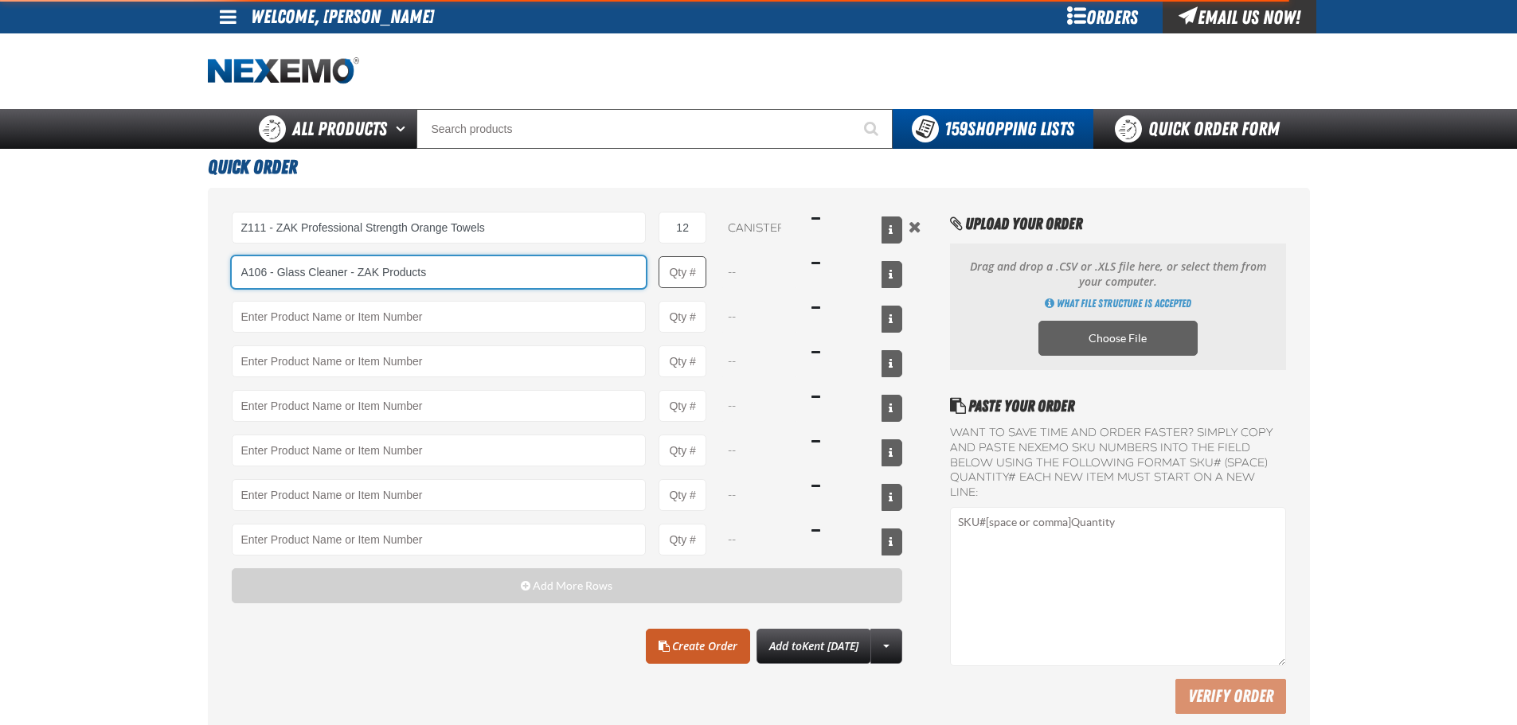
type input "A106 - Glass Cleaner - ZAK Products (substitutes |1598138|)"
type input "1"
select select "can"
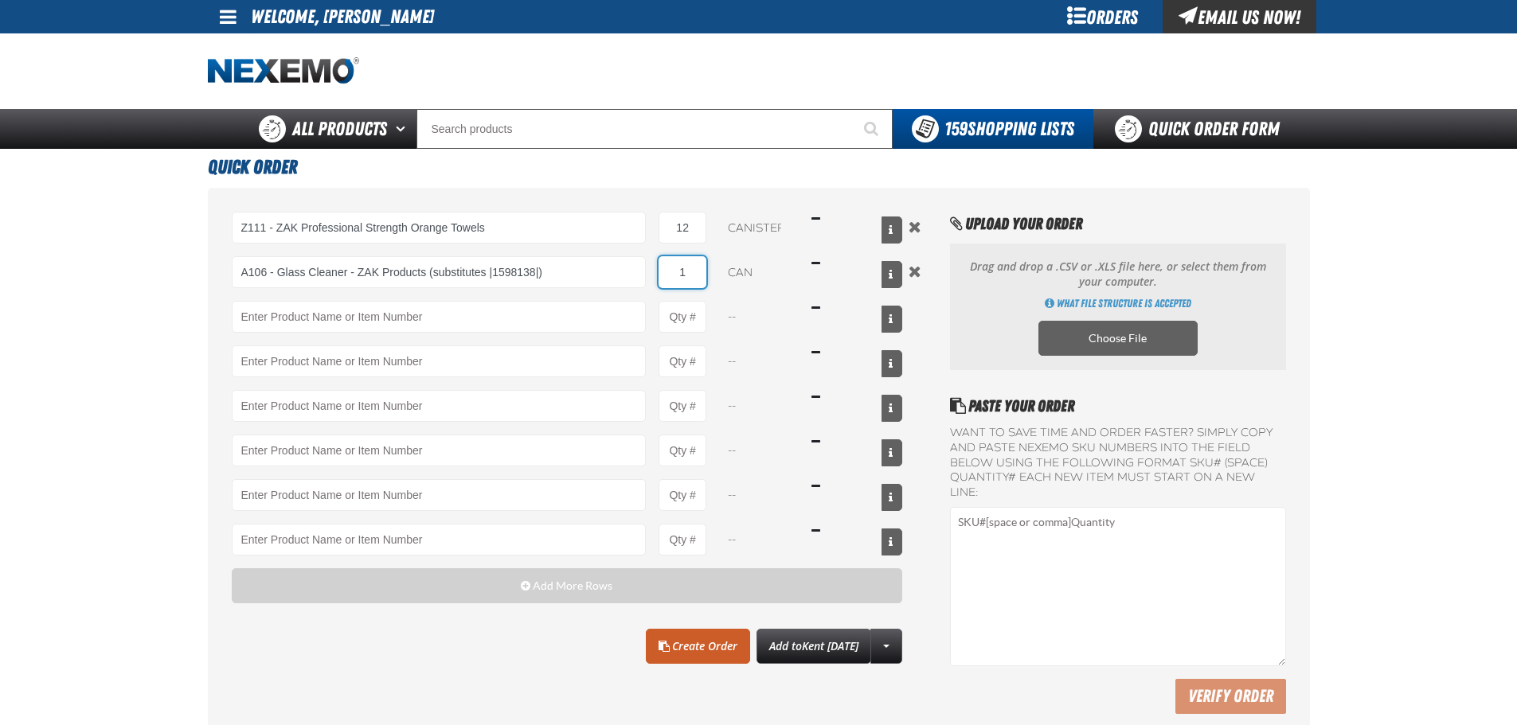
click at [698, 270] on input "1" at bounding box center [683, 272] width 48 height 32
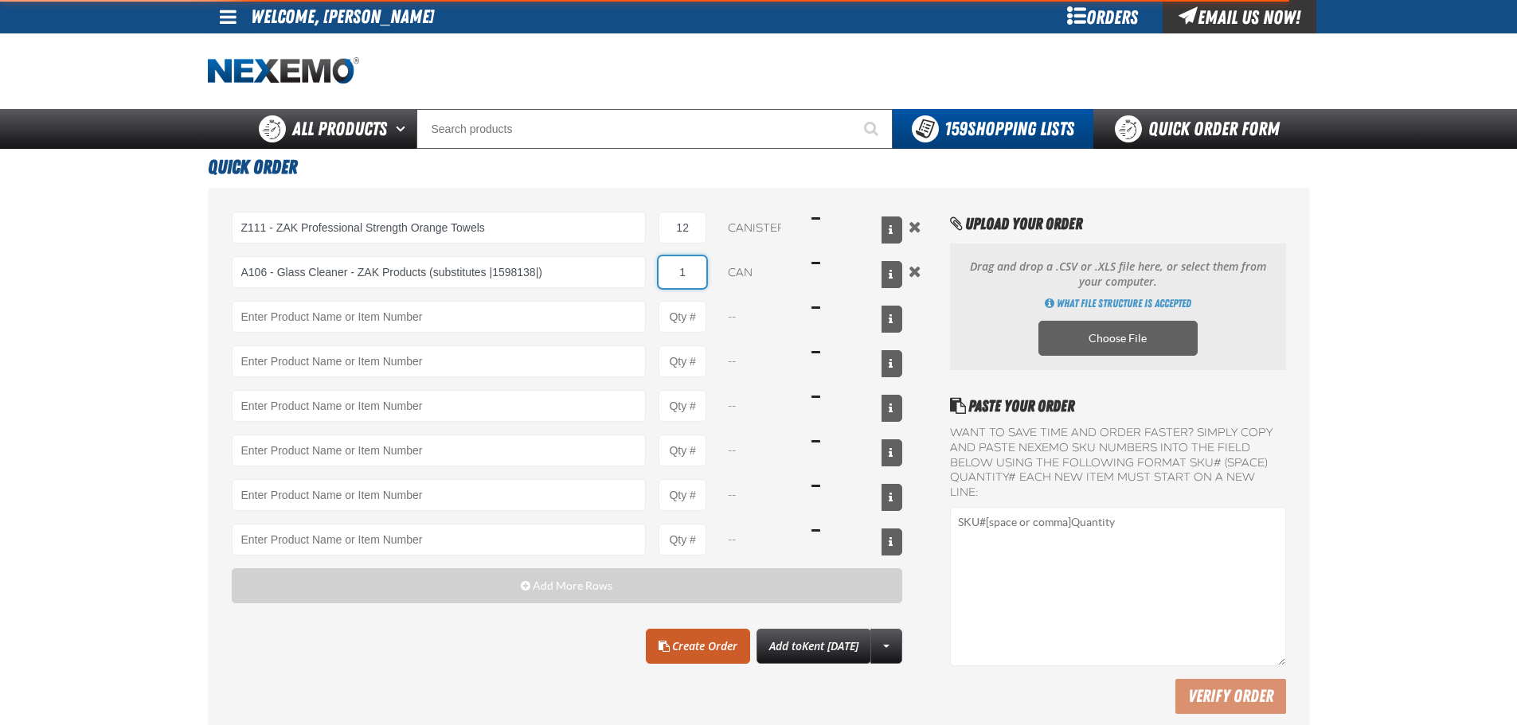
type input "A106 - Glass Cleaner - ZAK Products (substitutes |1598138|)"
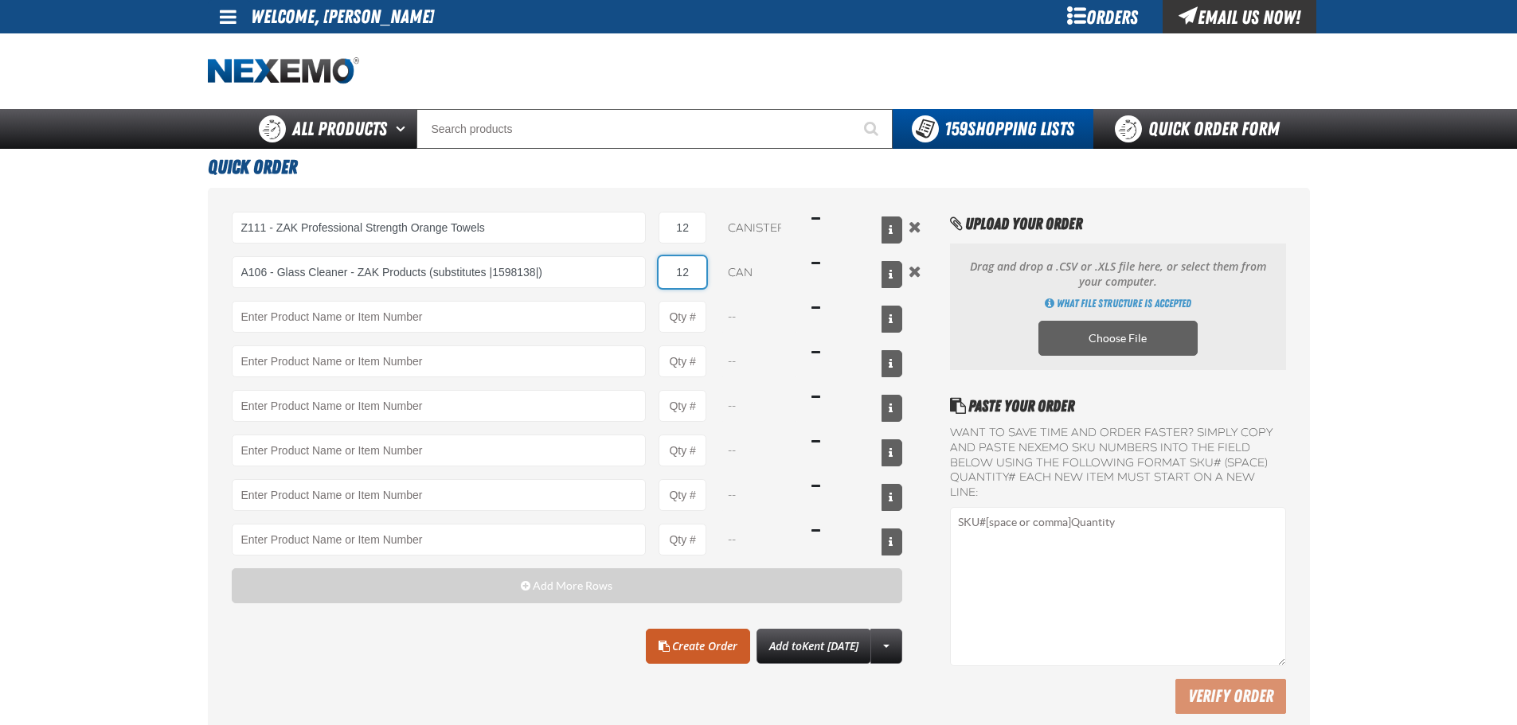
type input "12"
click at [81, 348] on main "Quick Order Z111 - ZAK Professional Strength Orange Towels Z111 - ZAK Professio…" at bounding box center [758, 447] width 1517 height 597
click at [682, 651] on link "Create Order" at bounding box center [698, 646] width 104 height 35
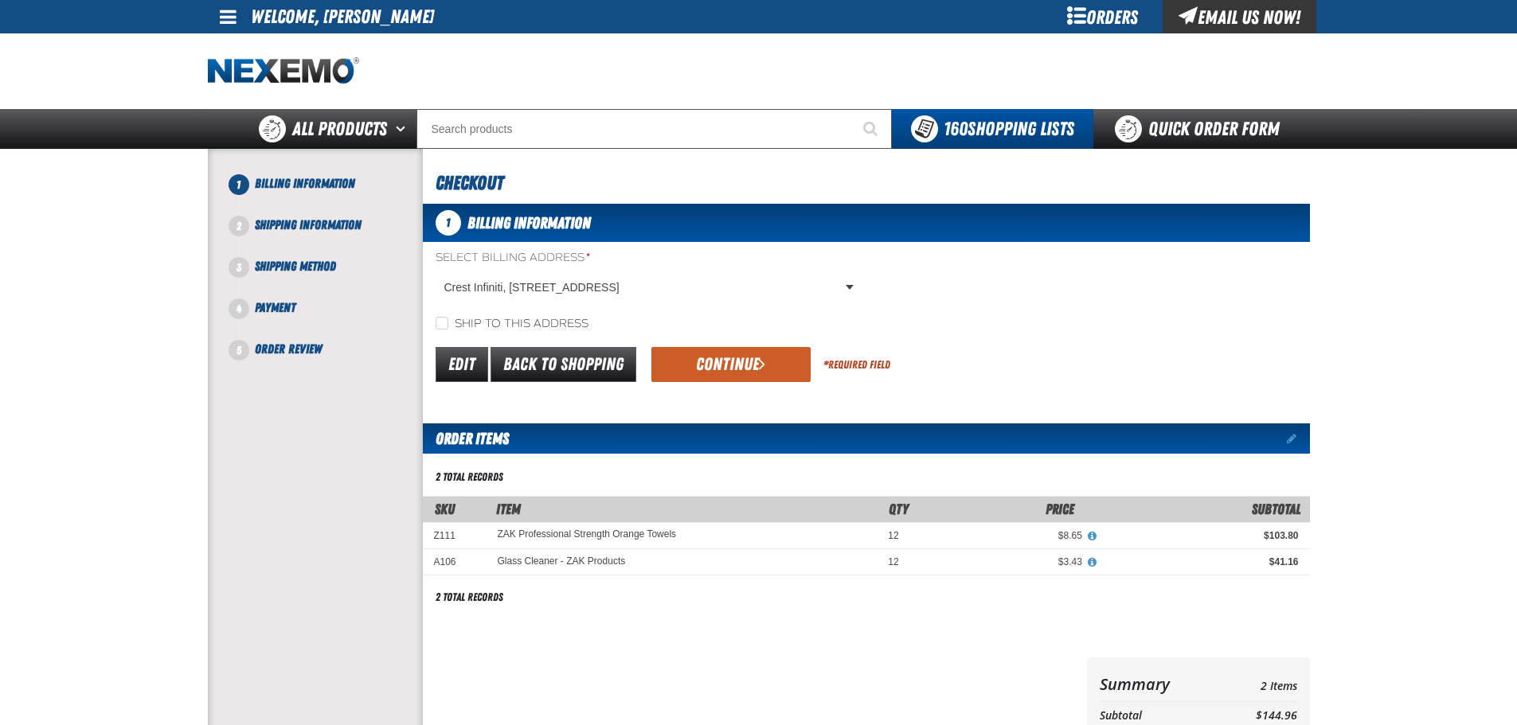
click at [288, 467] on div "1 Billing Information Shipping Information" at bounding box center [315, 445] width 215 height 580
click at [719, 380] on button "Continue" at bounding box center [730, 364] width 159 height 35
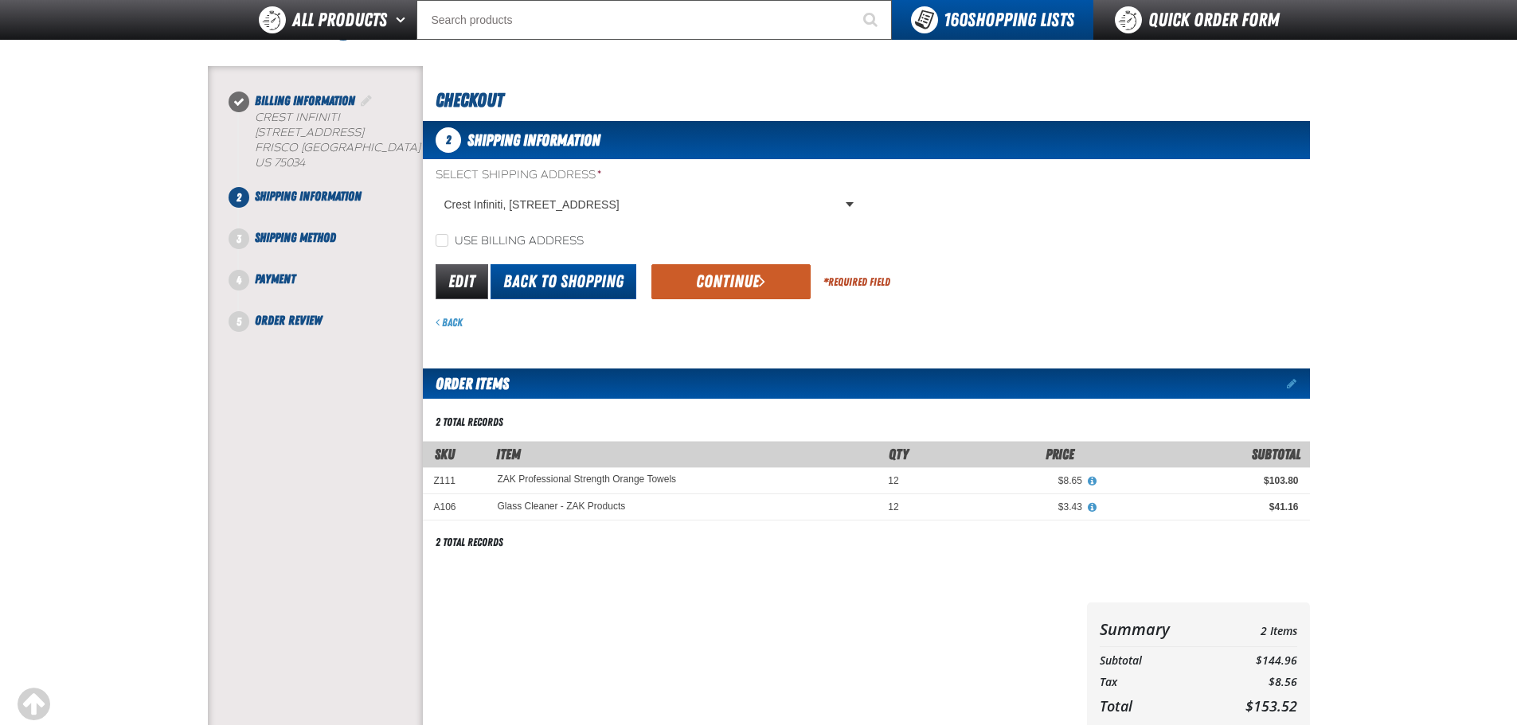
scroll to position [42, 0]
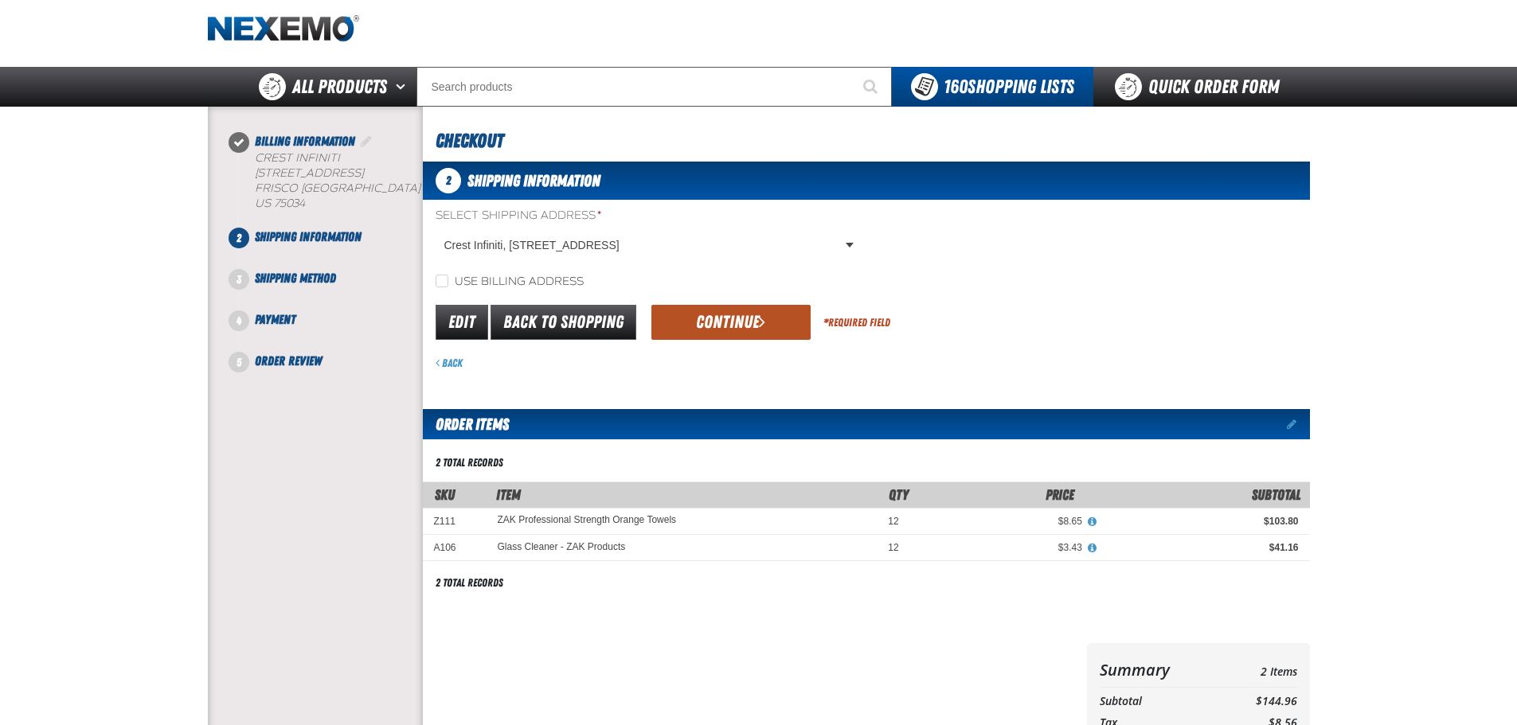
click at [742, 330] on button "Continue" at bounding box center [730, 322] width 159 height 35
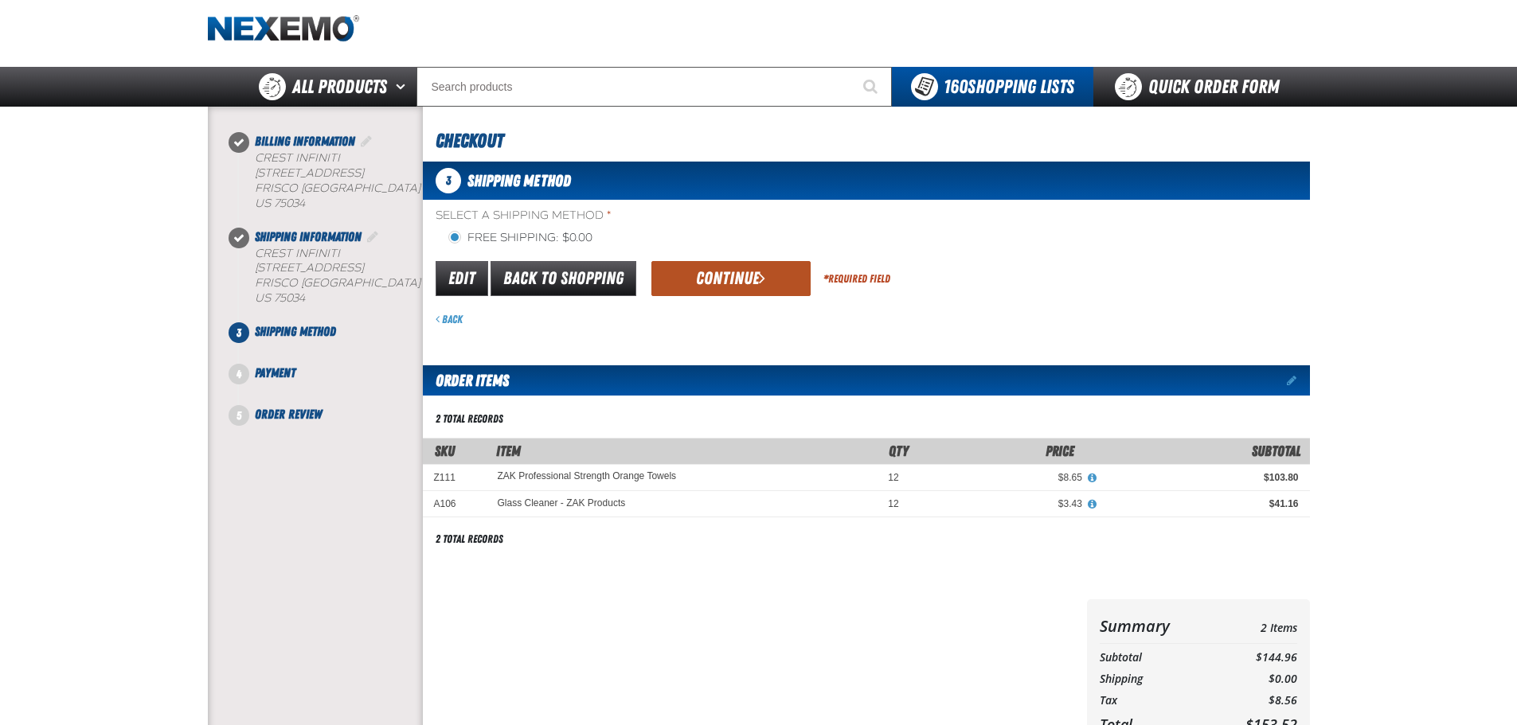
click at [755, 285] on button "Continue" at bounding box center [730, 278] width 159 height 35
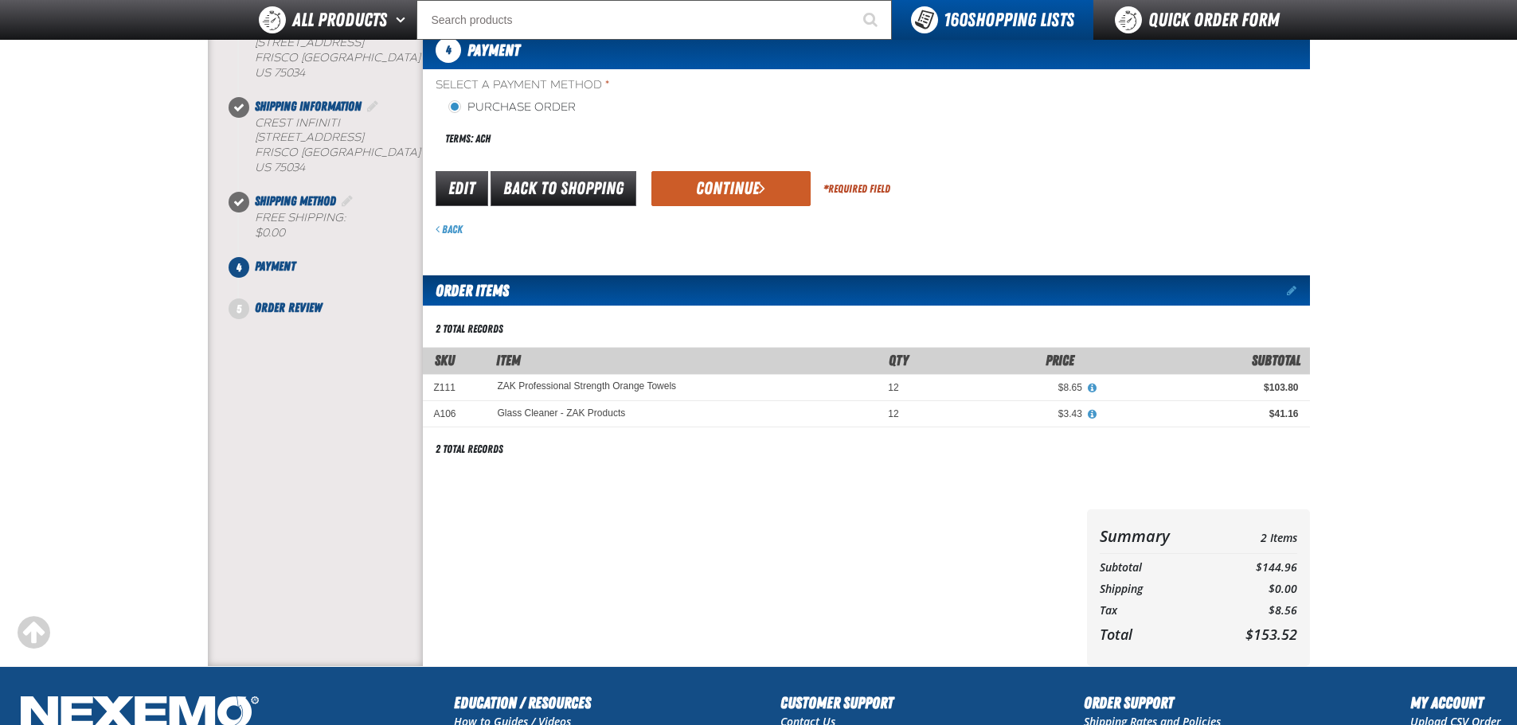
scroll to position [100, 0]
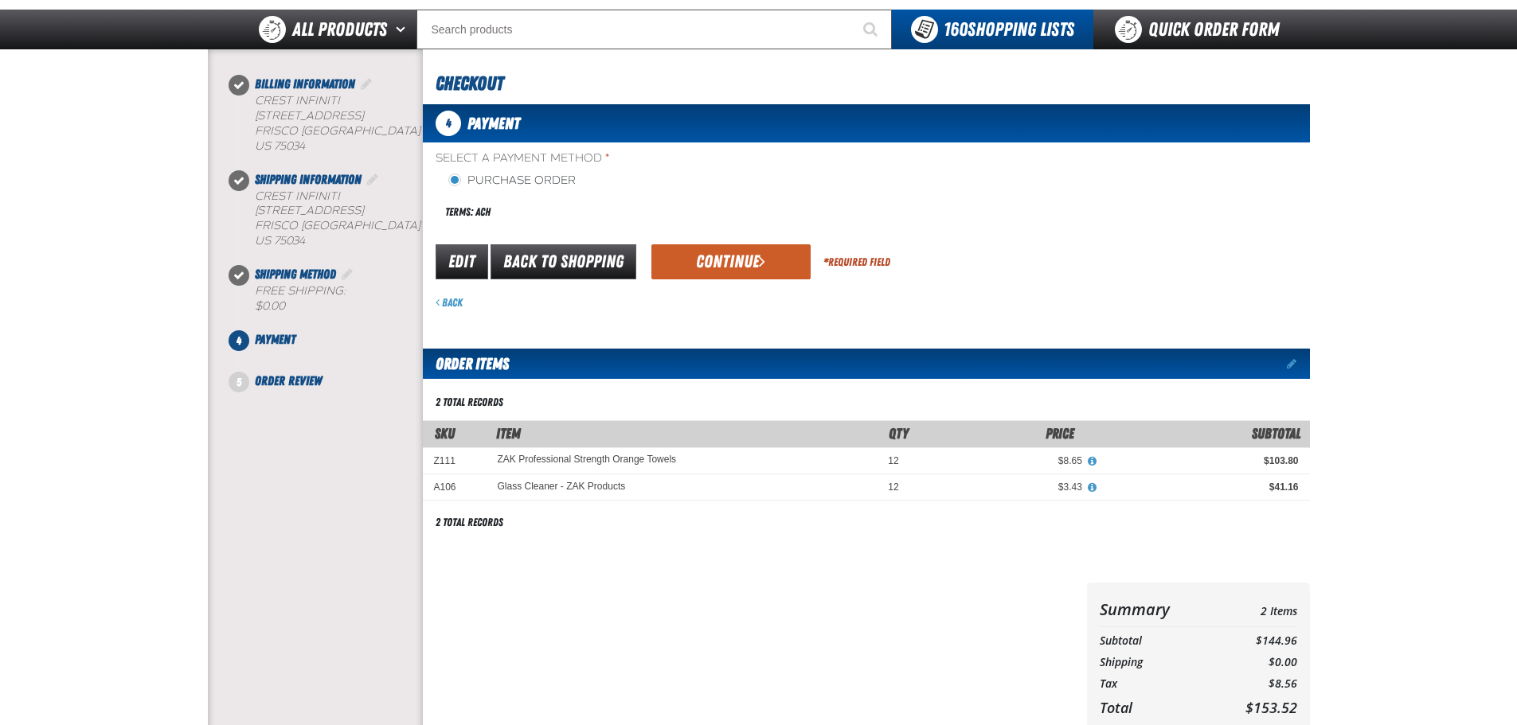
drag, startPoint x: 738, startPoint y: 268, endPoint x: 715, endPoint y: 269, distance: 23.1
click at [737, 268] on button "Continue" at bounding box center [730, 261] width 159 height 35
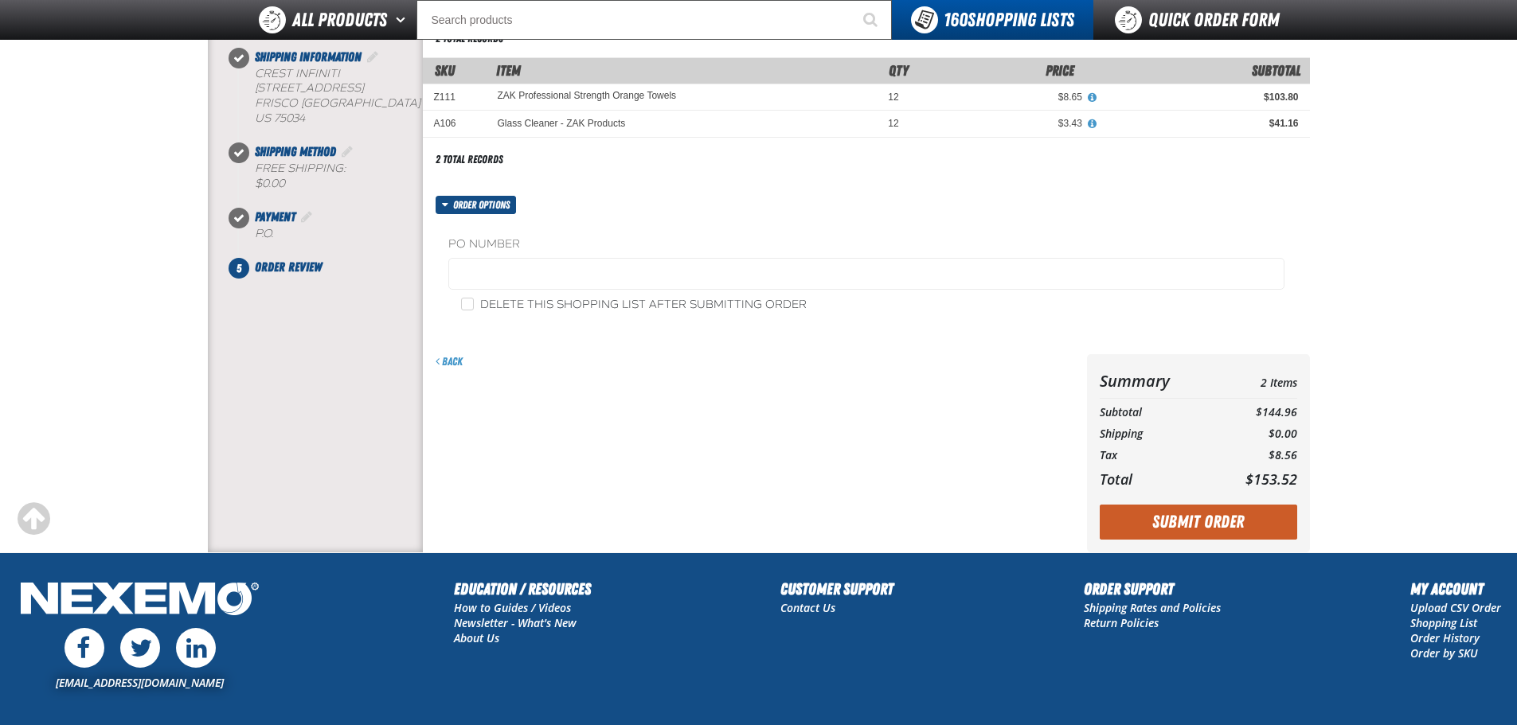
scroll to position [155, 0]
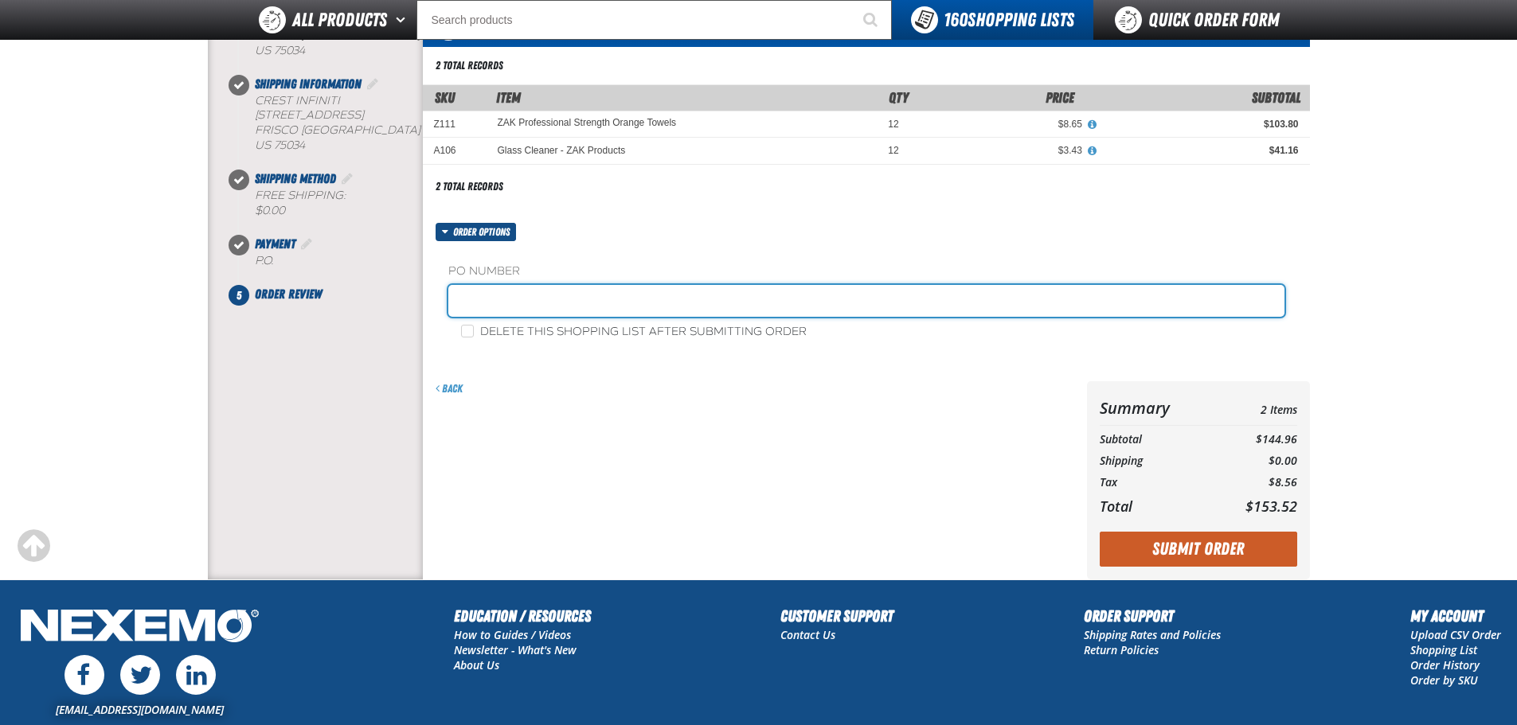
click at [549, 299] on input "text" at bounding box center [866, 301] width 836 height 32
paste input "882430"
type input "882430-BI"
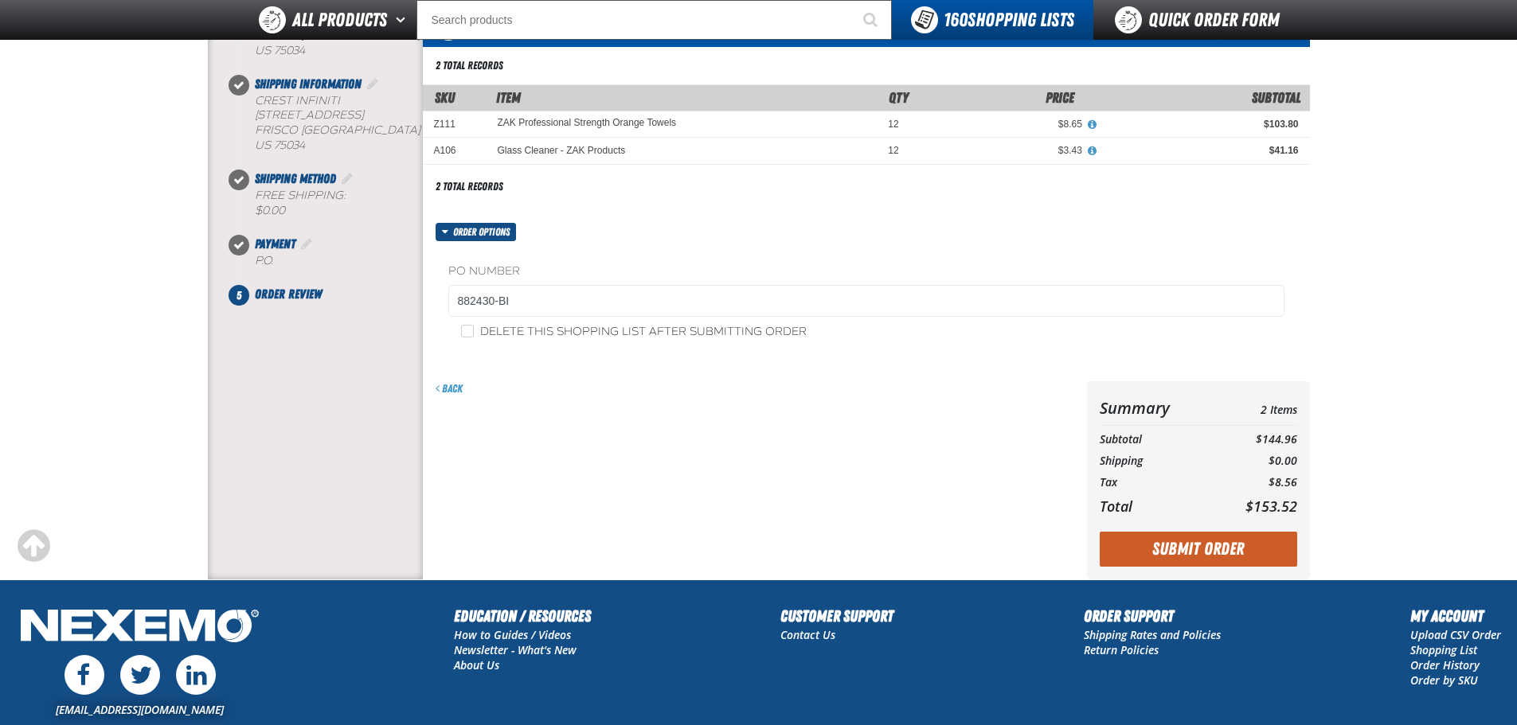
click at [573, 326] on label "Delete this shopping list after submitting order" at bounding box center [634, 332] width 346 height 15
click at [474, 326] on input "Delete this shopping list after submitting order" at bounding box center [467, 331] width 13 height 13
checkbox input "true"
click at [1166, 556] on button "Submit Order" at bounding box center [1198, 549] width 197 height 35
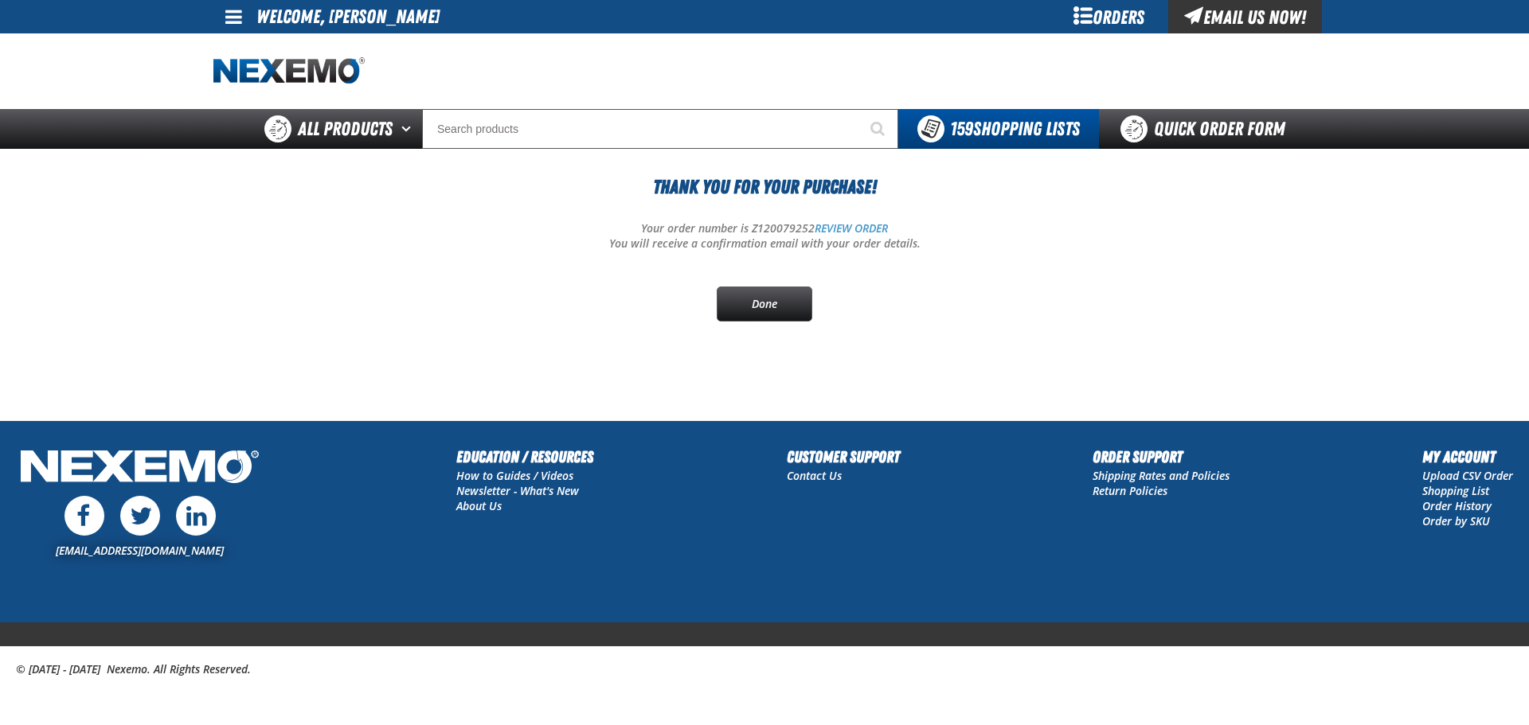
click at [791, 233] on p "Your order number is Z120079252 REVIEW ORDER" at bounding box center [764, 228] width 1102 height 15
drag, startPoint x: 791, startPoint y: 233, endPoint x: 782, endPoint y: 238, distance: 10.0
click at [793, 233] on p "Your order number is Z120079252 REVIEW ORDER" at bounding box center [764, 228] width 1102 height 15
drag, startPoint x: 782, startPoint y: 238, endPoint x: 792, endPoint y: 222, distance: 19.0
copy p "Z120079252"
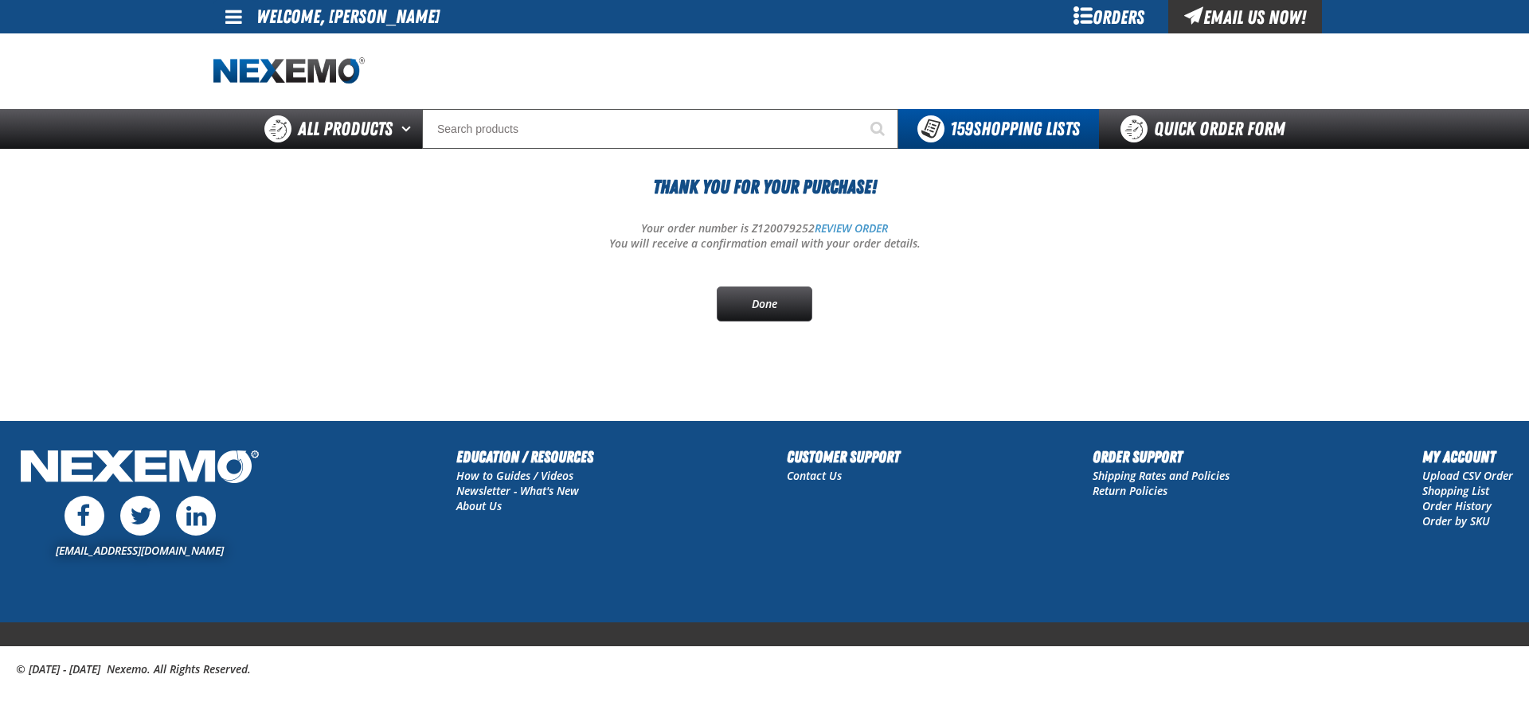
click at [532, 353] on section "Thank You For Your Purchase! Your order number is Z120079252 REVIEW ORDER You w…" at bounding box center [764, 263] width 1102 height 229
click at [1130, 12] on div "Orders" at bounding box center [1108, 16] width 119 height 33
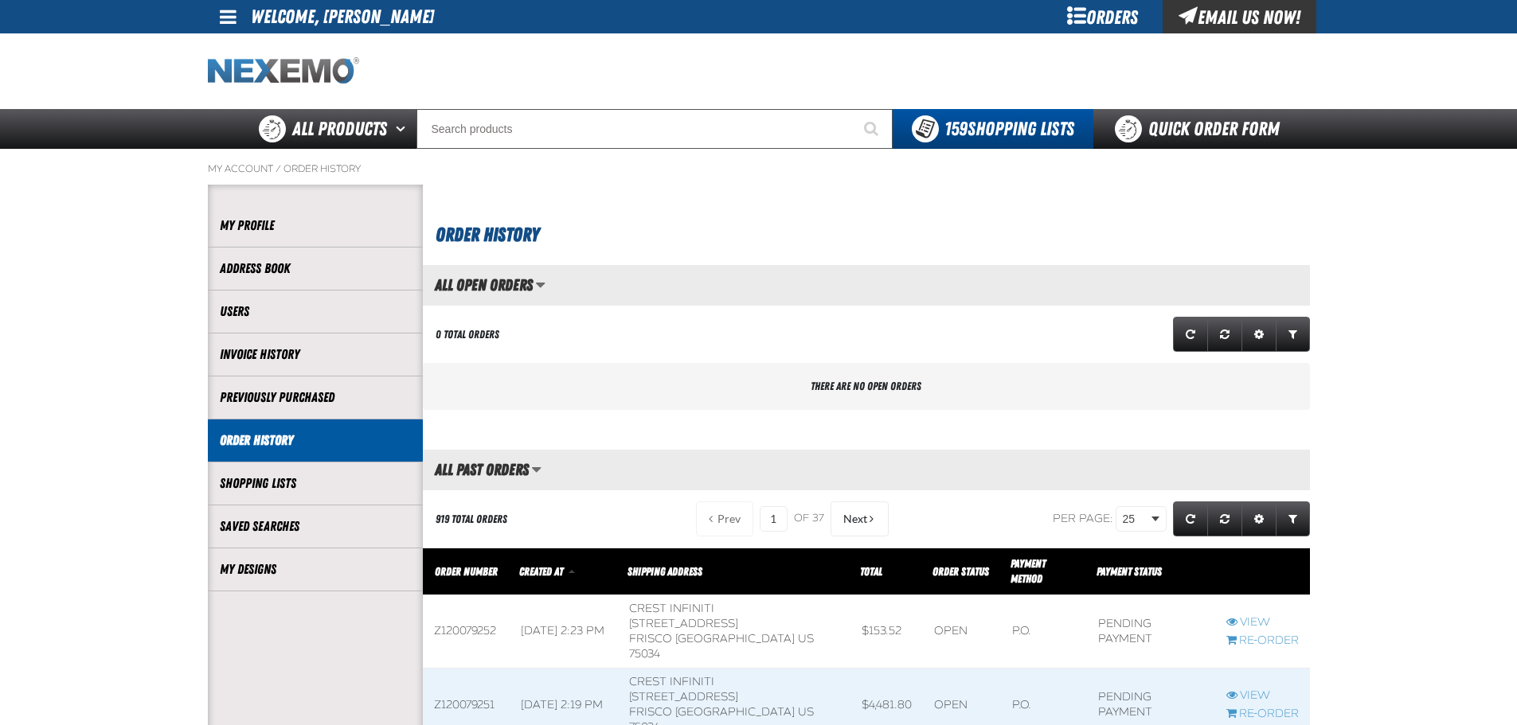
click at [272, 63] on img "Home" at bounding box center [283, 71] width 151 height 28
